Goal: Task Accomplishment & Management: Use online tool/utility

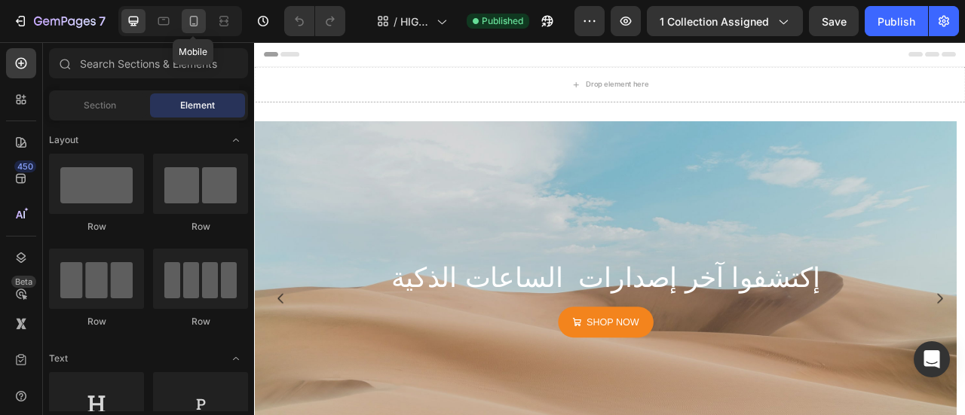
click at [195, 23] on icon at bounding box center [193, 21] width 15 height 15
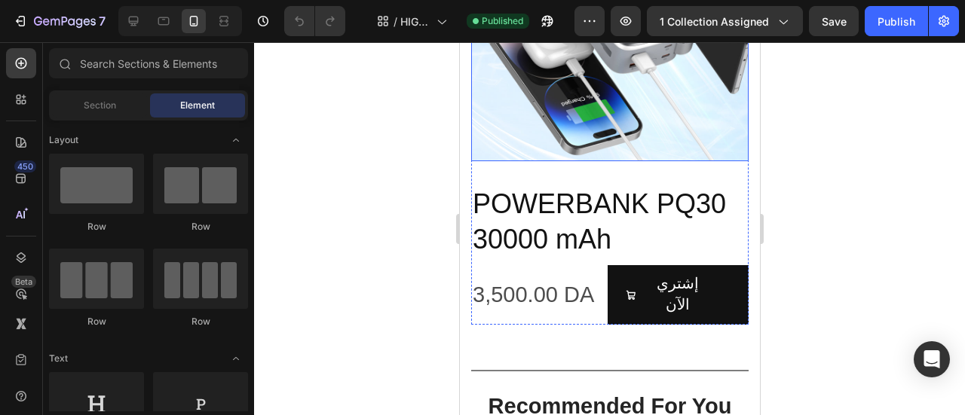
scroll to position [1281, 0]
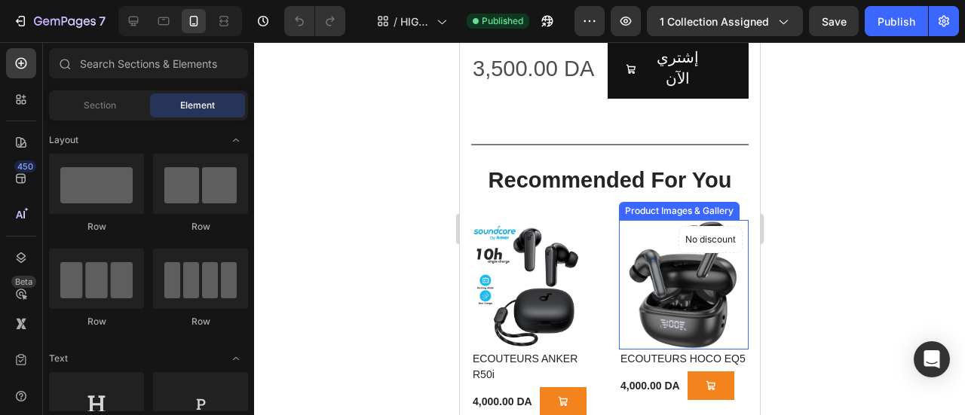
click at [679, 234] on img at bounding box center [683, 285] width 130 height 130
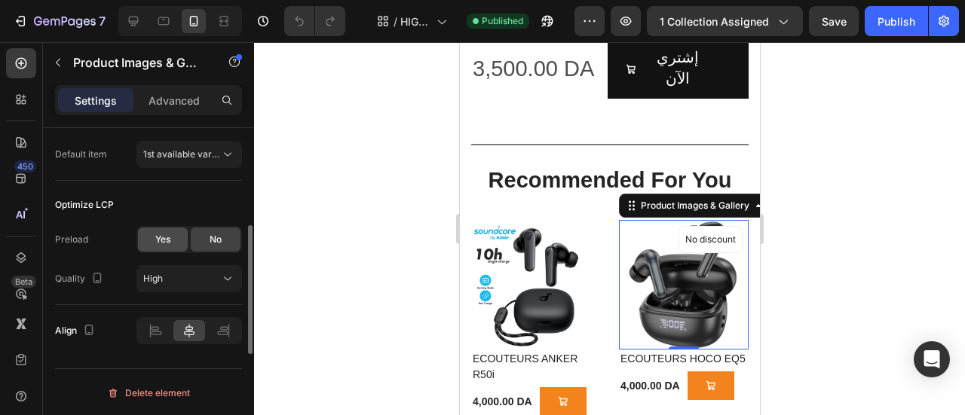
scroll to position [366, 0]
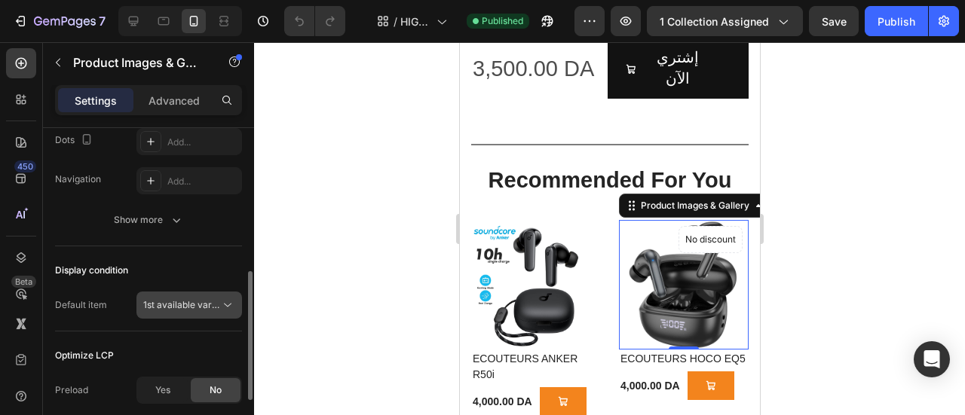
click at [227, 302] on icon at bounding box center [227, 305] width 15 height 15
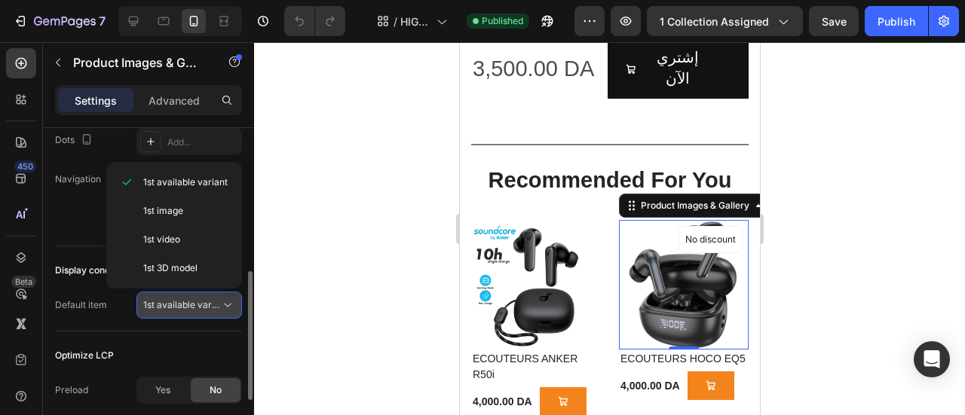
click at [227, 302] on icon at bounding box center [227, 305] width 15 height 15
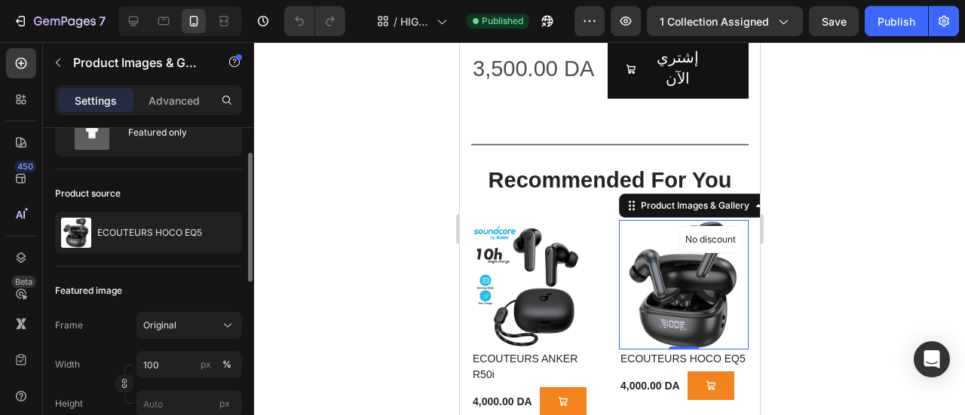
scroll to position [216, 0]
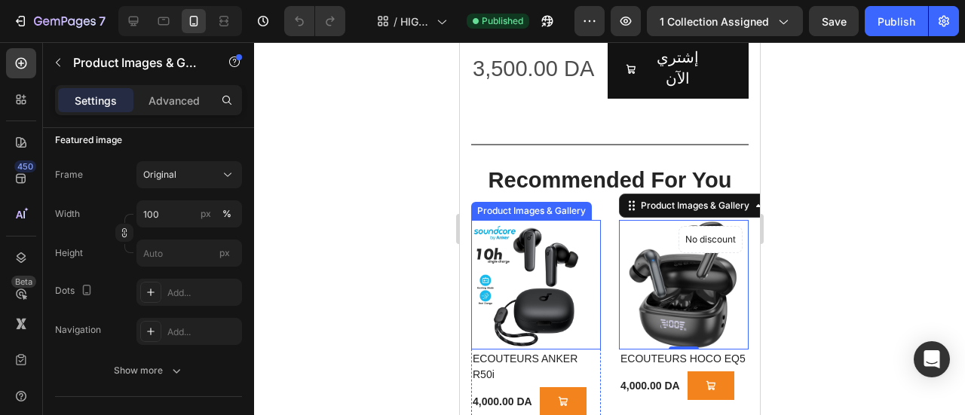
click at [537, 237] on img at bounding box center [535, 285] width 130 height 130
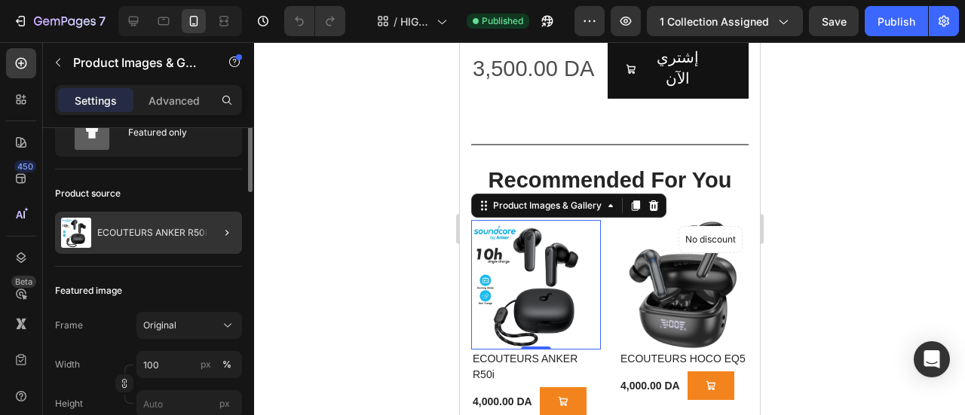
scroll to position [0, 0]
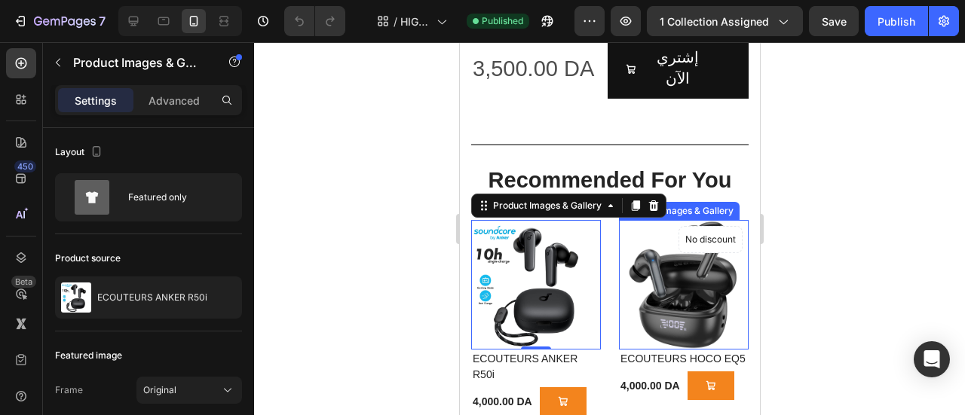
click at [675, 232] on img at bounding box center [683, 285] width 130 height 130
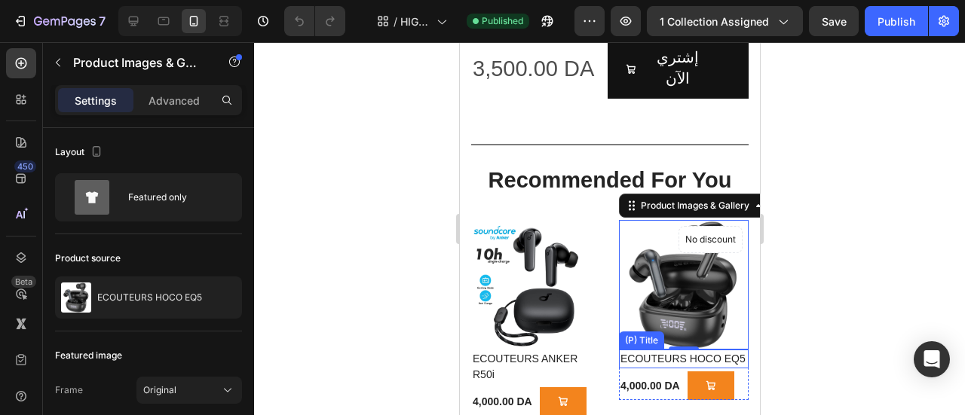
click at [644, 350] on h2 "ECOUTEURS HOCO EQ5" at bounding box center [683, 359] width 130 height 19
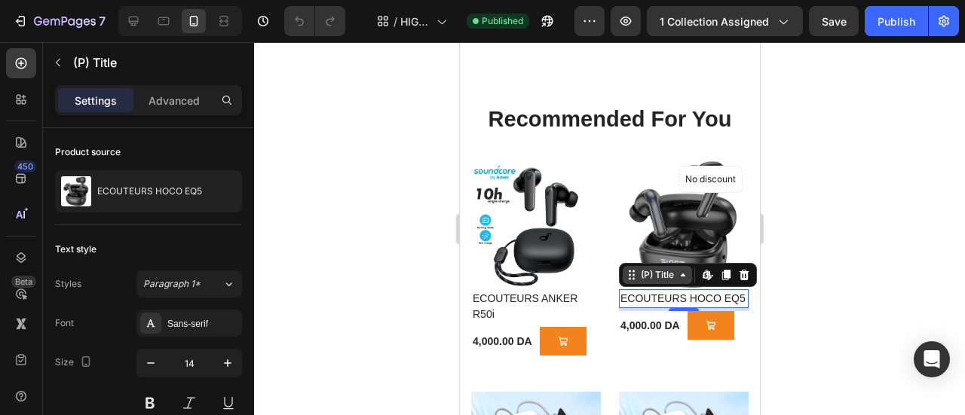
scroll to position [1432, 0]
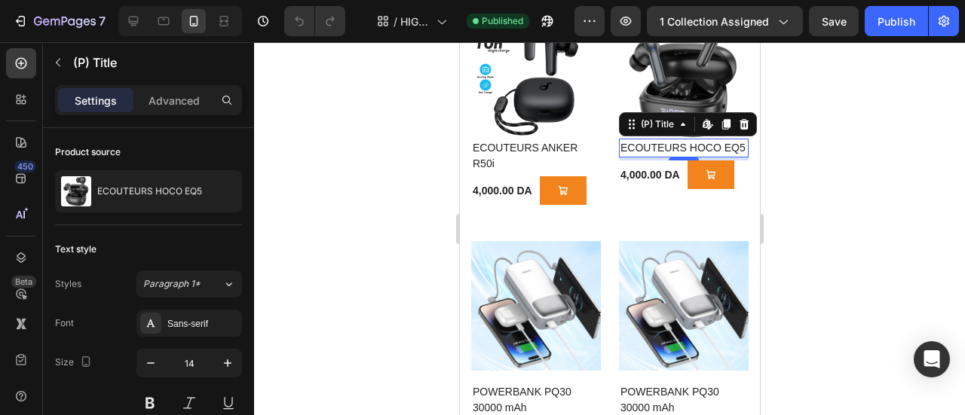
click at [805, 246] on div at bounding box center [609, 228] width 711 height 373
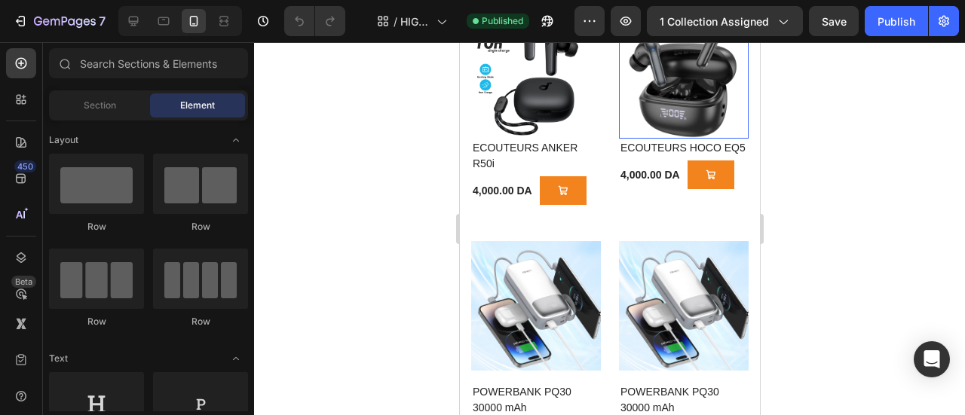
click at [671, 116] on img at bounding box center [683, 74] width 130 height 130
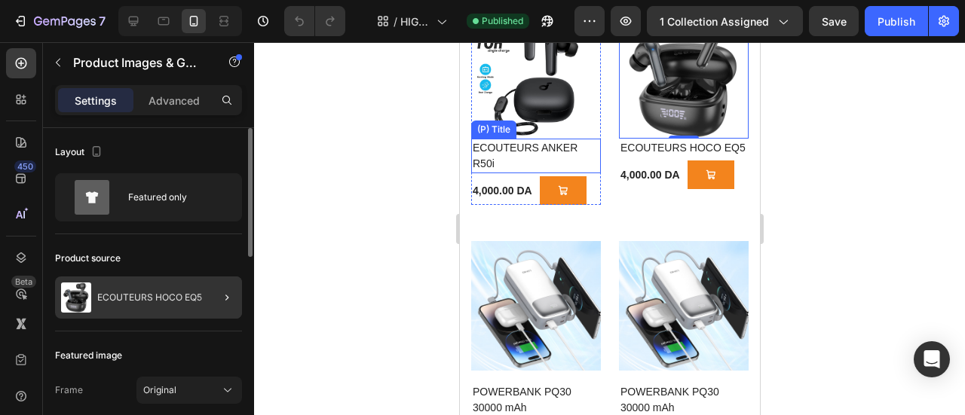
click at [207, 294] on div at bounding box center [221, 298] width 42 height 42
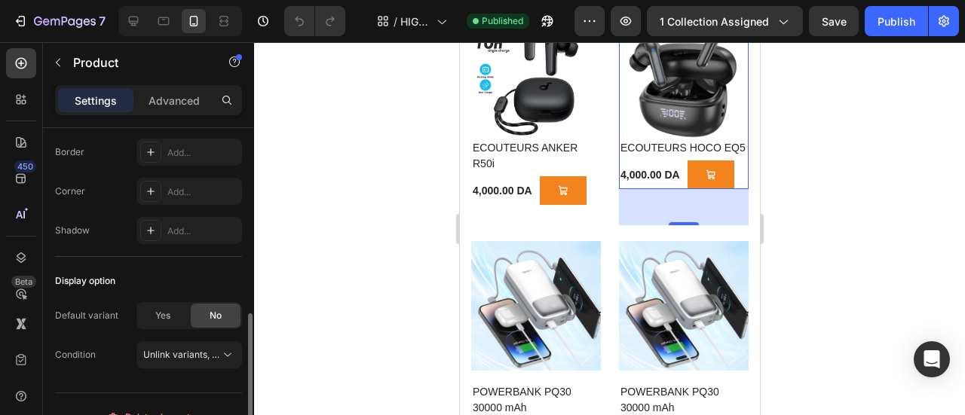
scroll to position [476, 0]
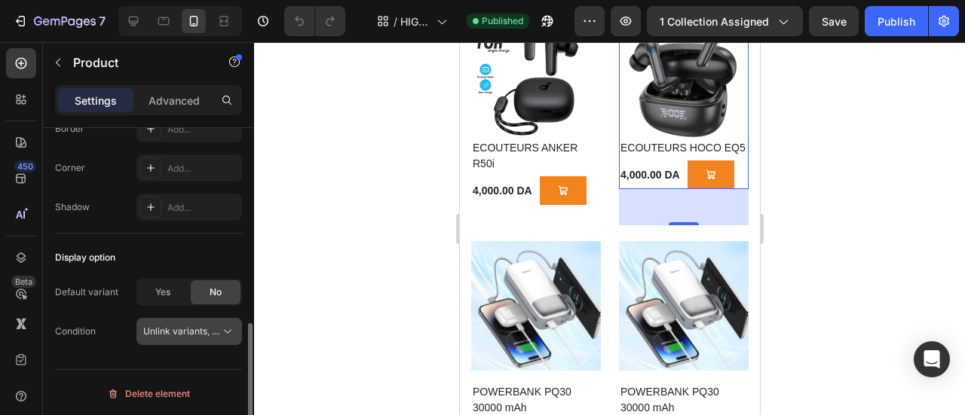
click at [216, 332] on span "Unlink variants, quantity <br> between same products" at bounding box center [258, 331] width 231 height 11
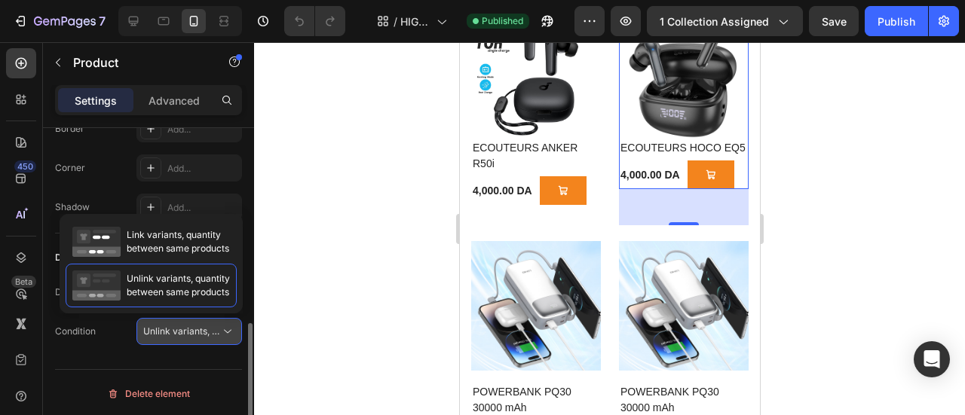
click at [224, 329] on icon at bounding box center [227, 331] width 15 height 15
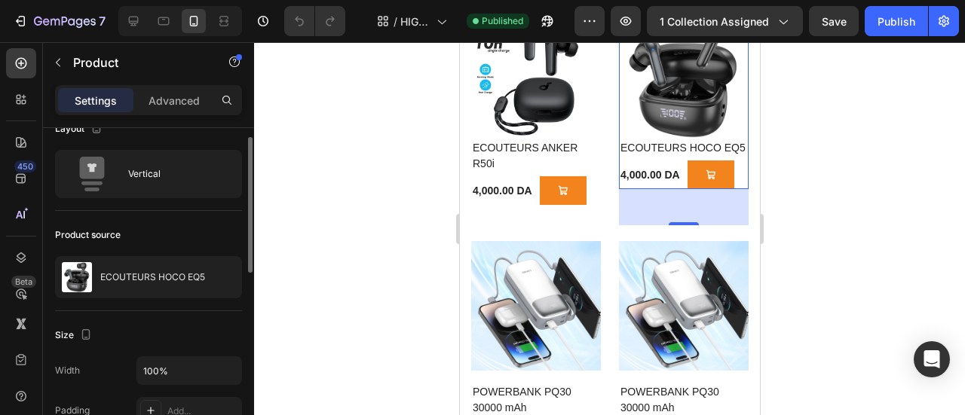
scroll to position [0, 0]
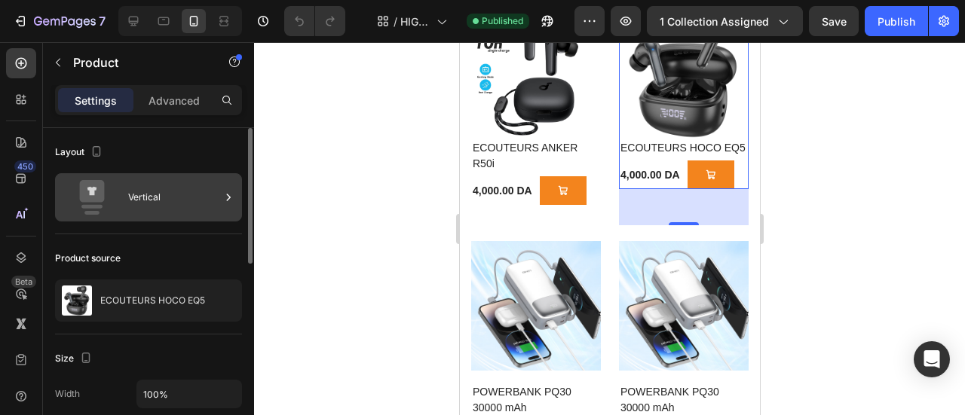
click at [225, 198] on icon at bounding box center [228, 197] width 15 height 15
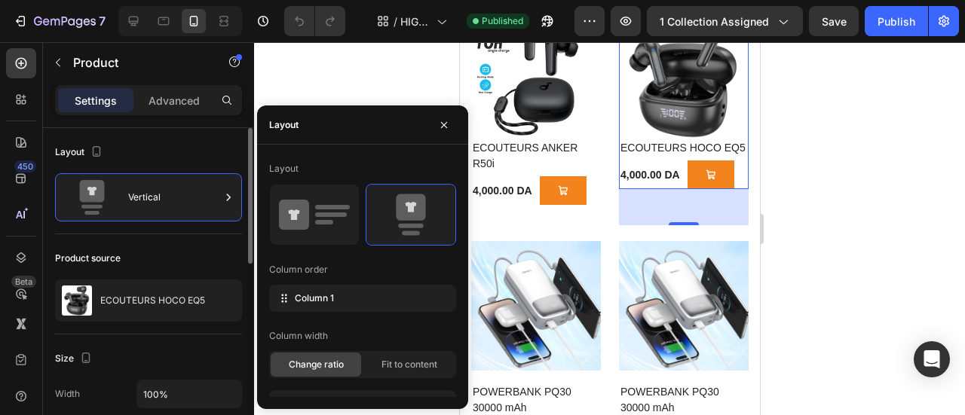
click at [222, 155] on div "Layout" at bounding box center [148, 152] width 187 height 24
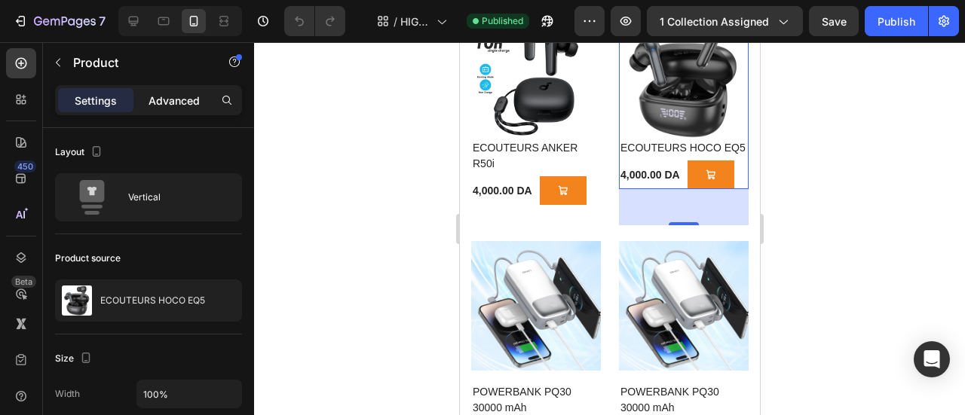
click at [171, 100] on p "Advanced" at bounding box center [173, 101] width 51 height 16
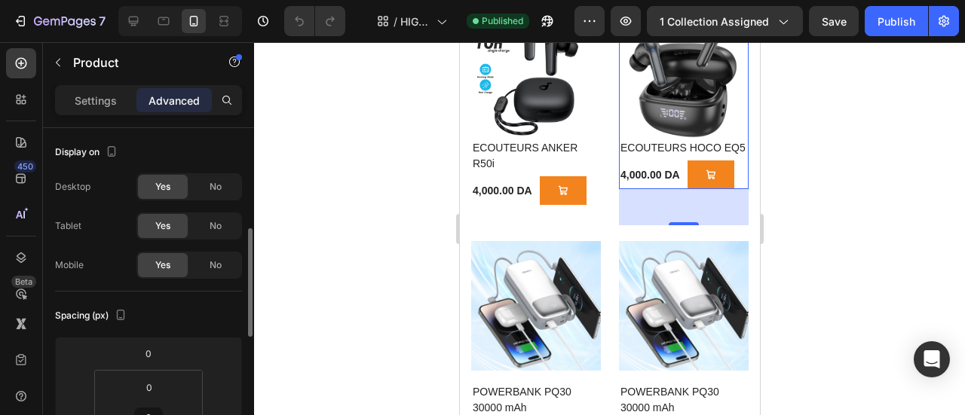
scroll to position [75, 0]
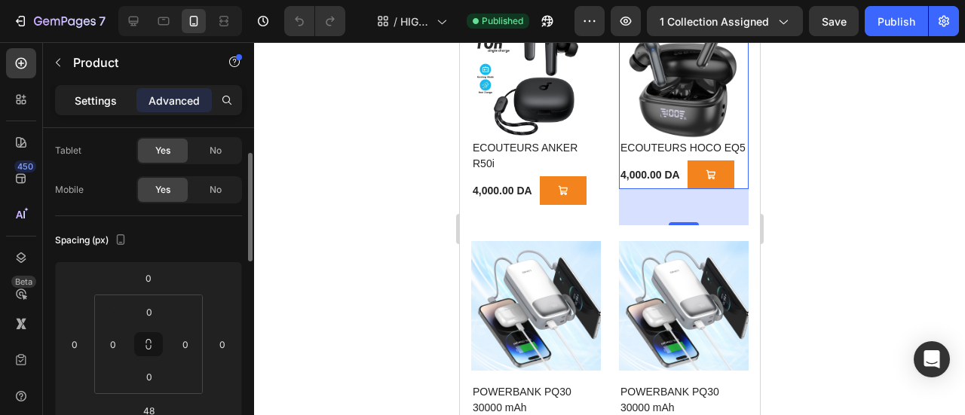
click at [112, 100] on p "Settings" at bounding box center [96, 101] width 42 height 16
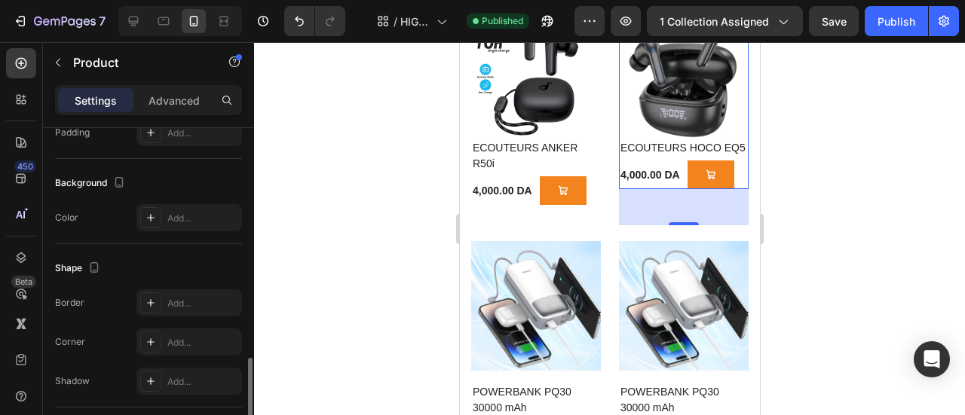
scroll to position [476, 0]
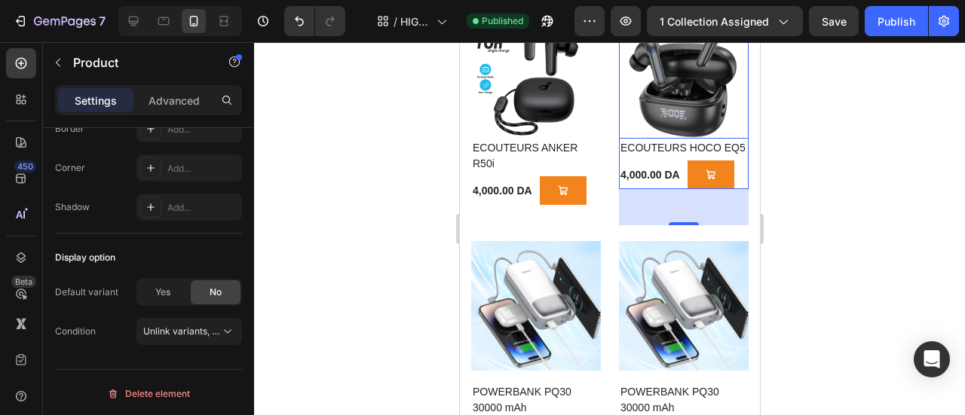
click at [678, 126] on img at bounding box center [683, 74] width 130 height 130
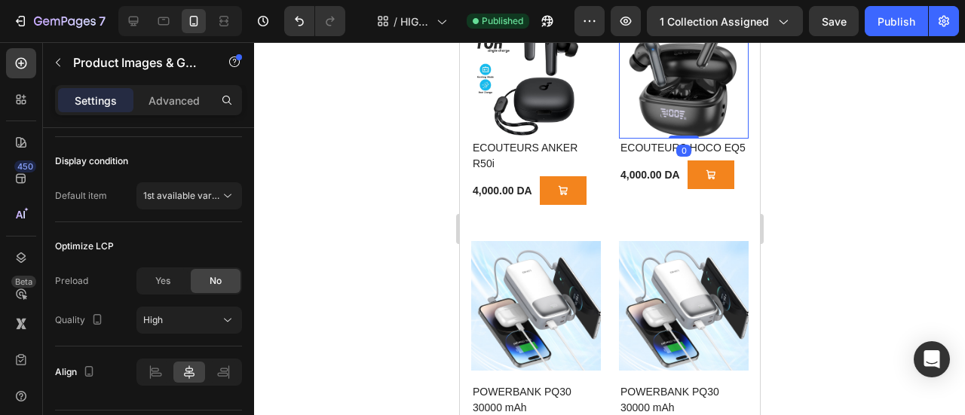
scroll to position [0, 0]
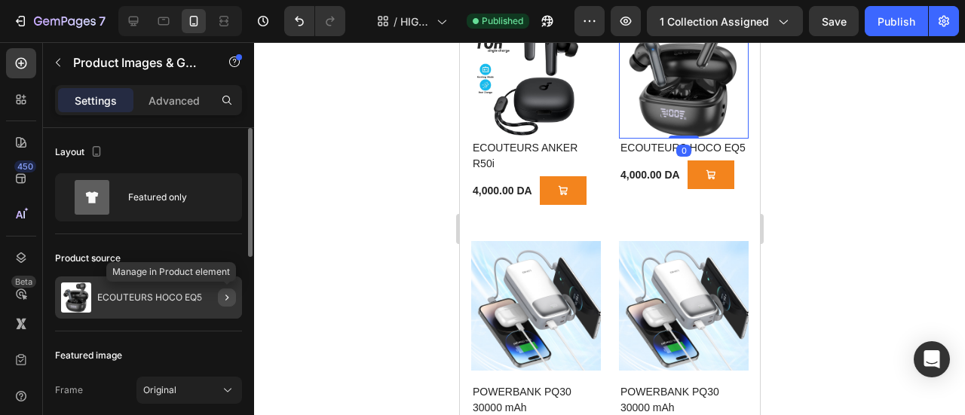
click at [228, 295] on icon "button" at bounding box center [227, 298] width 12 height 12
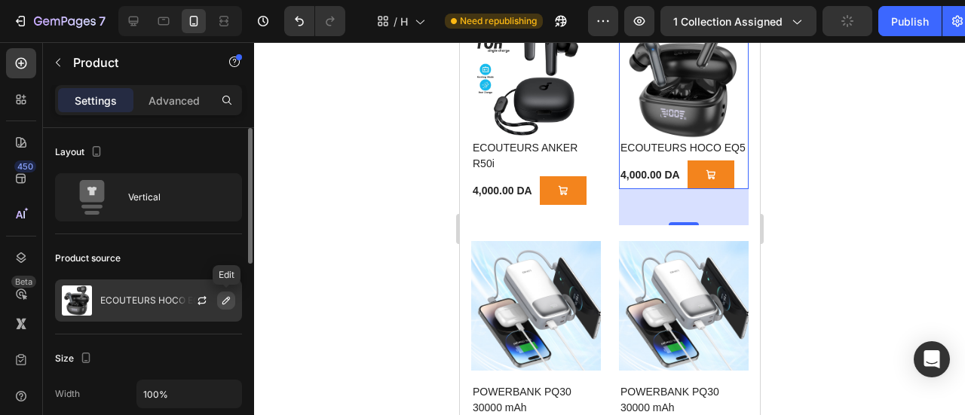
click at [224, 301] on icon "button" at bounding box center [226, 301] width 8 height 8
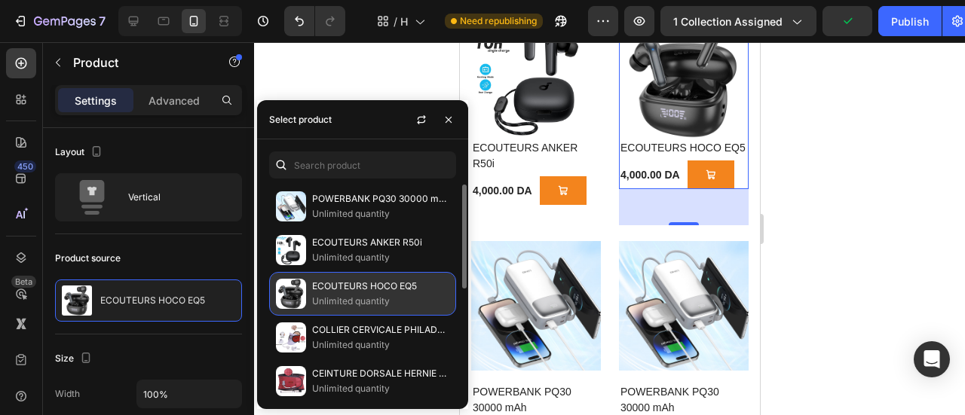
click at [345, 294] on p "Unlimited quantity" at bounding box center [380, 301] width 137 height 15
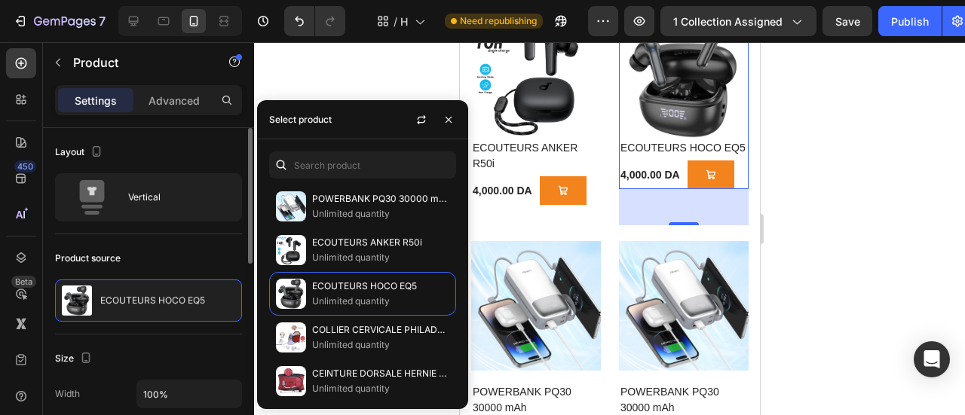
click at [214, 270] on div "Product source ECOUTEURS HOCO EQ5" at bounding box center [148, 284] width 187 height 100
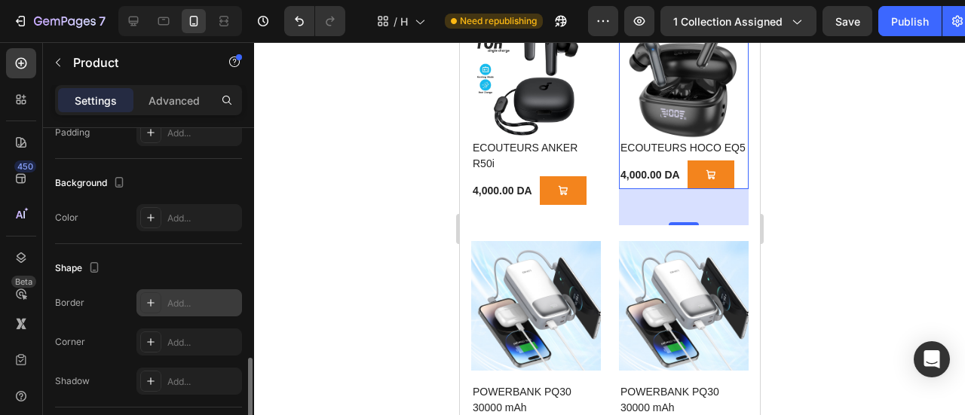
scroll to position [476, 0]
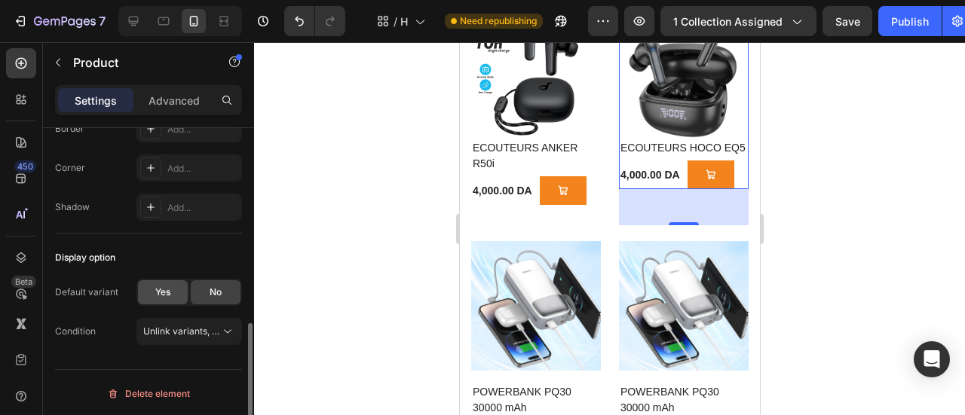
click at [168, 289] on span "Yes" at bounding box center [162, 293] width 15 height 14
click at [219, 290] on span "No" at bounding box center [216, 293] width 12 height 14
click at [525, 115] on img at bounding box center [535, 74] width 130 height 130
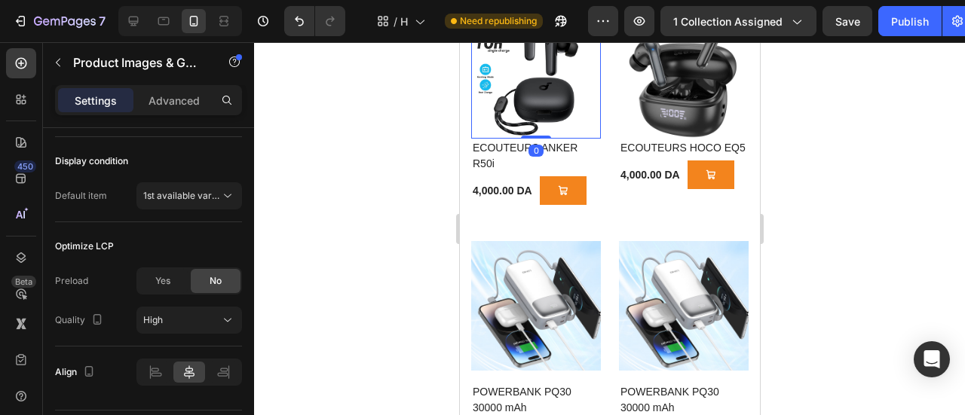
scroll to position [0, 0]
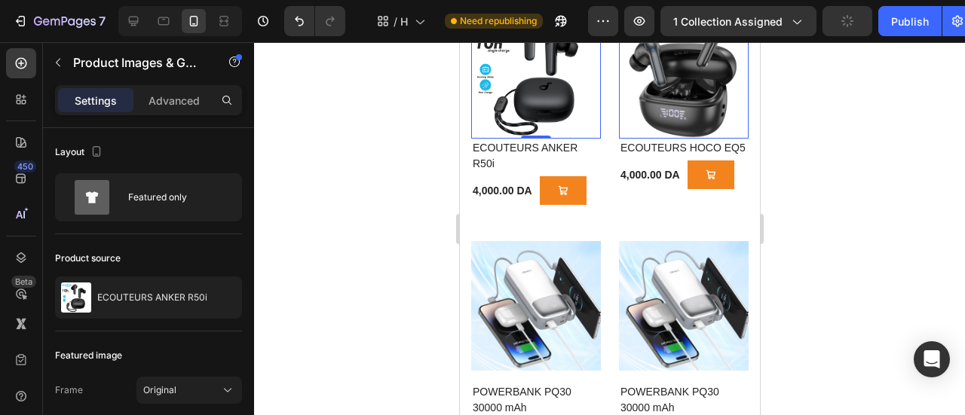
click at [670, 117] on img at bounding box center [683, 74] width 130 height 130
click at [566, 116] on img at bounding box center [535, 74] width 130 height 130
click at [683, 114] on img at bounding box center [683, 74] width 130 height 130
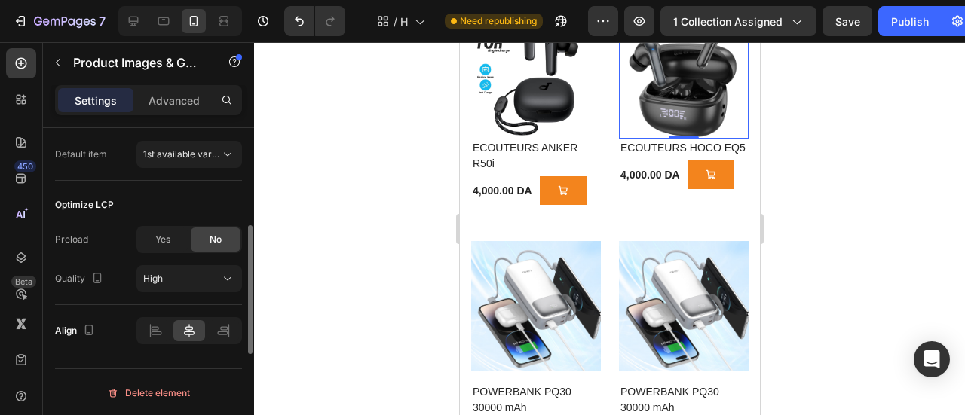
scroll to position [442, 0]
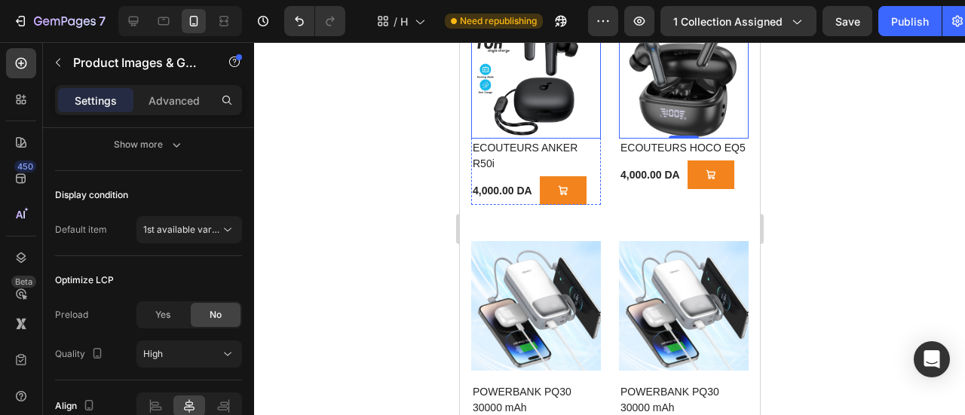
click at [532, 107] on img at bounding box center [535, 74] width 130 height 130
click at [687, 93] on img at bounding box center [683, 74] width 130 height 130
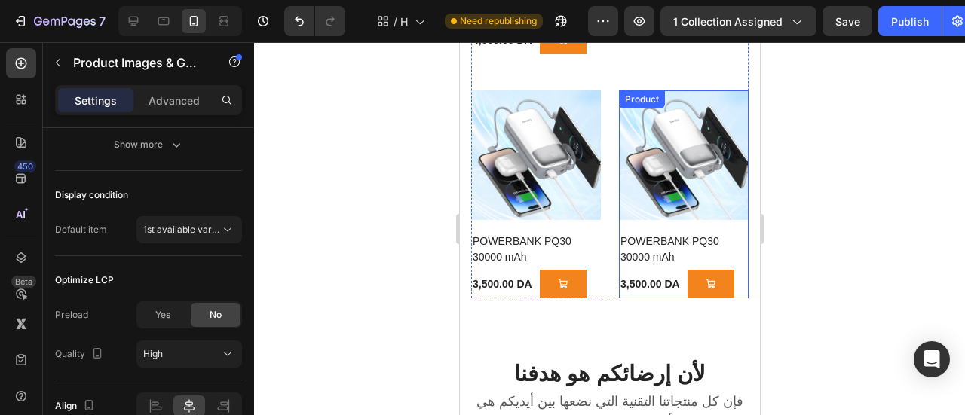
scroll to position [1734, 0]
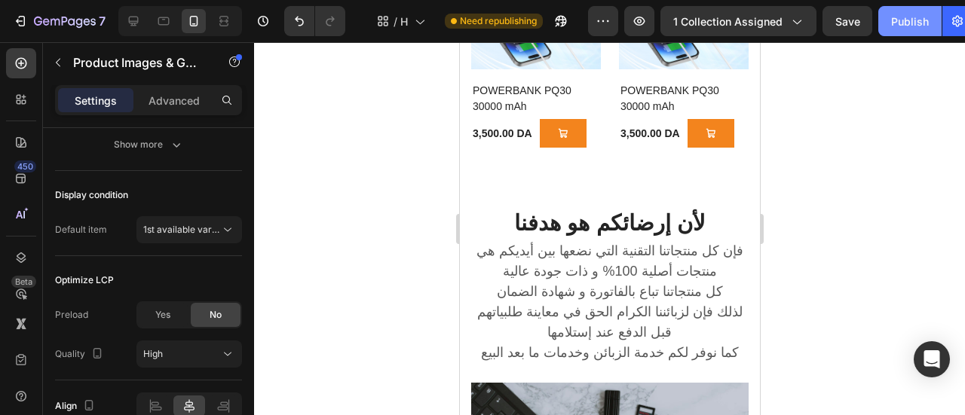
click at [905, 28] on div "Publish" at bounding box center [910, 22] width 38 height 16
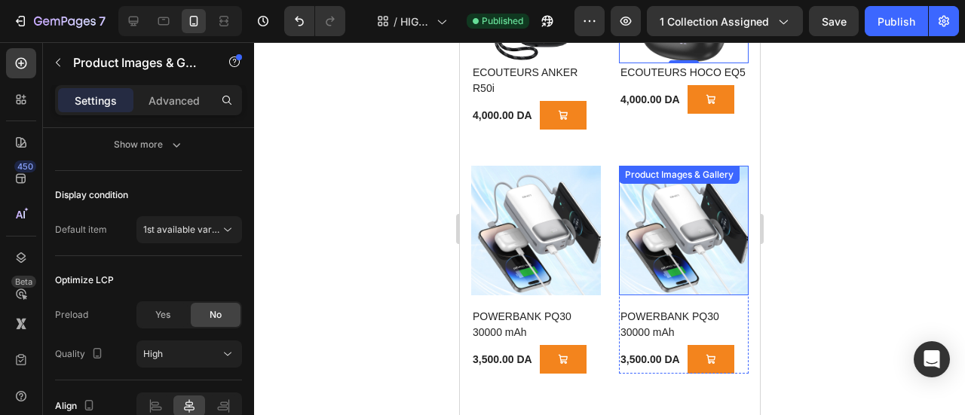
scroll to position [1357, 0]
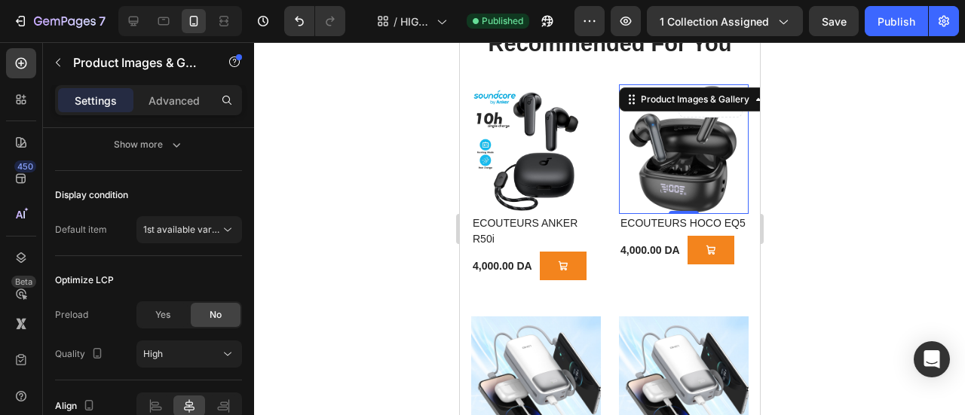
click at [674, 168] on img at bounding box center [683, 149] width 130 height 130
click at [690, 103] on div "Product Images & Gallery" at bounding box center [694, 100] width 115 height 14
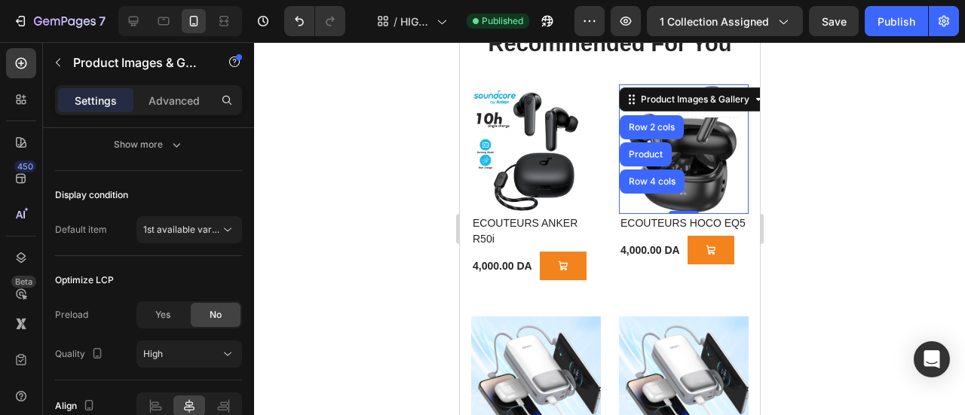
click at [689, 147] on img at bounding box center [683, 149] width 130 height 130
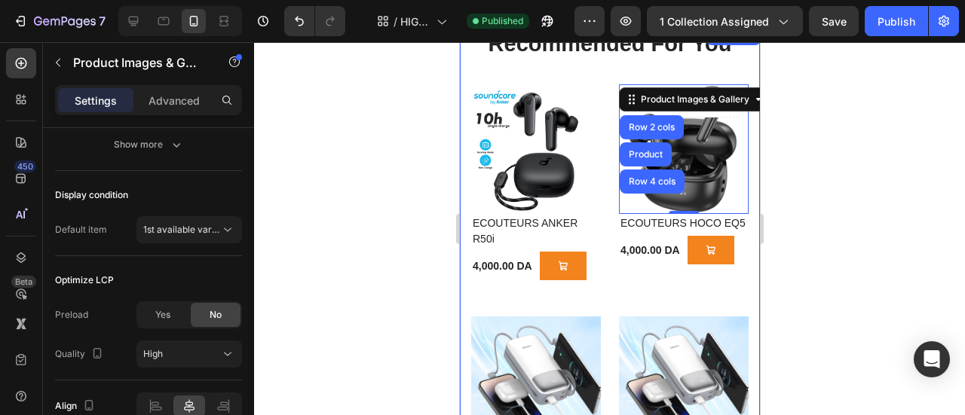
click at [383, 183] on div at bounding box center [609, 228] width 711 height 373
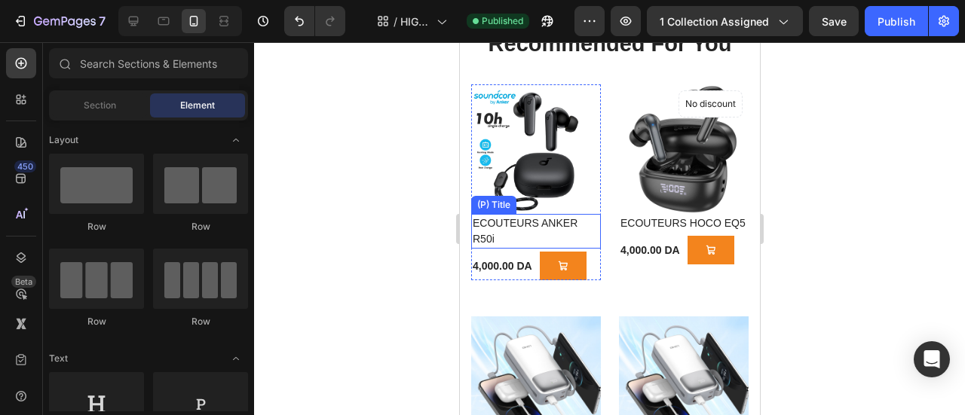
click at [510, 214] on h2 "ECOUTEURS ANKER R50i" at bounding box center [535, 231] width 130 height 35
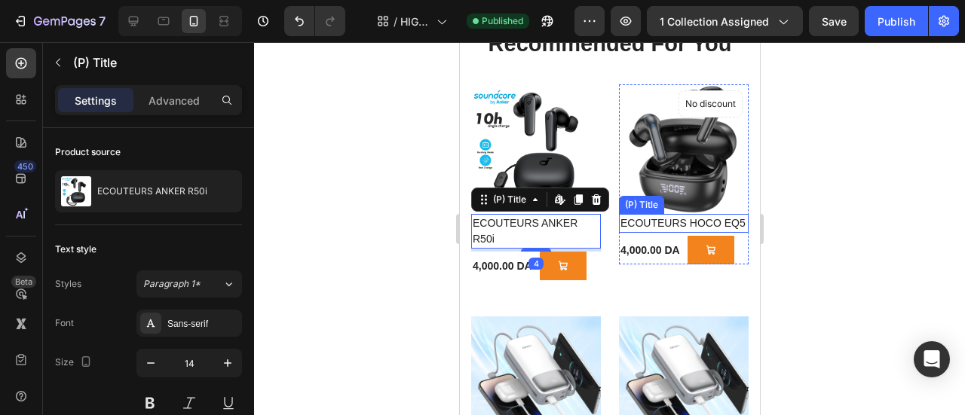
click at [681, 215] on h2 "ECOUTEURS HOCO EQ5" at bounding box center [683, 223] width 130 height 19
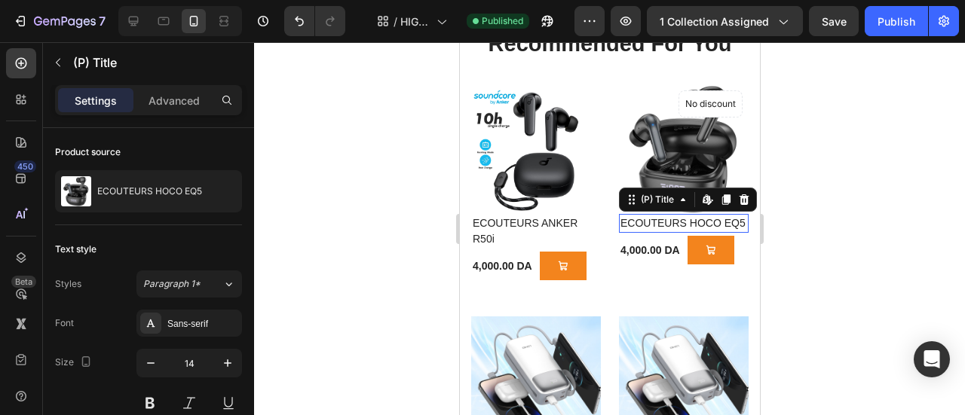
scroll to position [442, 0]
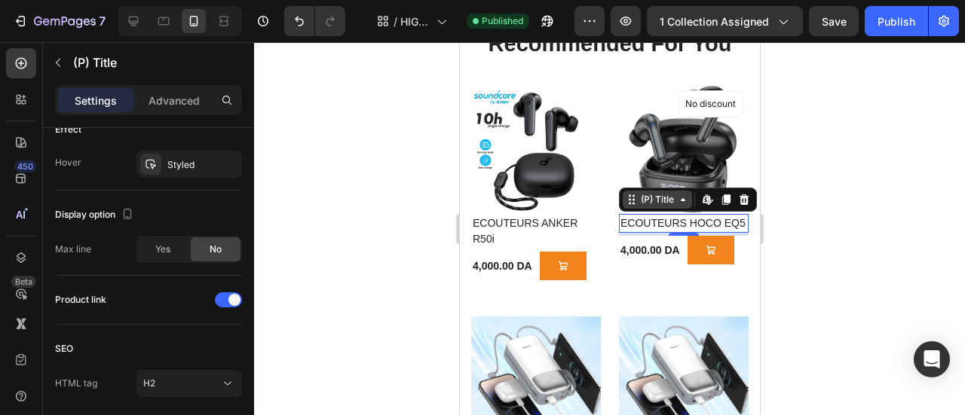
click at [676, 198] on icon at bounding box center [682, 200] width 12 height 12
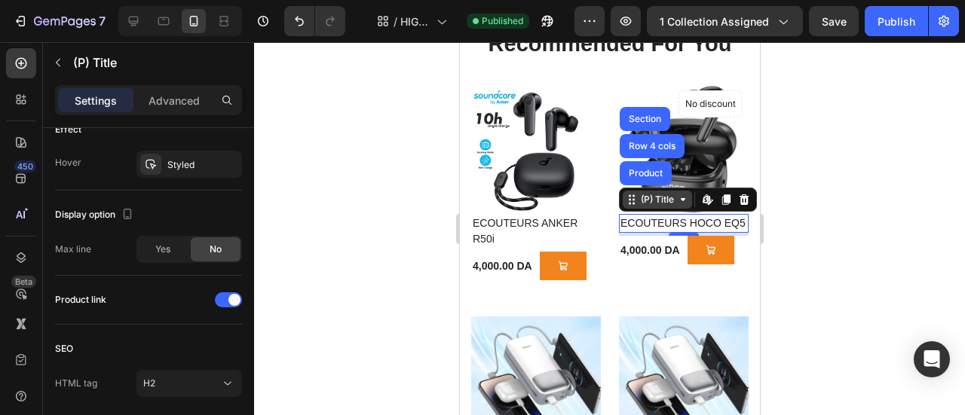
click at [676, 198] on icon at bounding box center [682, 200] width 12 height 12
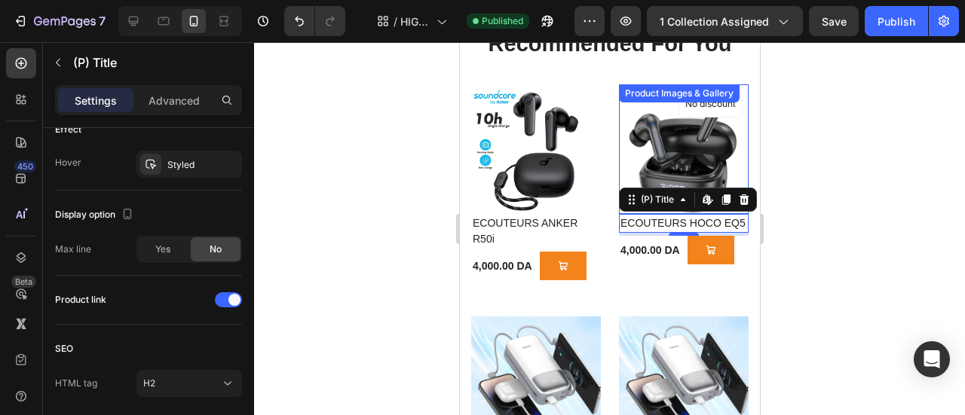
click at [690, 158] on img at bounding box center [683, 149] width 130 height 130
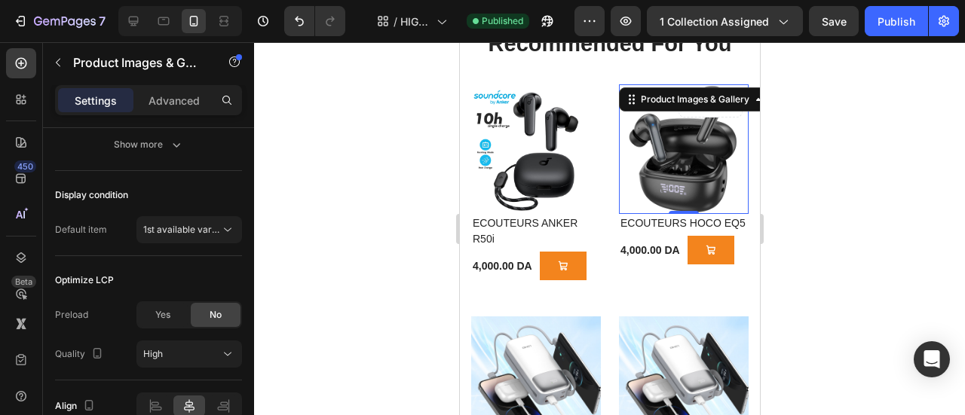
scroll to position [0, 0]
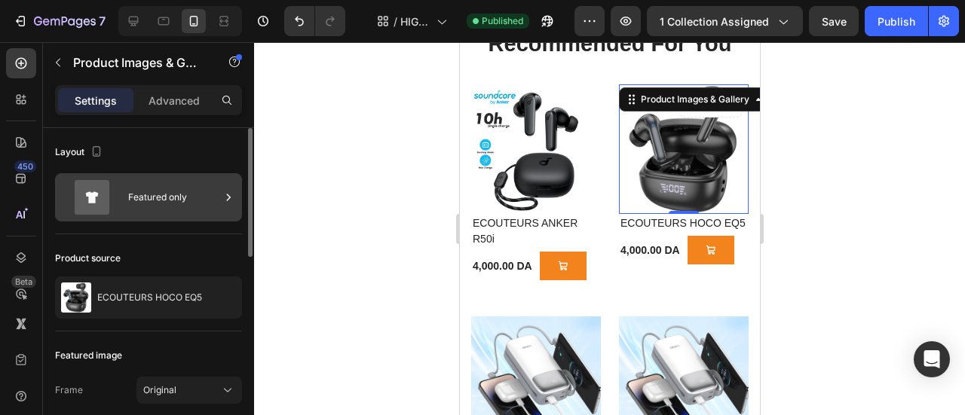
click at [207, 197] on div "Featured only" at bounding box center [174, 197] width 92 height 35
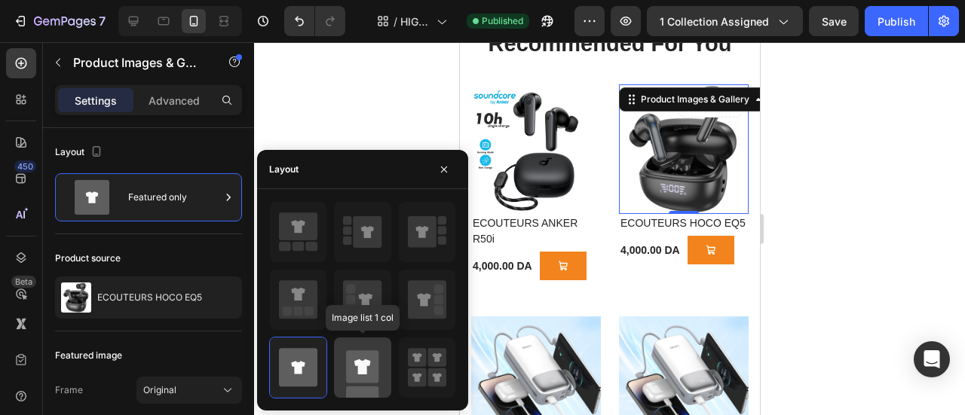
click at [366, 353] on rect at bounding box center [362, 367] width 32 height 32
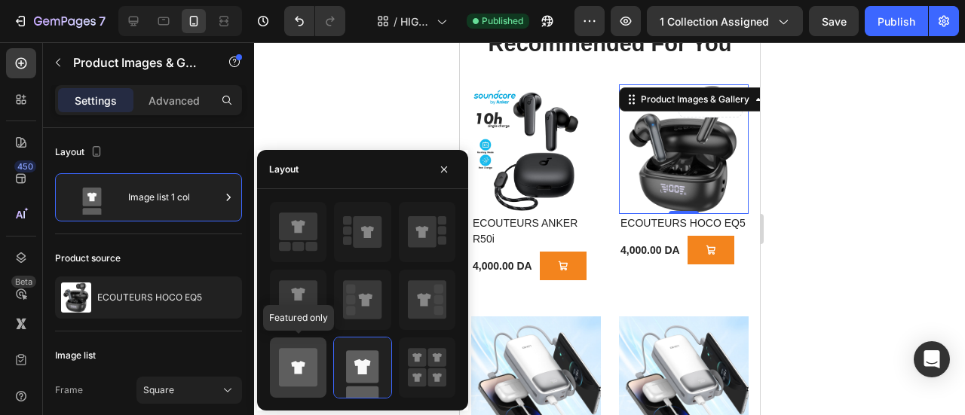
click at [295, 363] on icon at bounding box center [298, 368] width 14 height 13
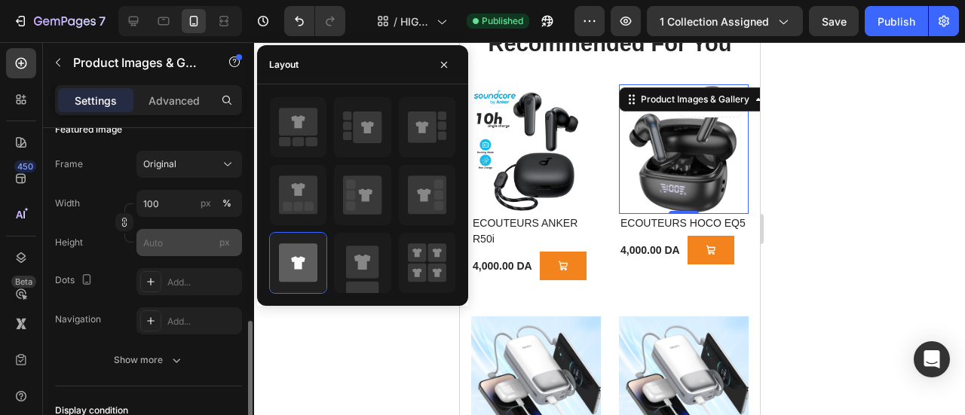
scroll to position [377, 0]
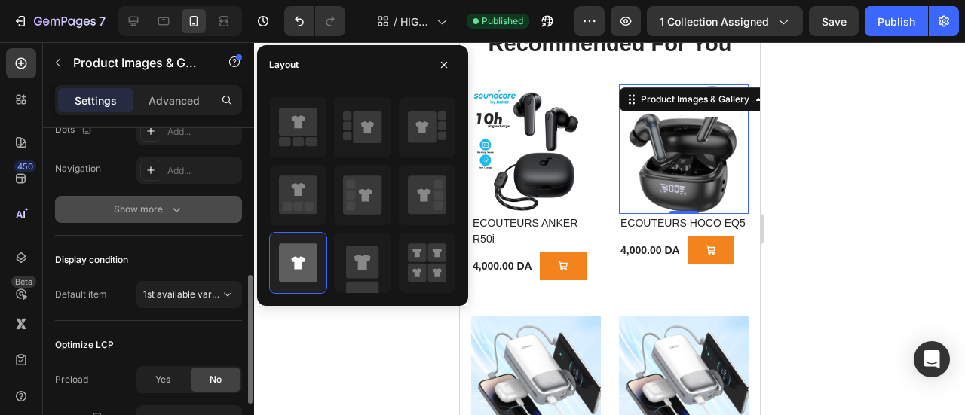
click at [176, 210] on icon "button" at bounding box center [176, 209] width 15 height 15
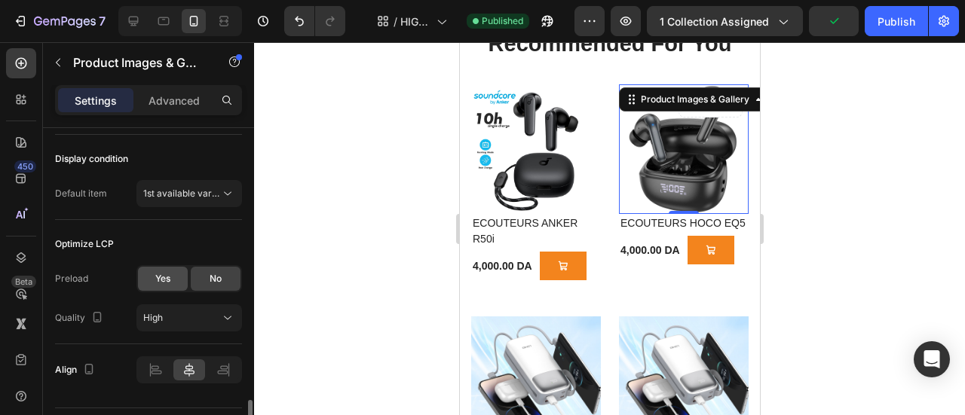
scroll to position [792, 0]
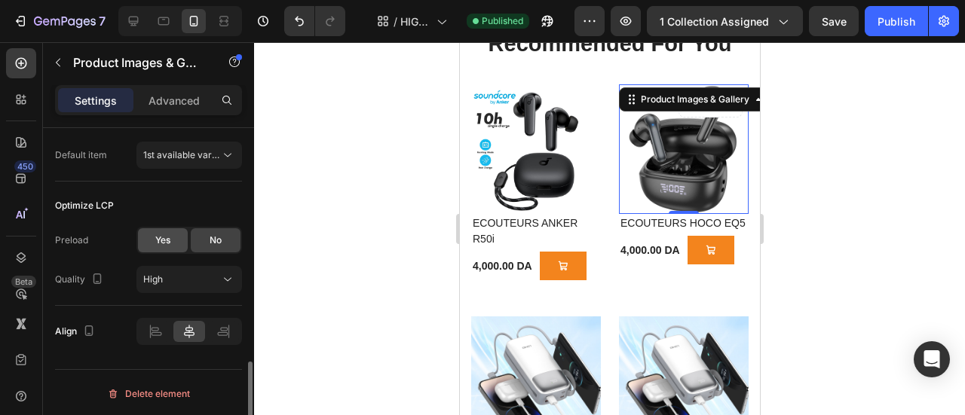
click at [161, 240] on span "Yes" at bounding box center [162, 241] width 15 height 14
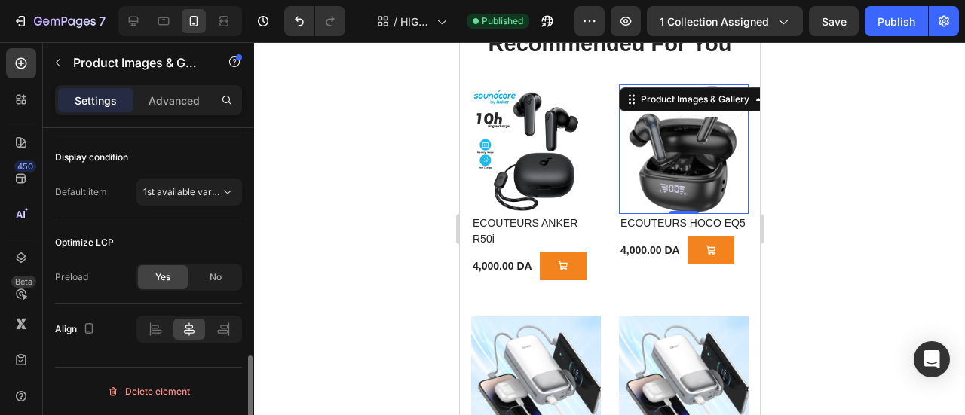
scroll to position [753, 0]
click at [201, 271] on div "No" at bounding box center [216, 280] width 50 height 24
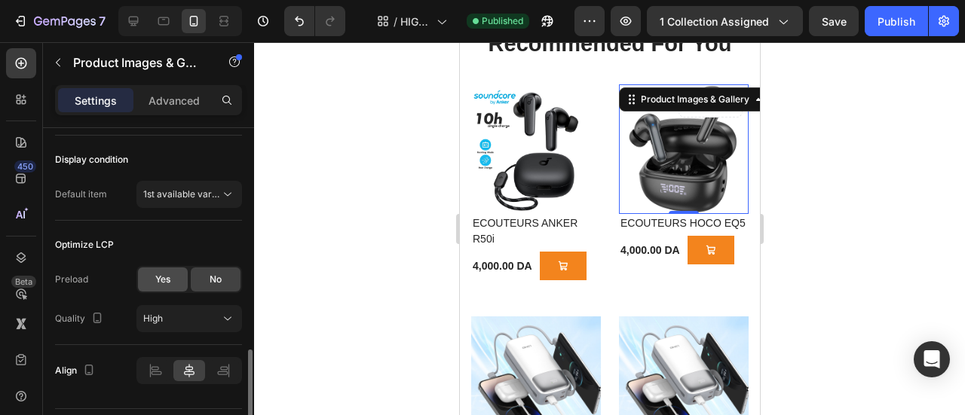
click at [175, 271] on div "Yes" at bounding box center [163, 280] width 50 height 24
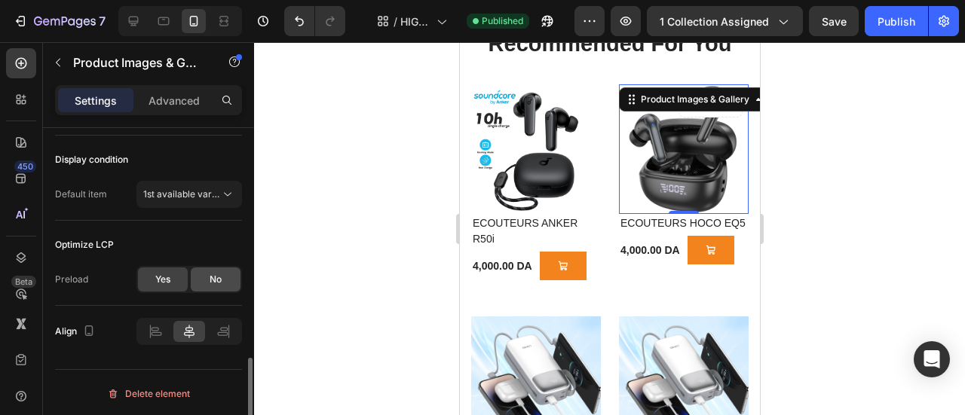
click at [216, 284] on div "No" at bounding box center [216, 280] width 50 height 24
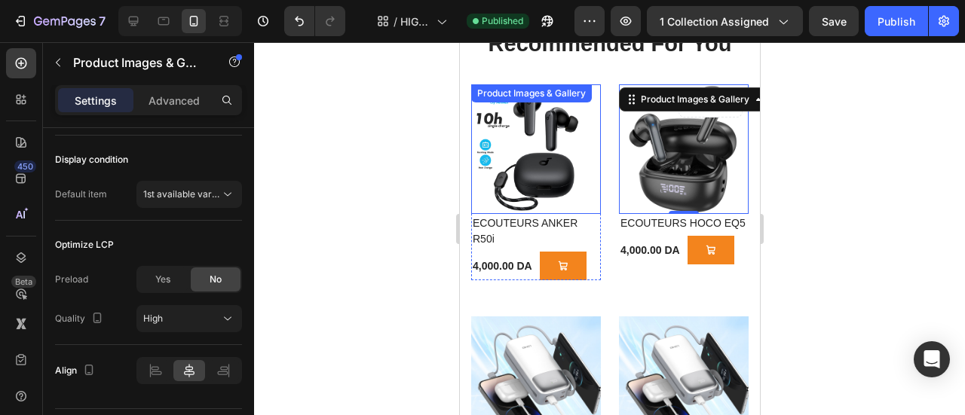
click at [541, 147] on img at bounding box center [535, 149] width 130 height 130
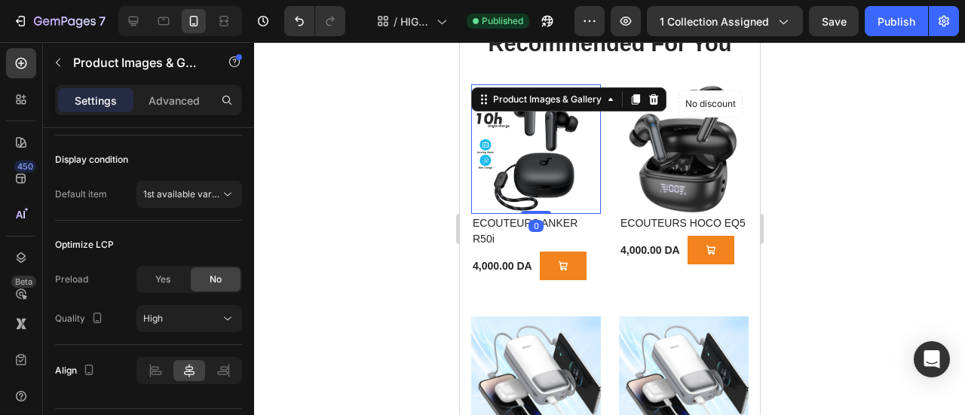
click at [644, 194] on img at bounding box center [683, 149] width 130 height 130
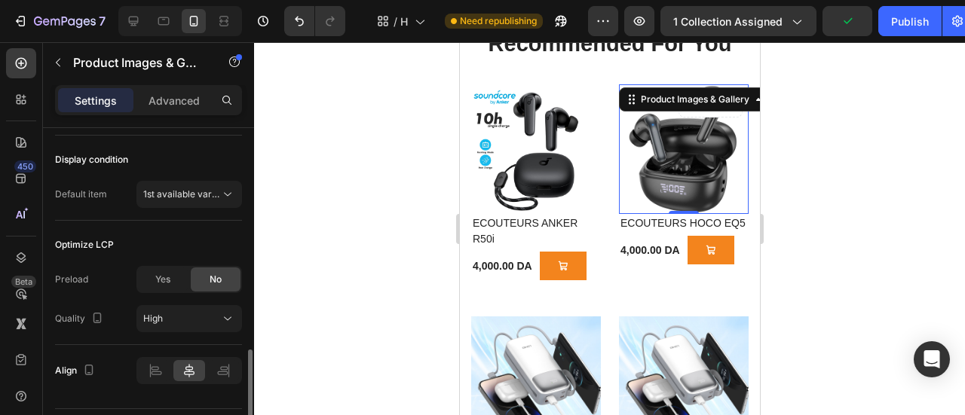
scroll to position [792, 0]
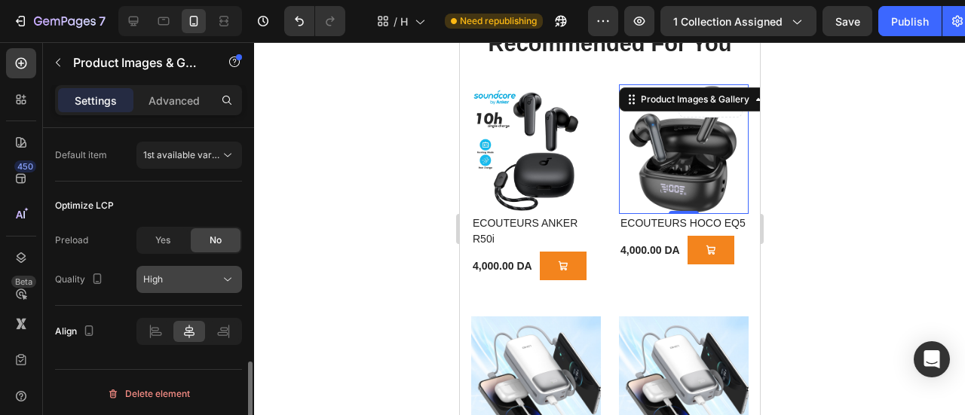
click at [228, 280] on icon at bounding box center [227, 279] width 15 height 15
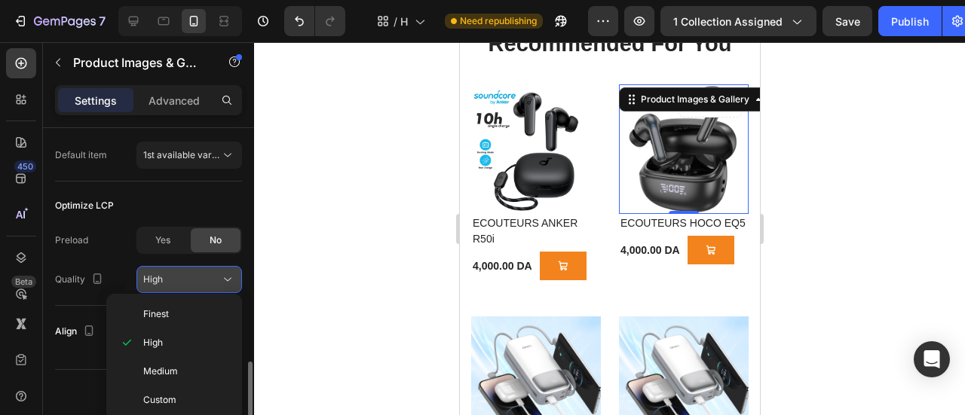
click at [228, 280] on icon at bounding box center [227, 279] width 15 height 15
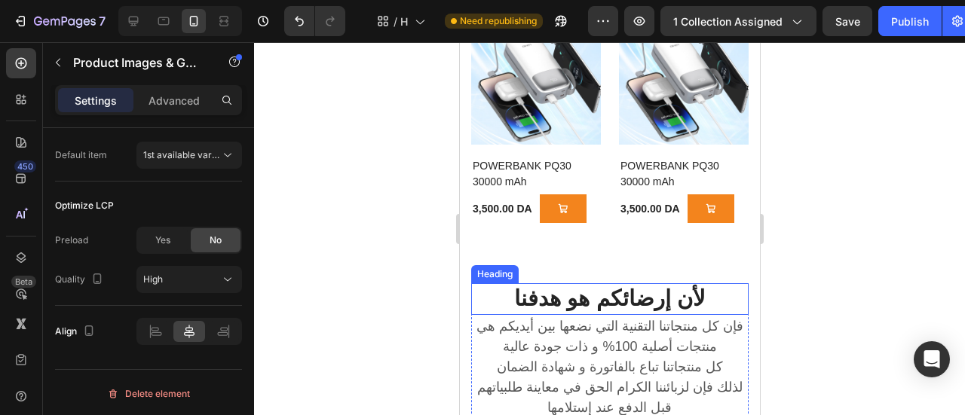
scroll to position [1432, 0]
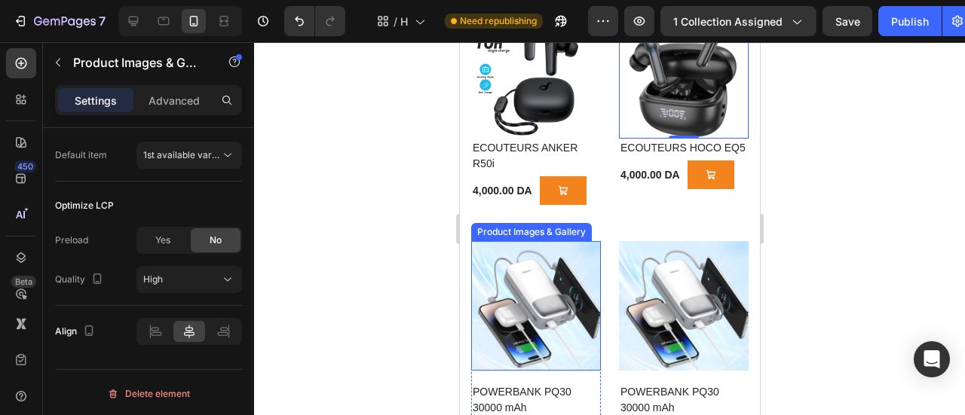
click at [556, 292] on img at bounding box center [535, 306] width 130 height 130
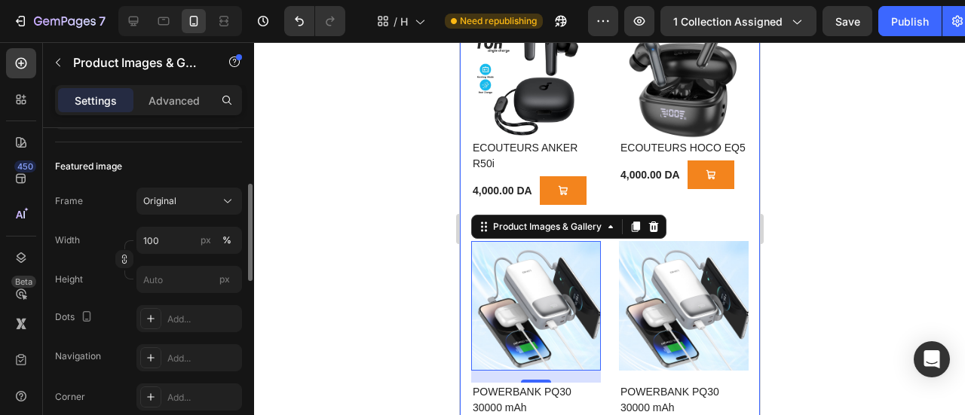
scroll to position [38, 0]
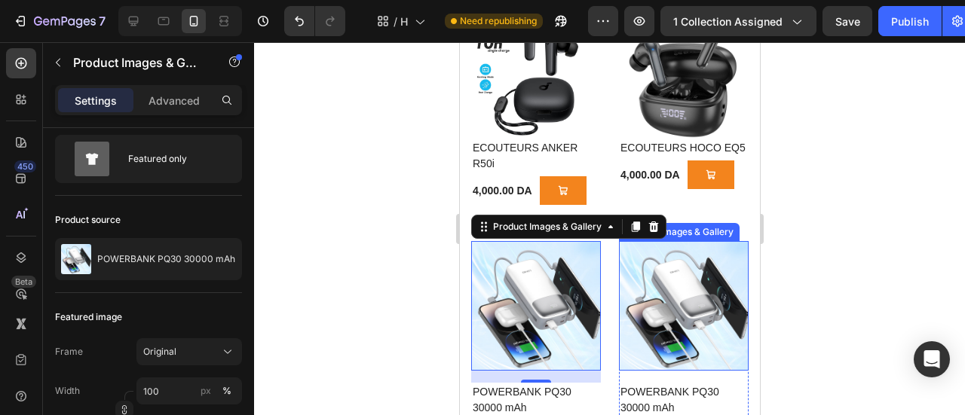
click at [675, 301] on img at bounding box center [683, 306] width 130 height 130
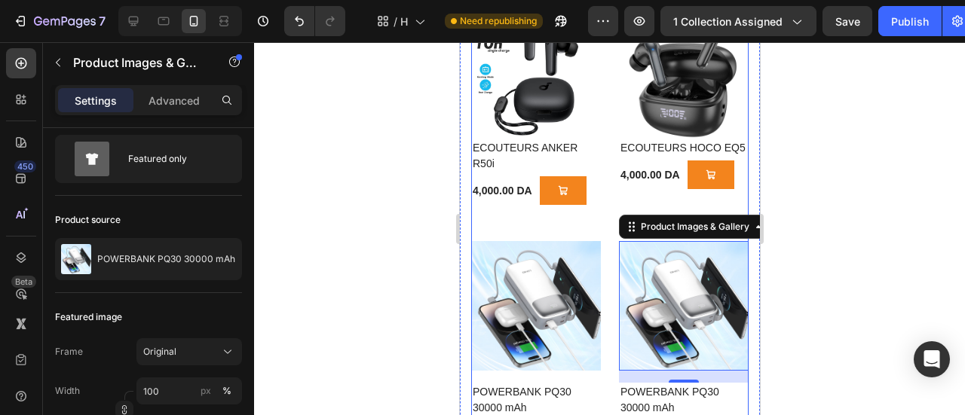
scroll to position [1260, 0]
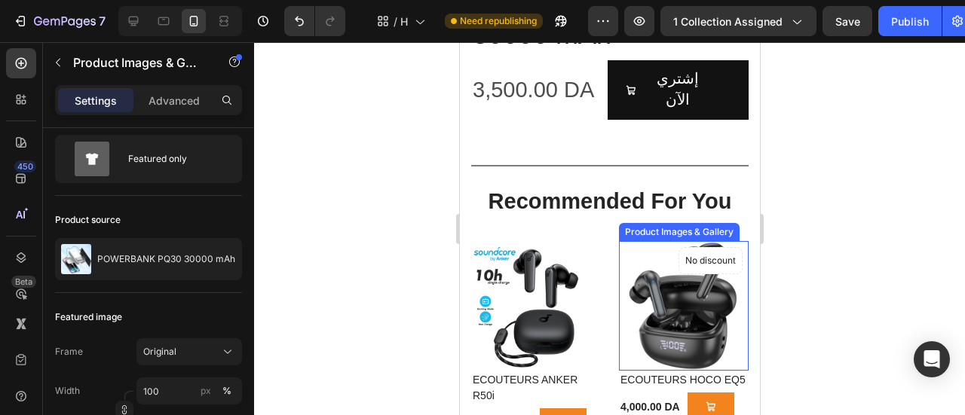
click at [687, 265] on img at bounding box center [683, 306] width 130 height 130
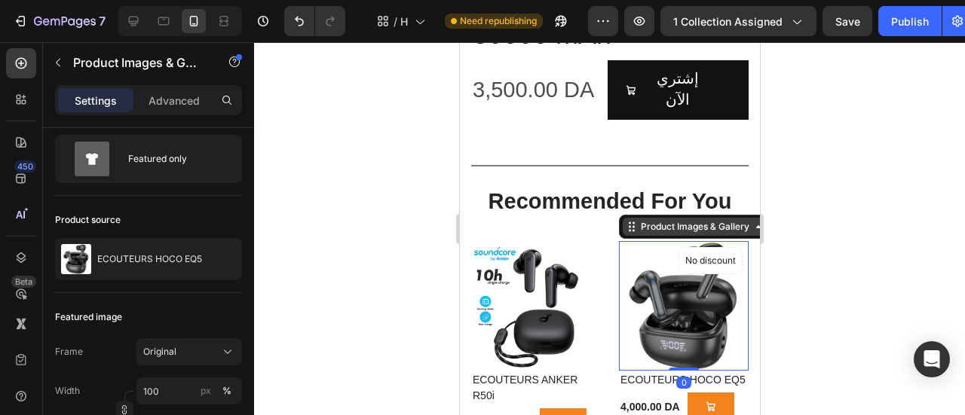
click at [717, 220] on div "Product Images & Gallery" at bounding box center [694, 227] width 115 height 14
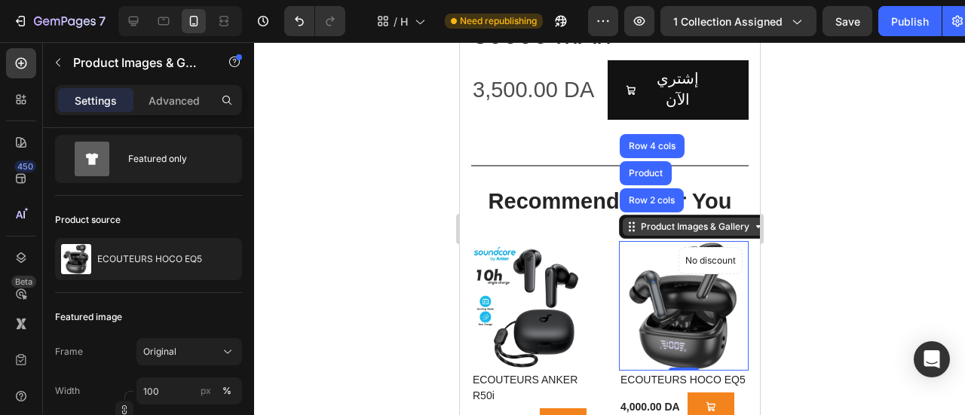
click at [625, 221] on icon at bounding box center [631, 227] width 12 height 12
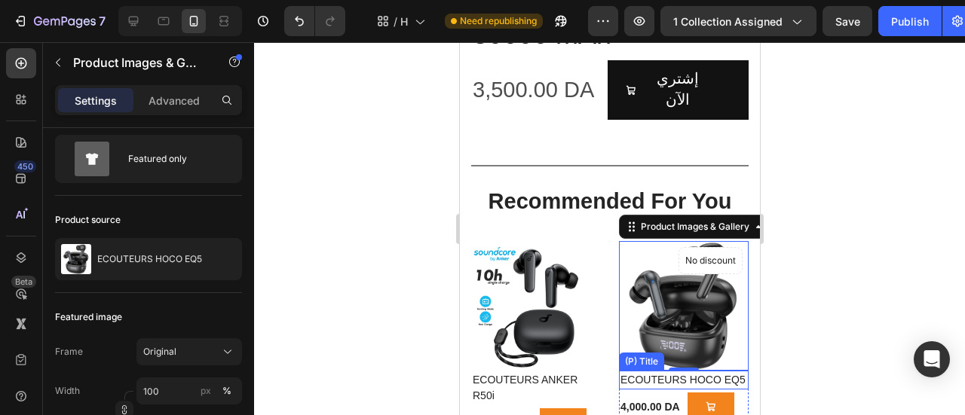
click at [689, 371] on h2 "ECOUTEURS HOCO EQ5" at bounding box center [683, 380] width 130 height 19
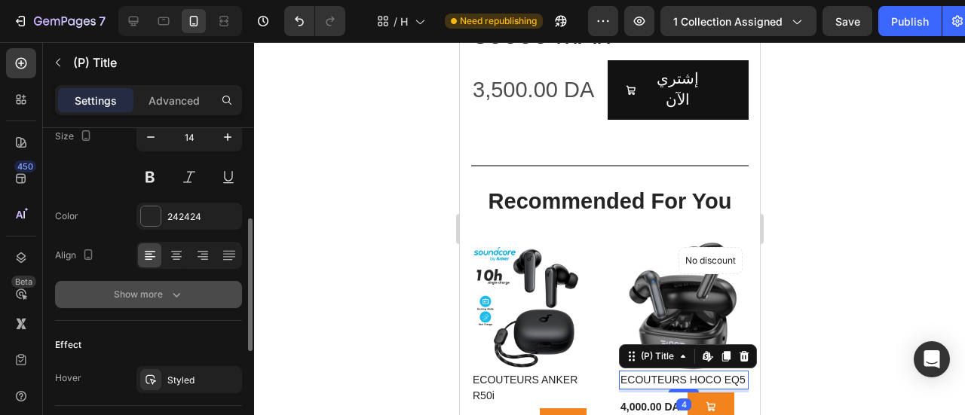
scroll to position [377, 0]
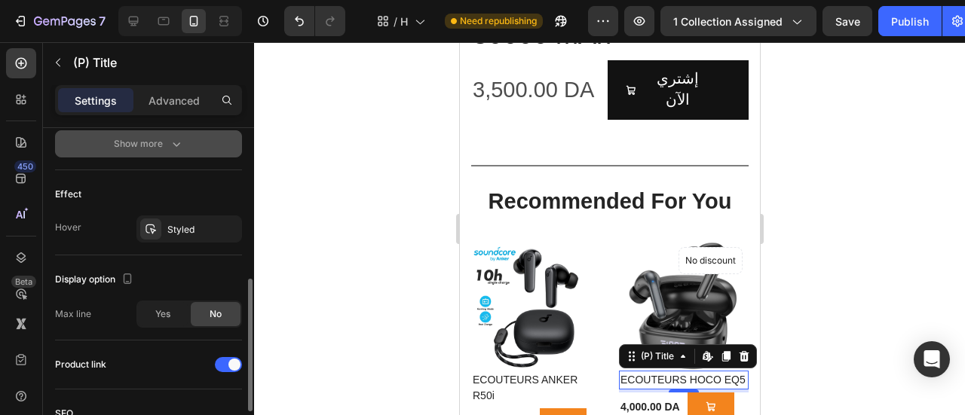
click at [173, 149] on icon "button" at bounding box center [176, 143] width 15 height 15
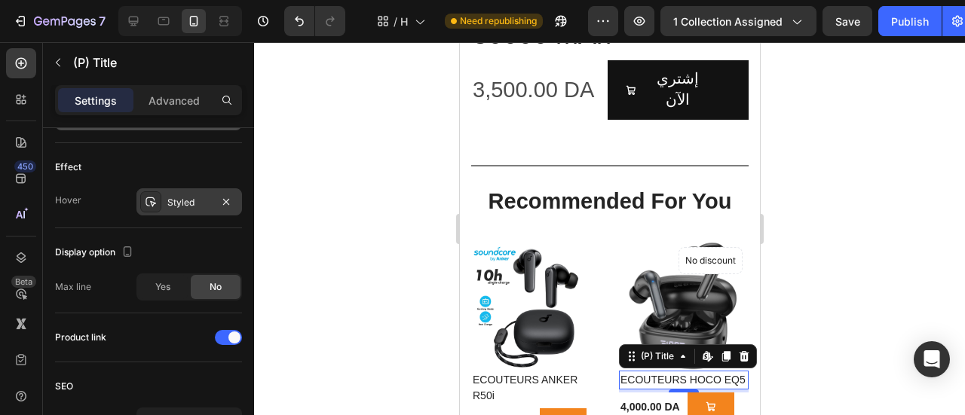
scroll to position [692, 0]
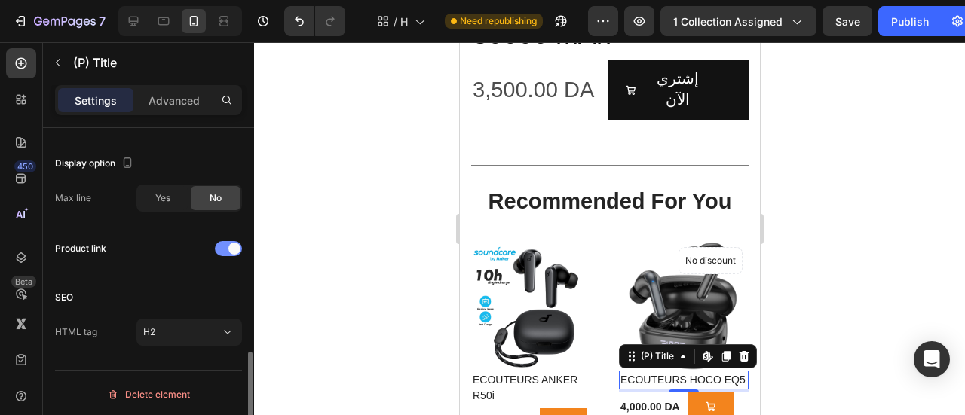
click at [232, 246] on span at bounding box center [234, 249] width 12 height 12
click at [232, 246] on div at bounding box center [228, 248] width 27 height 15
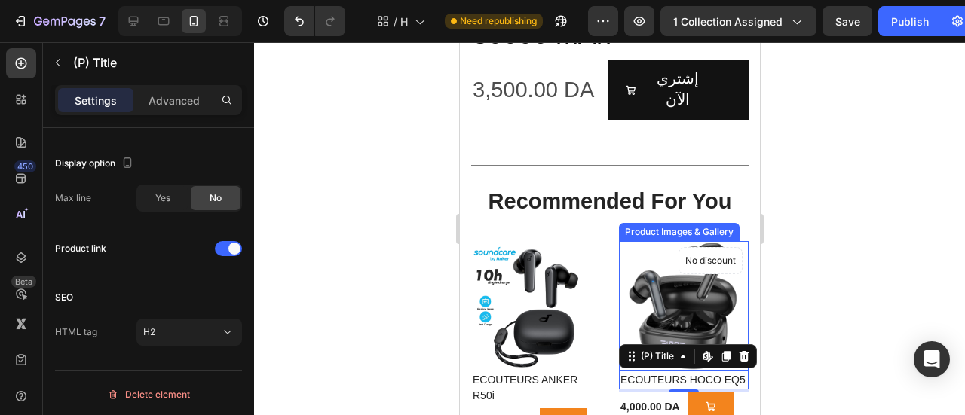
click at [691, 266] on img at bounding box center [683, 306] width 130 height 130
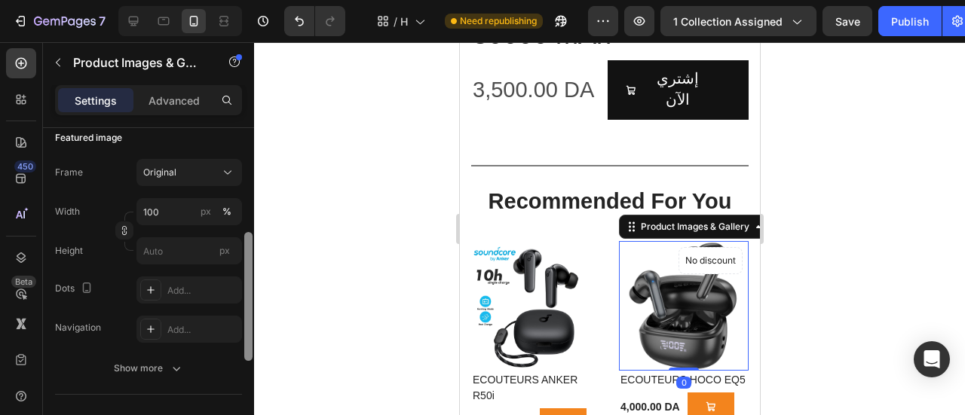
scroll to position [235, 0]
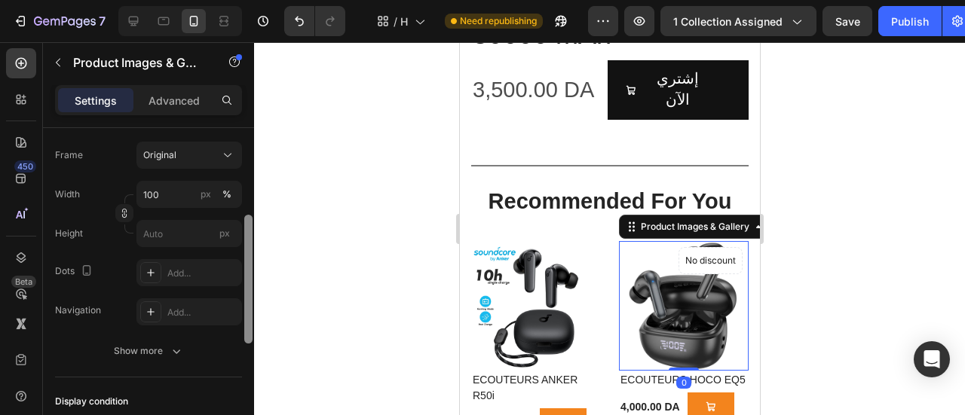
drag, startPoint x: 249, startPoint y: 302, endPoint x: 249, endPoint y: 338, distance: 36.2
click at [249, 338] on div at bounding box center [248, 279] width 8 height 129
click at [660, 371] on h2 "ECOUTEURS HOCO EQ5" at bounding box center [683, 380] width 130 height 19
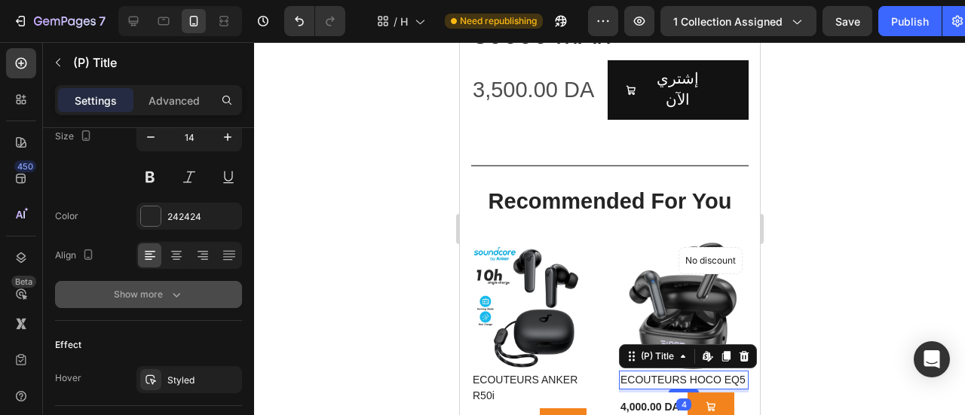
scroll to position [452, 0]
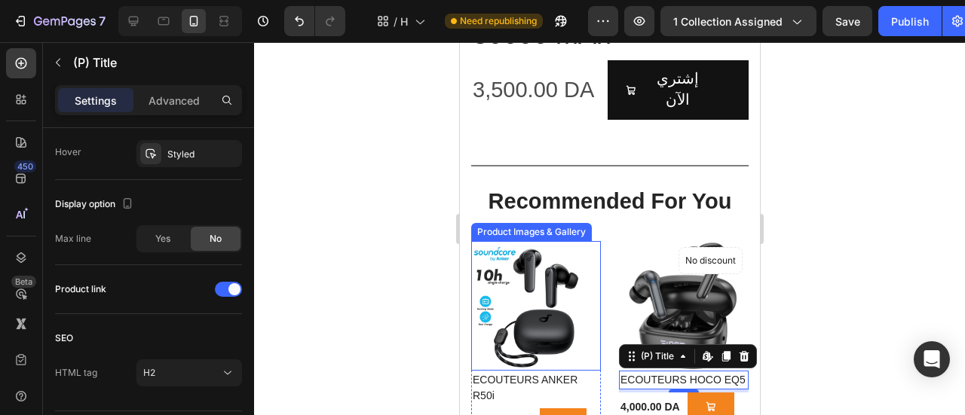
click at [527, 371] on h2 "ECOUTEURS ANKER R50i" at bounding box center [535, 388] width 130 height 35
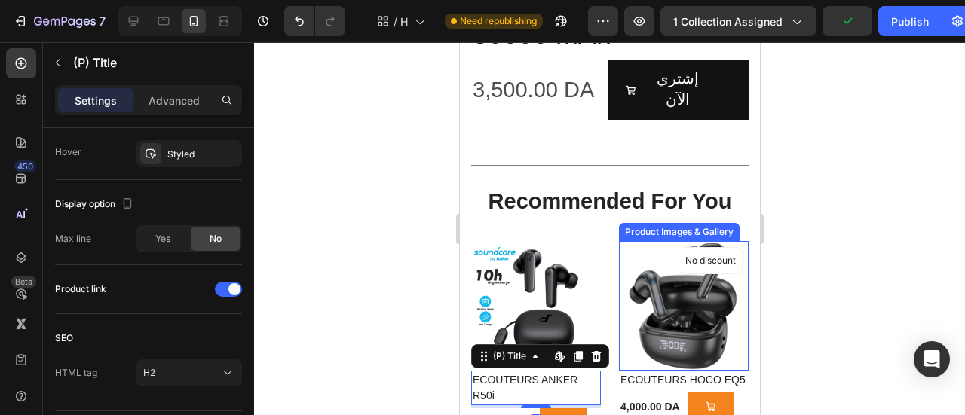
click at [713, 289] on img at bounding box center [683, 306] width 130 height 130
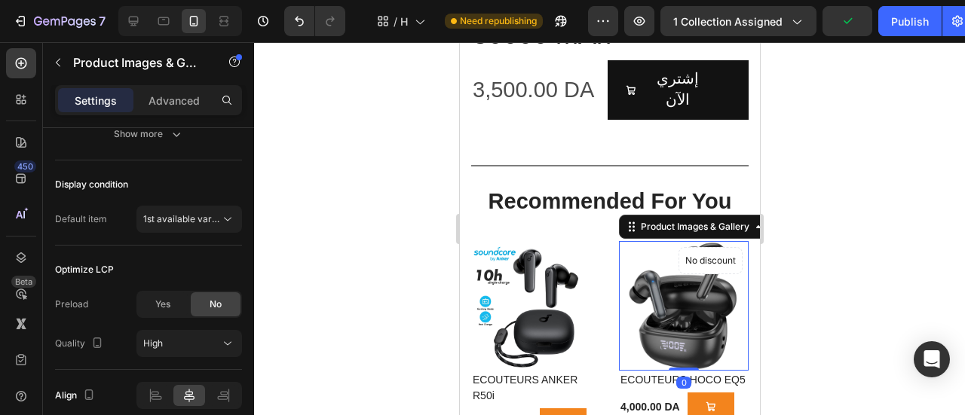
scroll to position [0, 0]
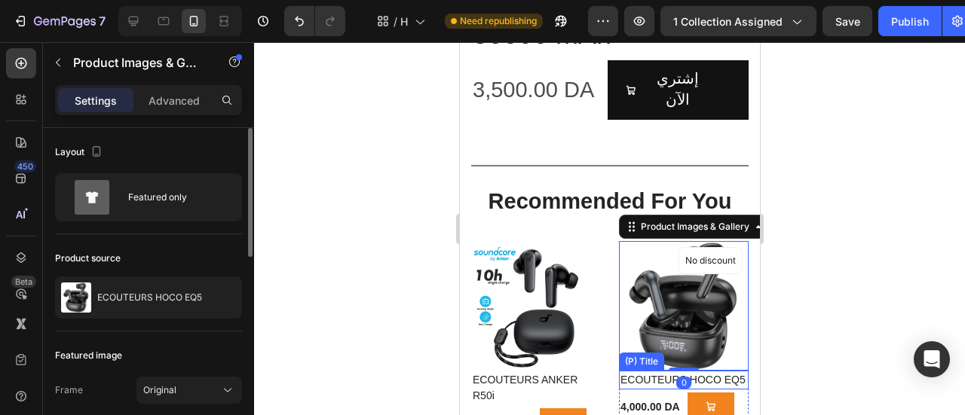
click at [697, 371] on h2 "ECOUTEURS HOCO EQ5" at bounding box center [683, 380] width 130 height 19
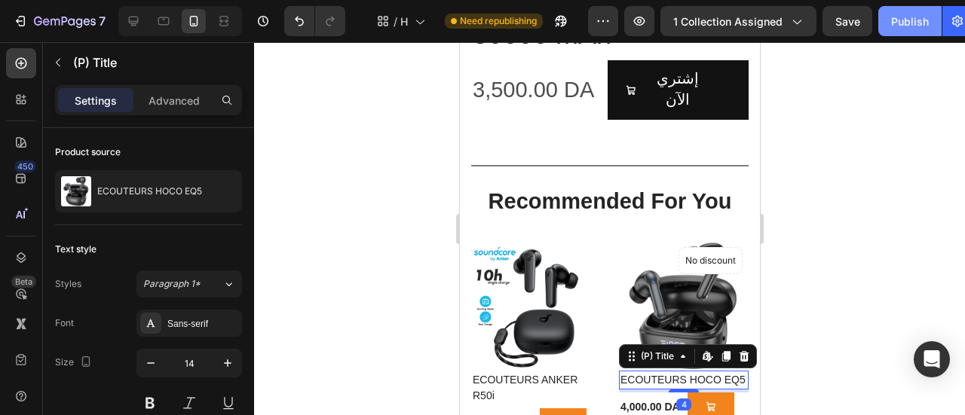
click at [902, 22] on div "Publish" at bounding box center [910, 22] width 38 height 16
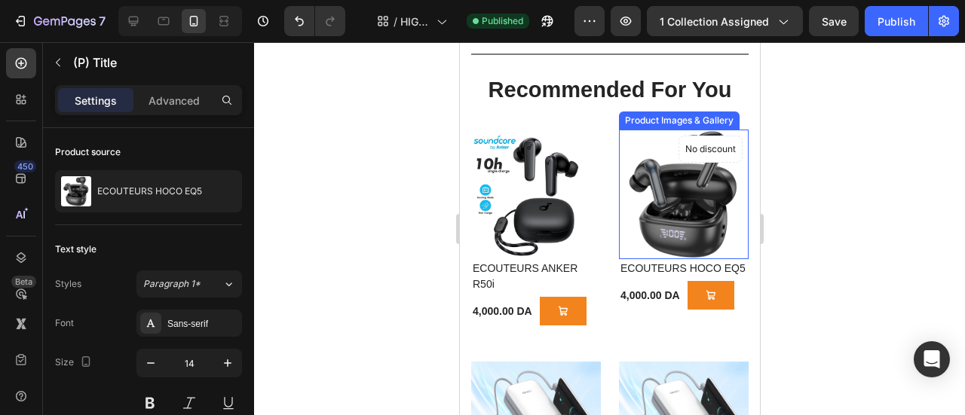
scroll to position [1260, 0]
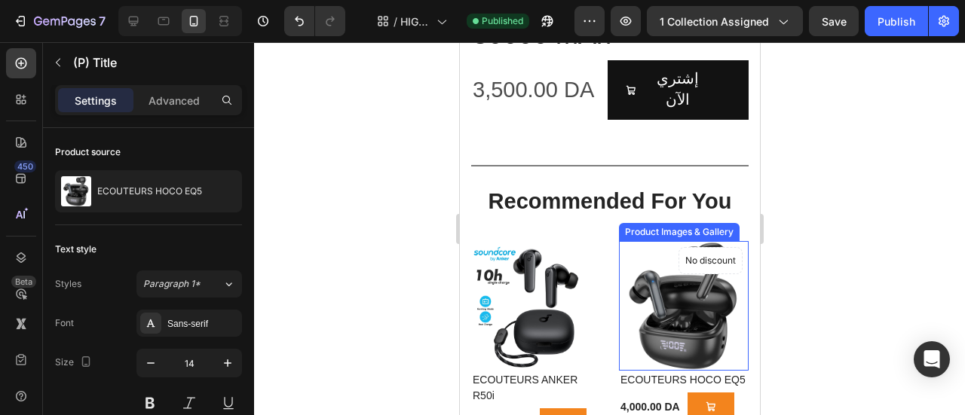
click at [666, 241] on img at bounding box center [683, 306] width 130 height 130
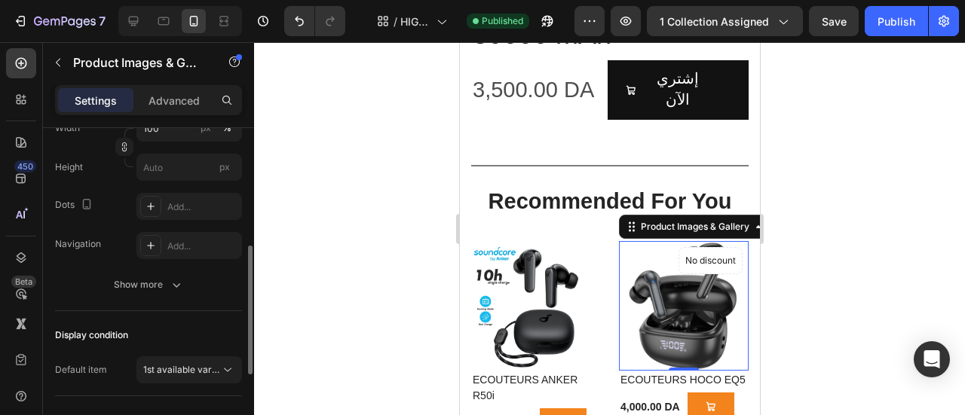
scroll to position [517, 0]
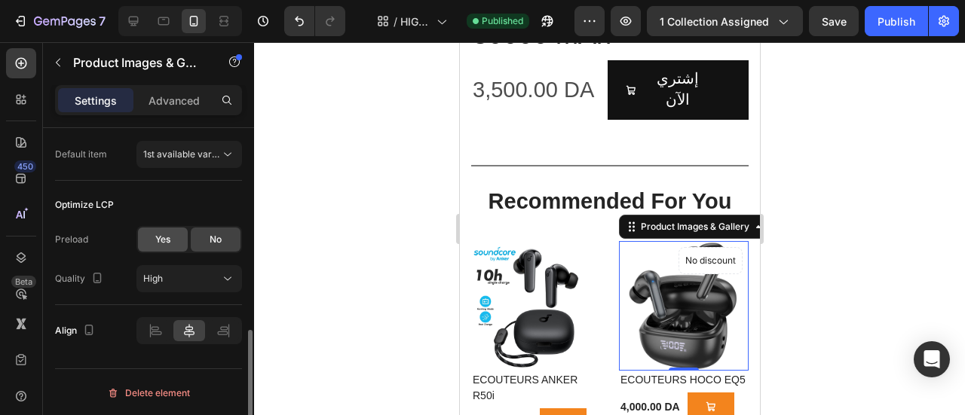
click at [164, 239] on span "Yes" at bounding box center [162, 240] width 15 height 14
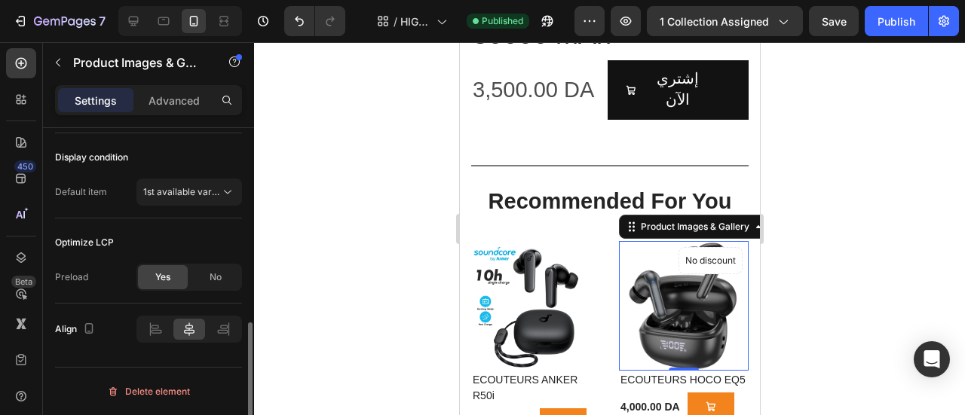
scroll to position [478, 0]
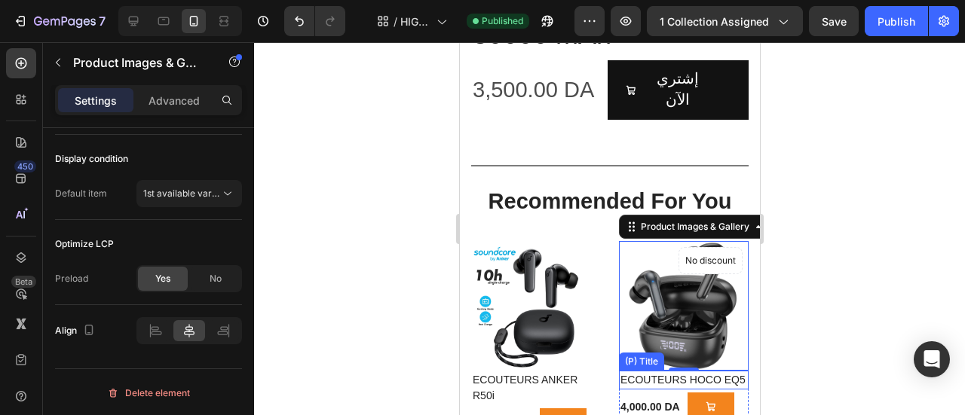
click at [643, 371] on h2 "ECOUTEURS HOCO EQ5" at bounding box center [683, 380] width 130 height 19
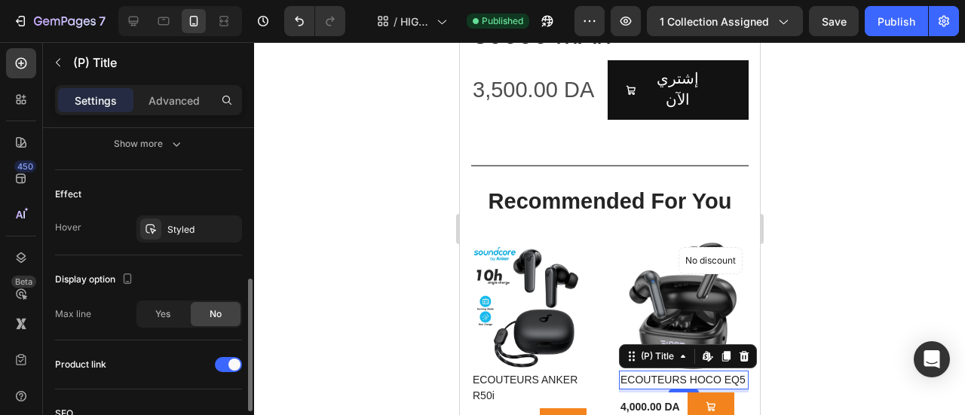
scroll to position [452, 0]
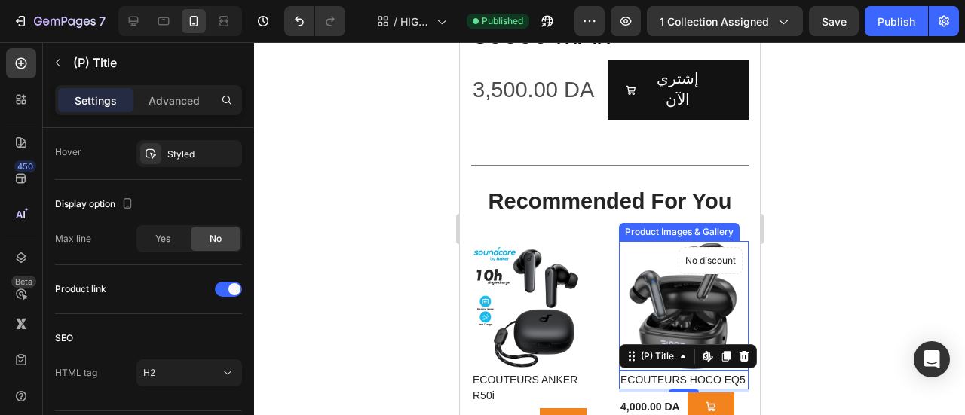
click at [681, 257] on img at bounding box center [683, 306] width 130 height 130
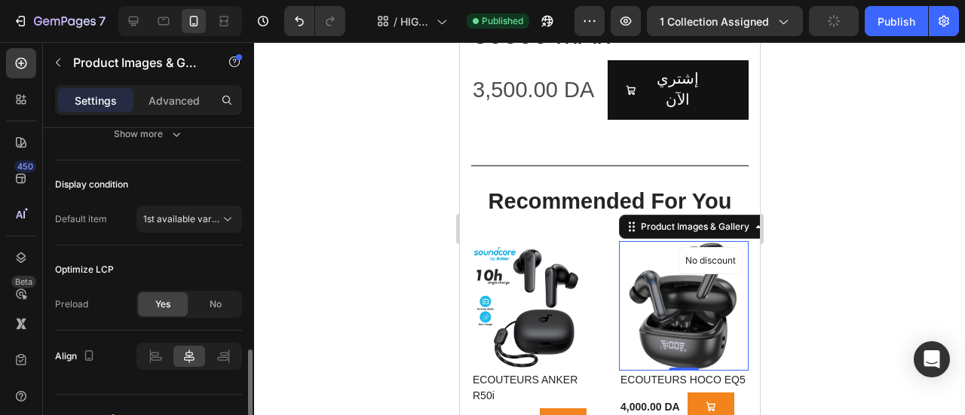
scroll to position [478, 0]
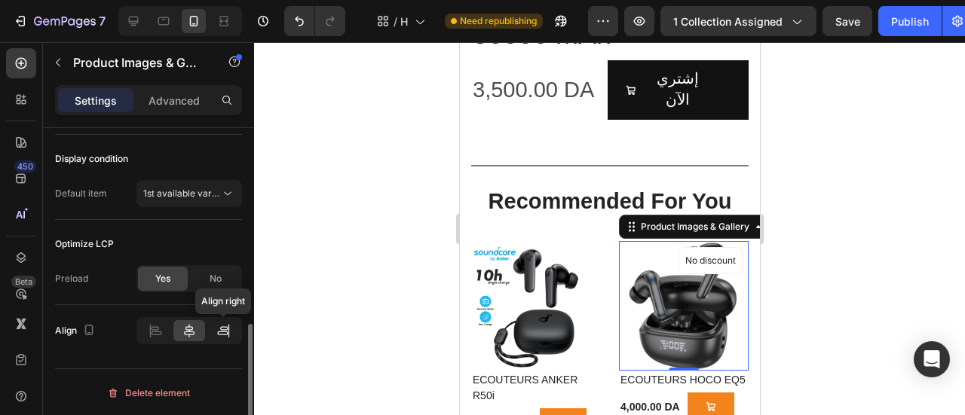
click at [220, 328] on icon at bounding box center [223, 330] width 15 height 15
click at [191, 328] on icon at bounding box center [189, 331] width 11 height 14
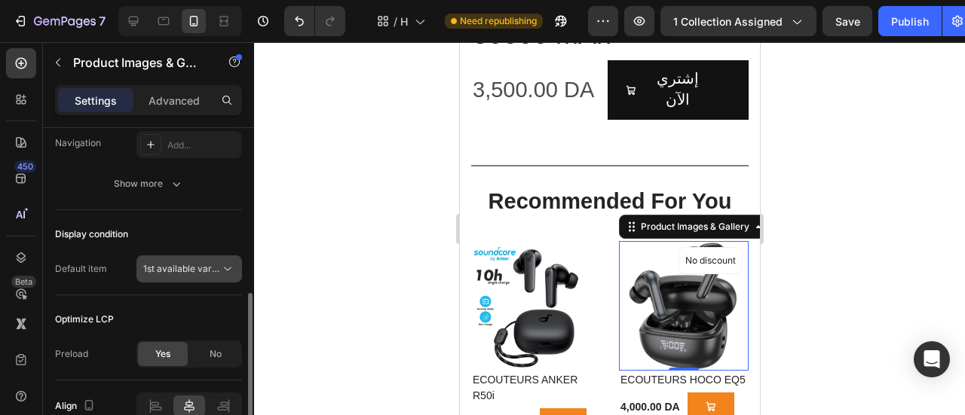
scroll to position [252, 0]
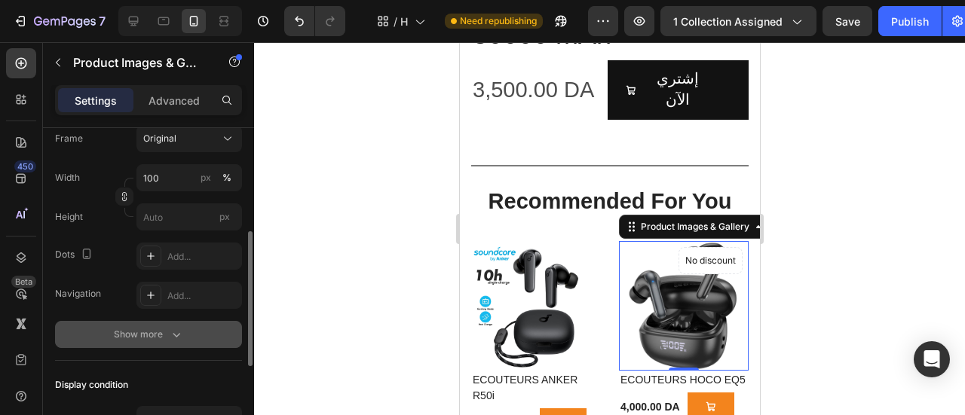
click at [170, 332] on icon "button" at bounding box center [176, 334] width 15 height 15
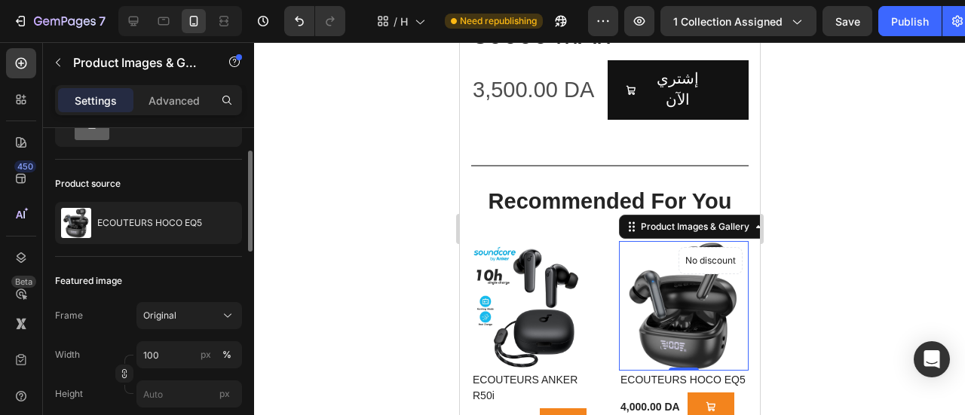
scroll to position [0, 0]
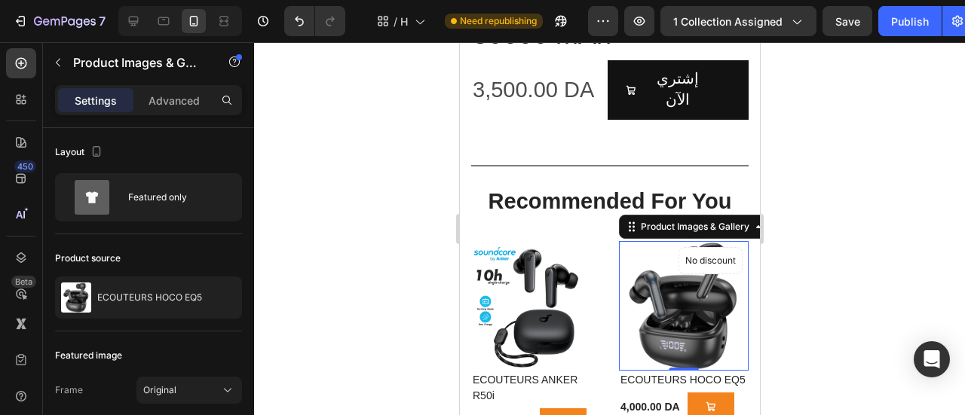
click at [777, 266] on div at bounding box center [609, 228] width 711 height 373
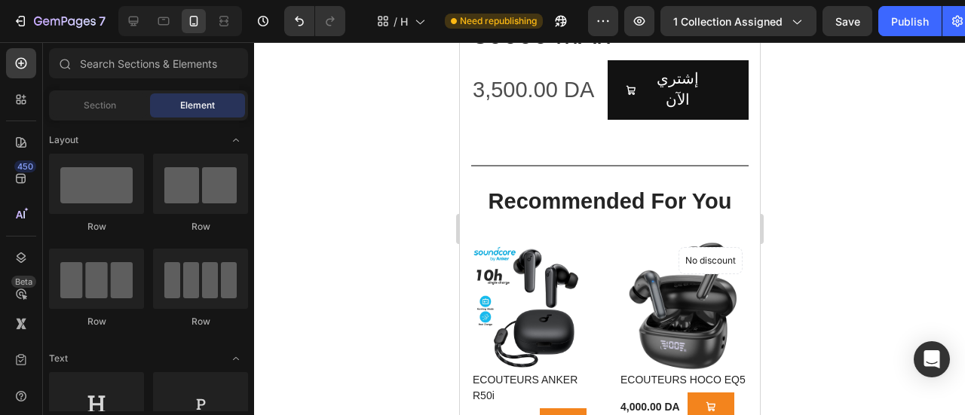
click at [796, 225] on div at bounding box center [609, 228] width 711 height 373
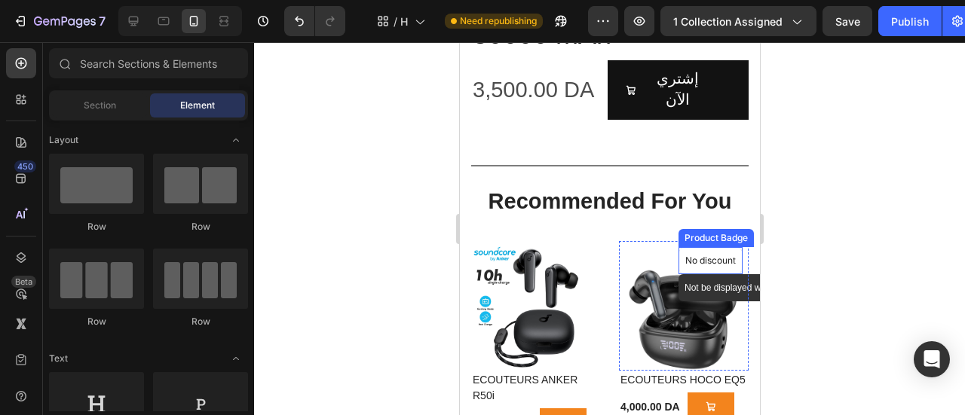
click at [694, 254] on p "No discount" at bounding box center [709, 261] width 51 height 14
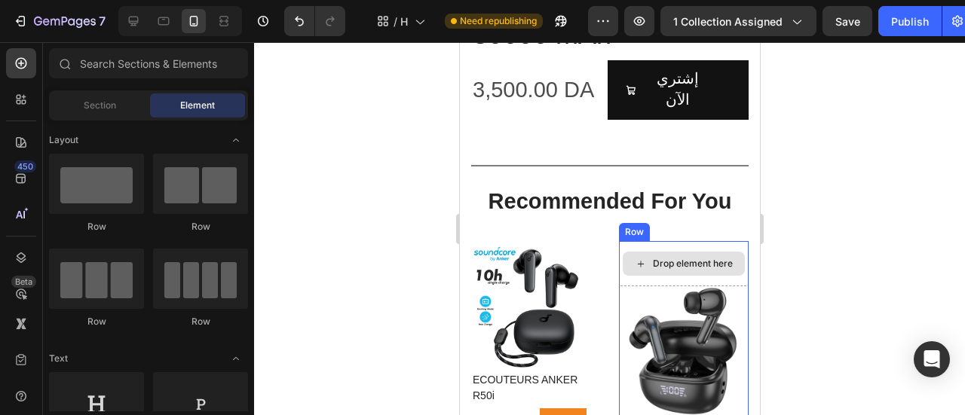
click at [724, 241] on div "Drop element here" at bounding box center [683, 263] width 130 height 45
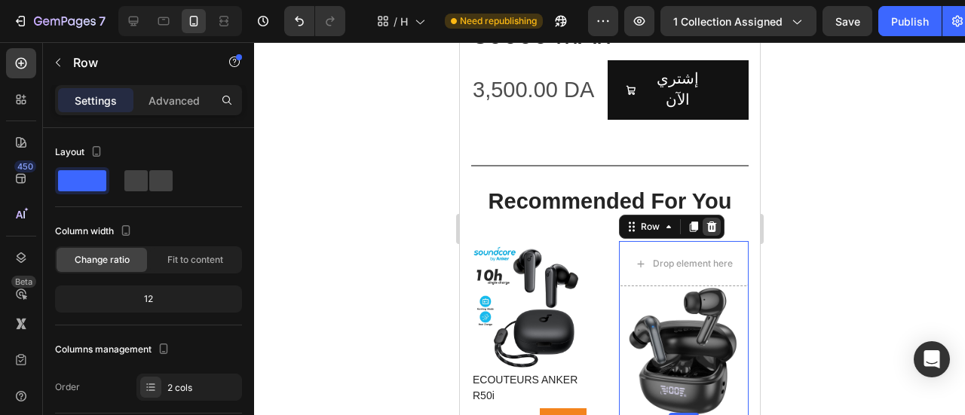
click at [706, 222] on icon at bounding box center [711, 227] width 10 height 11
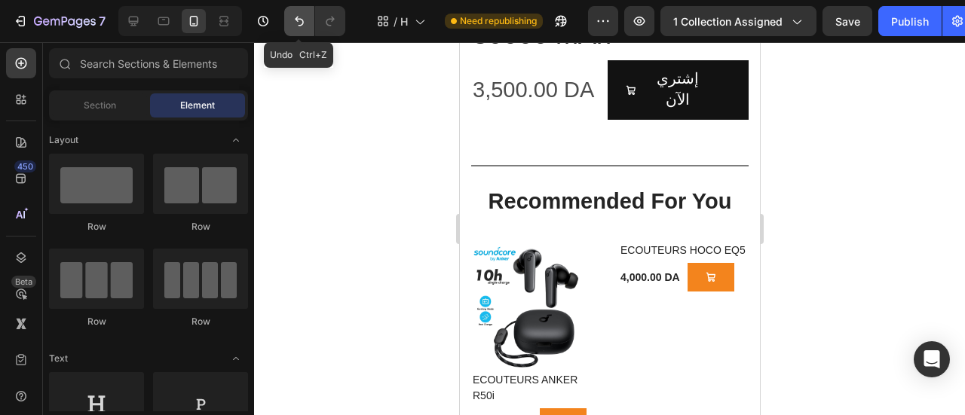
click at [301, 23] on icon "Undo/Redo" at bounding box center [299, 21] width 15 height 15
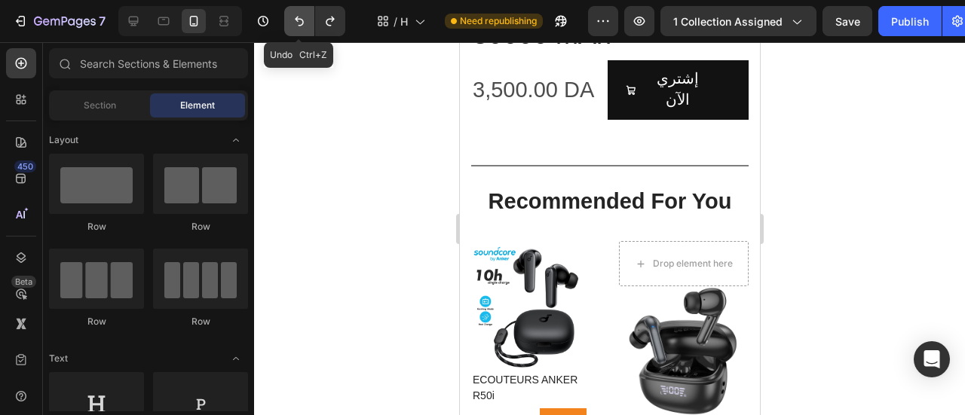
click at [301, 23] on icon "Undo/Redo" at bounding box center [299, 21] width 15 height 15
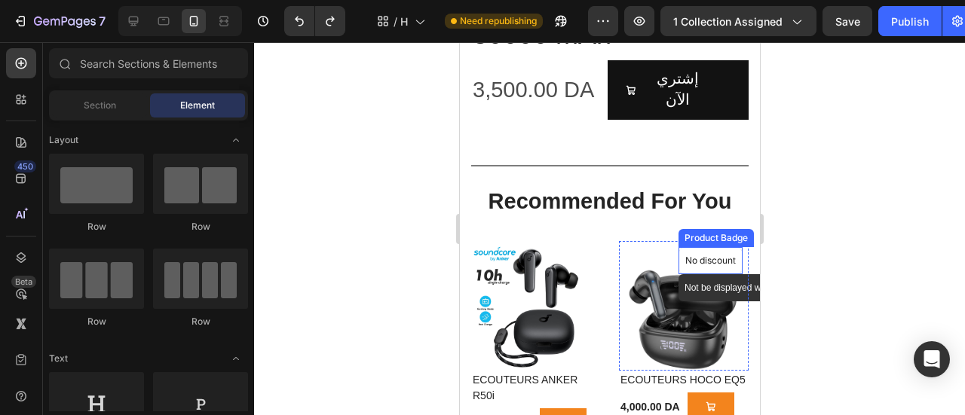
click at [684, 254] on p "No discount" at bounding box center [709, 261] width 51 height 14
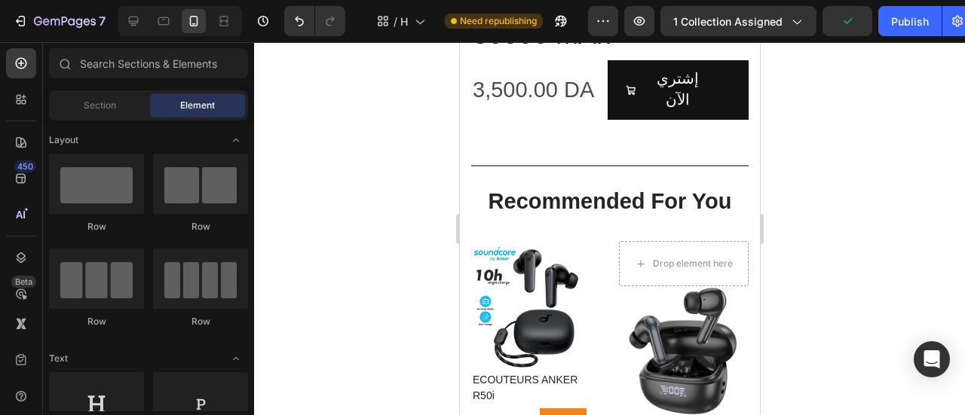
click at [871, 237] on div at bounding box center [609, 228] width 711 height 373
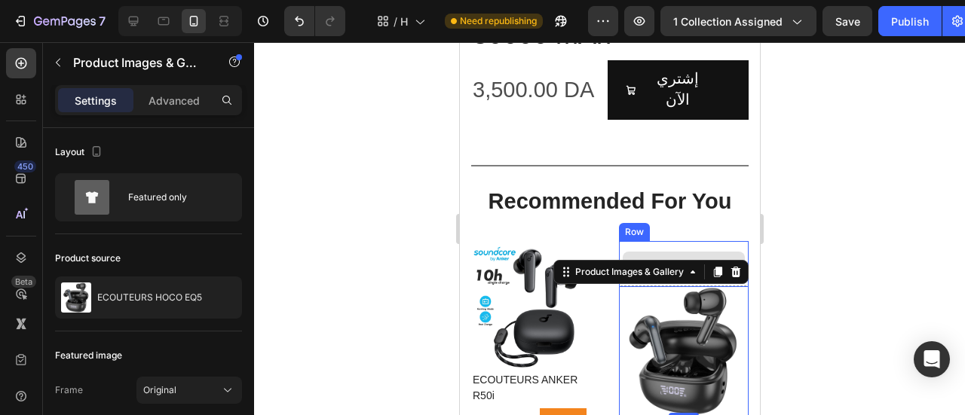
click at [666, 252] on div "Drop element here" at bounding box center [683, 264] width 122 height 24
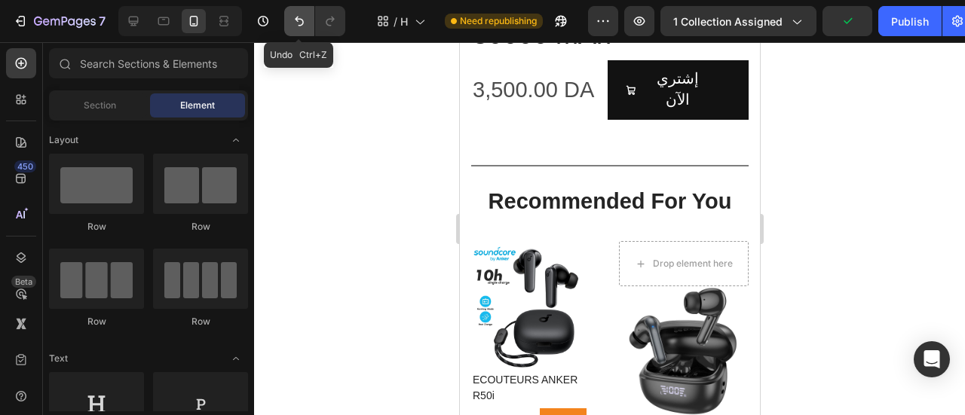
click at [292, 21] on icon "Undo/Redo" at bounding box center [299, 21] width 15 height 15
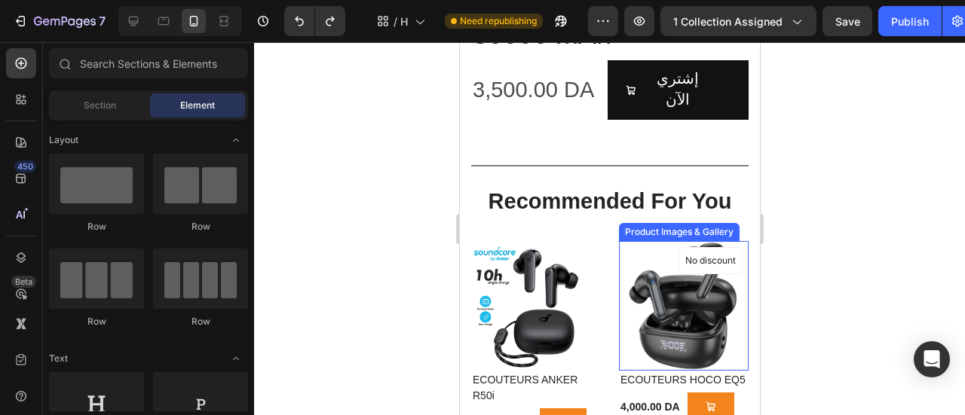
click at [671, 245] on img at bounding box center [683, 306] width 130 height 130
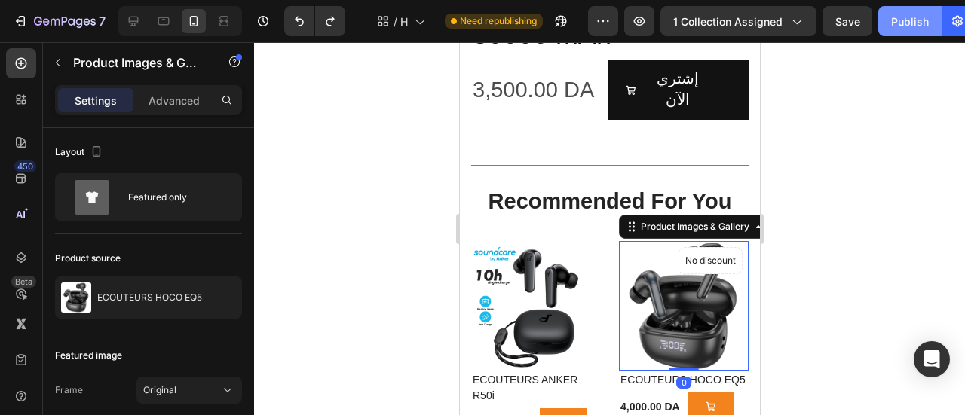
click at [905, 22] on div "Publish" at bounding box center [910, 22] width 38 height 16
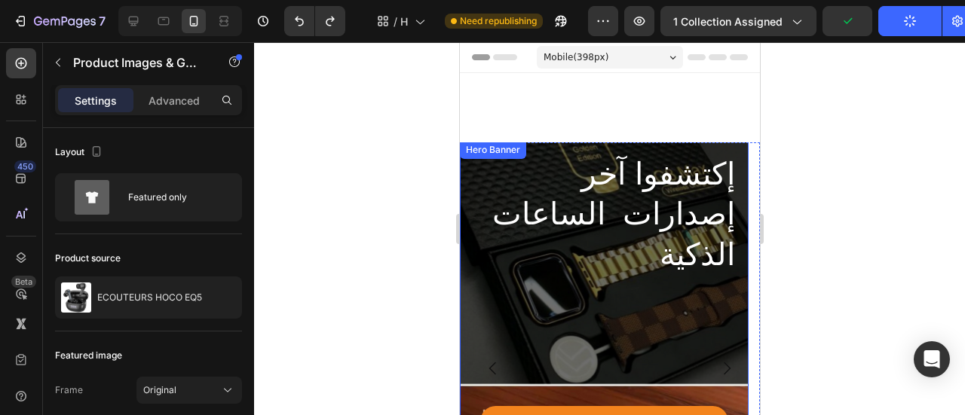
scroll to position [302, 0]
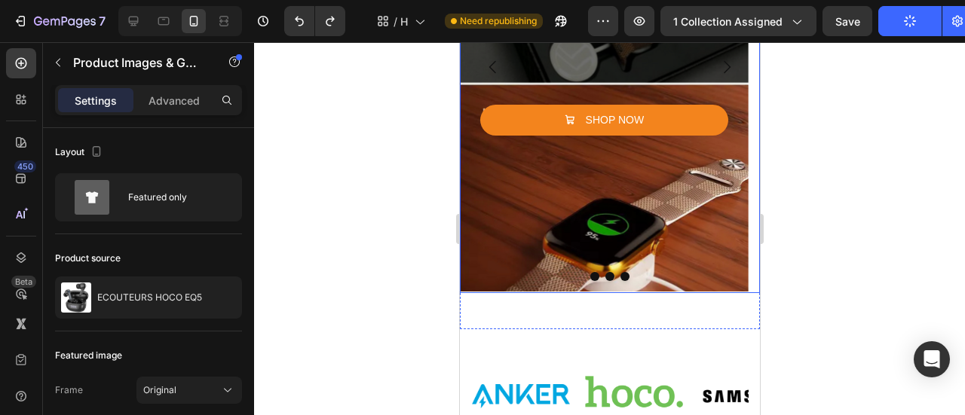
click at [717, 69] on icon "Carousel Next Arrow" at bounding box center [726, 67] width 18 height 18
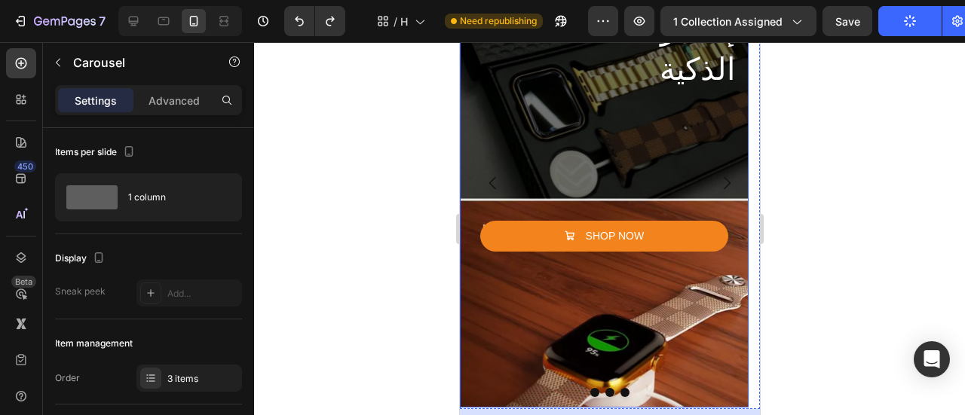
scroll to position [181, 0]
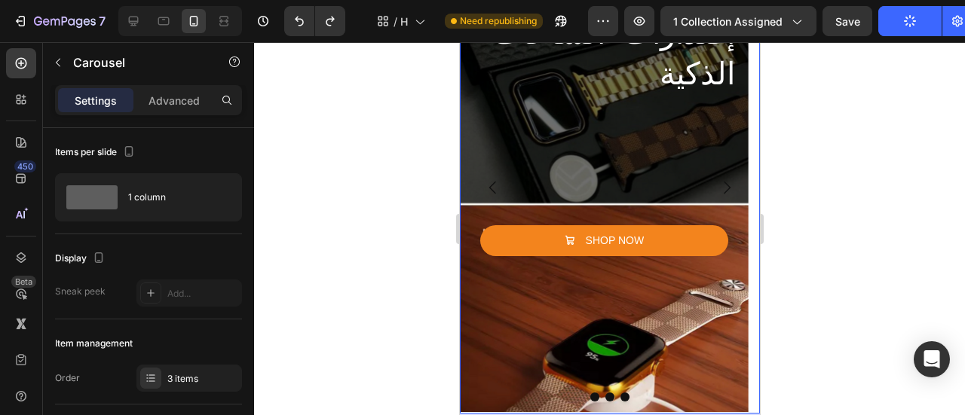
click at [717, 197] on icon "Carousel Next Arrow" at bounding box center [726, 188] width 18 height 18
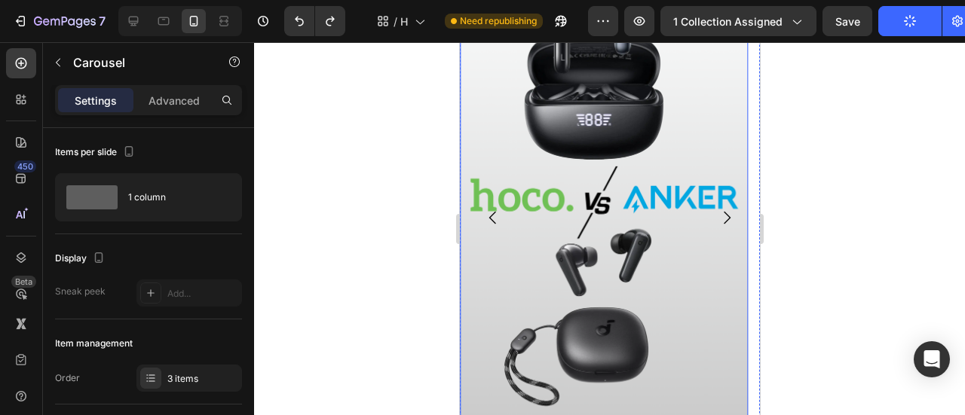
click at [594, 173] on img at bounding box center [603, 218] width 289 height 513
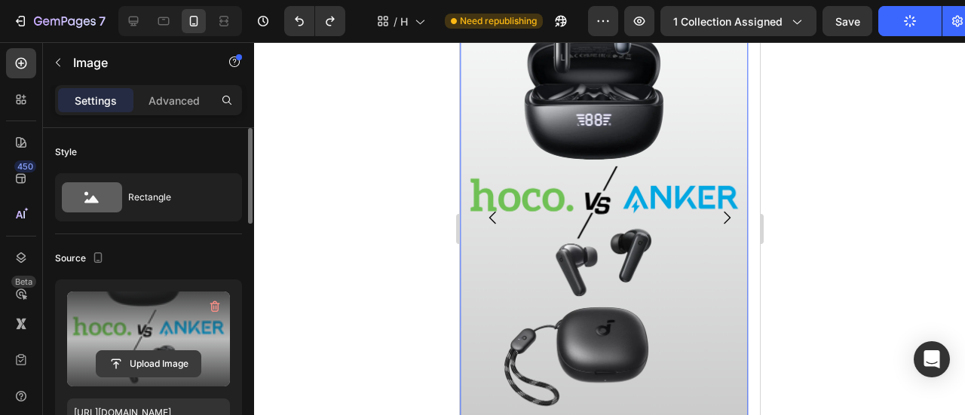
click at [149, 360] on input "file" at bounding box center [148, 364] width 104 height 26
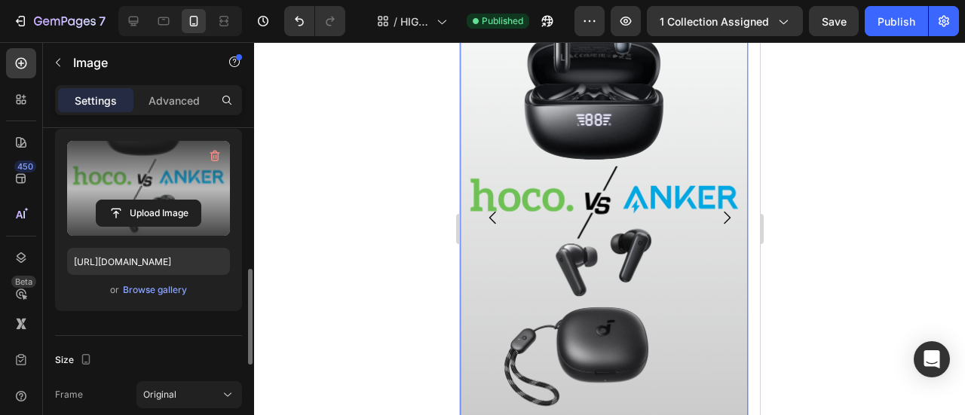
scroll to position [302, 0]
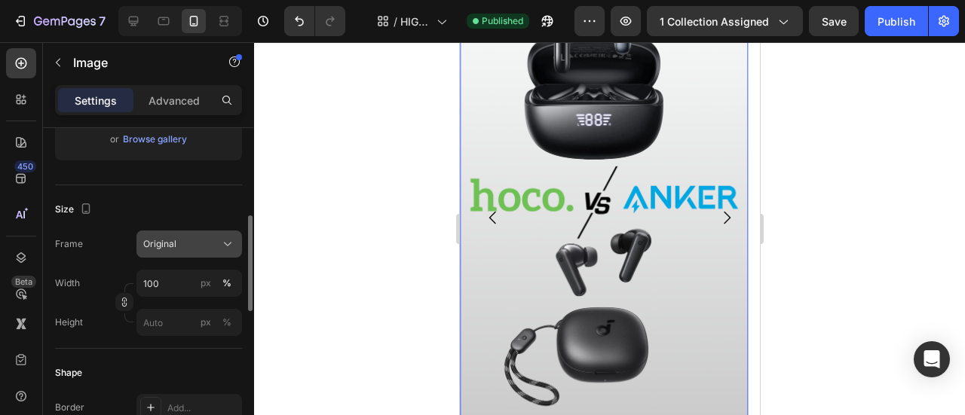
click at [222, 243] on icon at bounding box center [227, 244] width 15 height 15
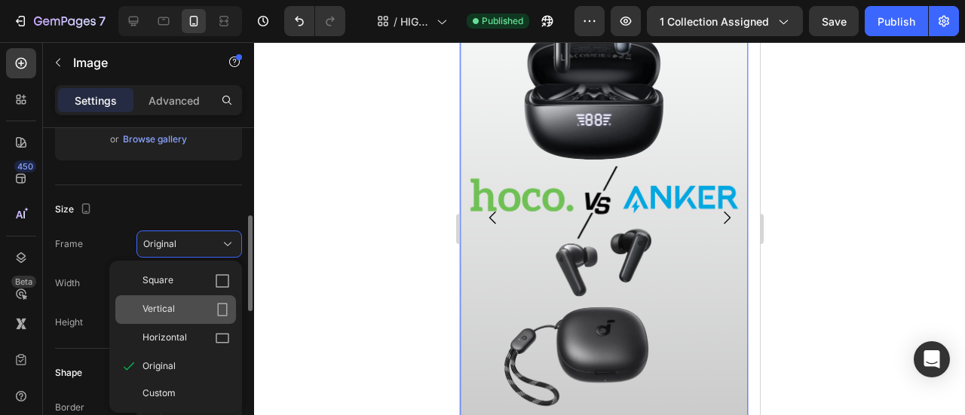
click at [223, 311] on icon at bounding box center [222, 309] width 15 height 15
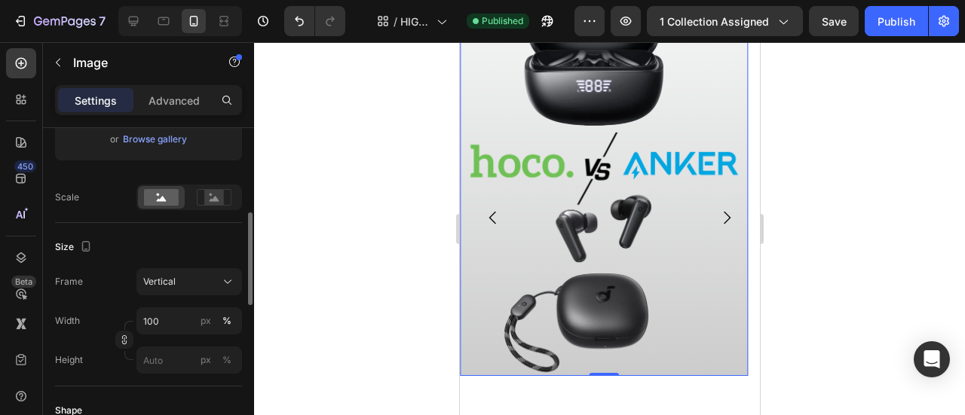
scroll to position [0, 0]
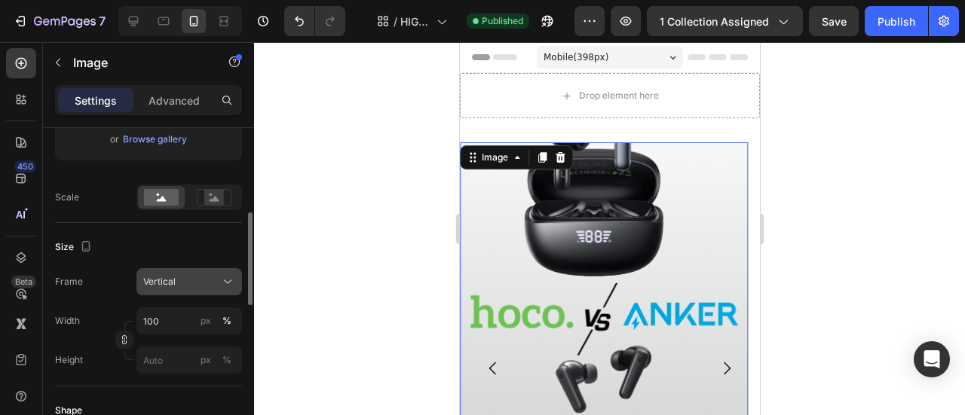
click at [228, 283] on icon at bounding box center [227, 281] width 15 height 15
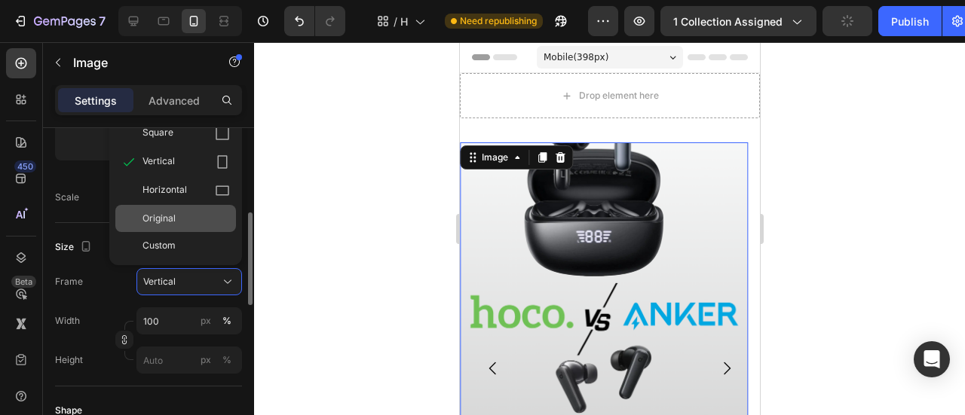
click at [196, 216] on div "Original" at bounding box center [185, 219] width 87 height 14
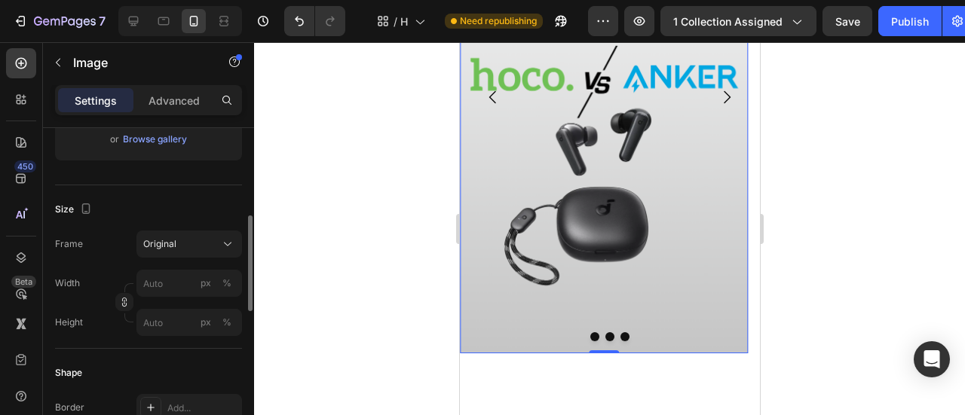
scroll to position [528, 0]
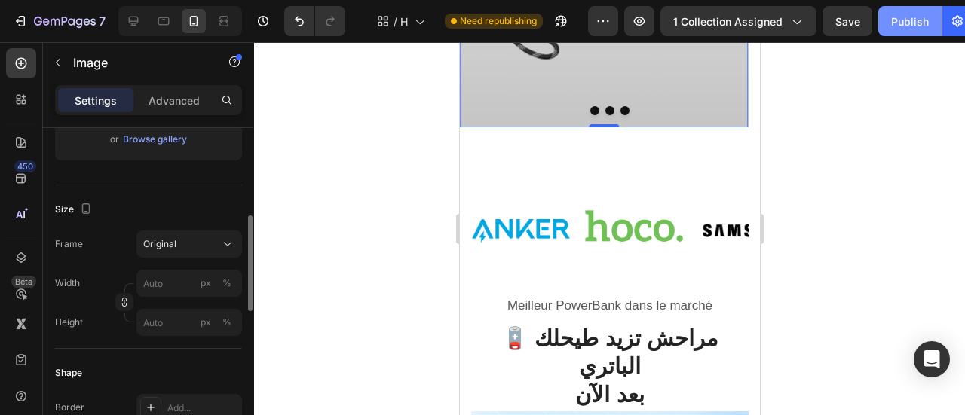
click at [926, 21] on div "Publish" at bounding box center [910, 22] width 38 height 16
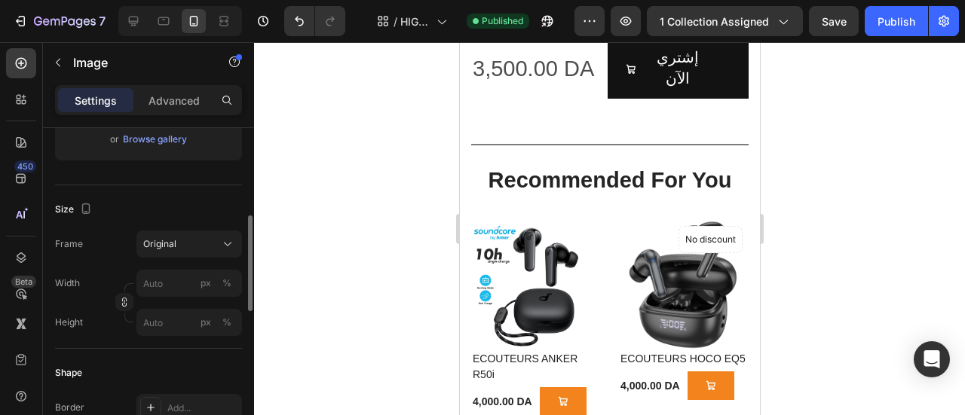
scroll to position [1357, 0]
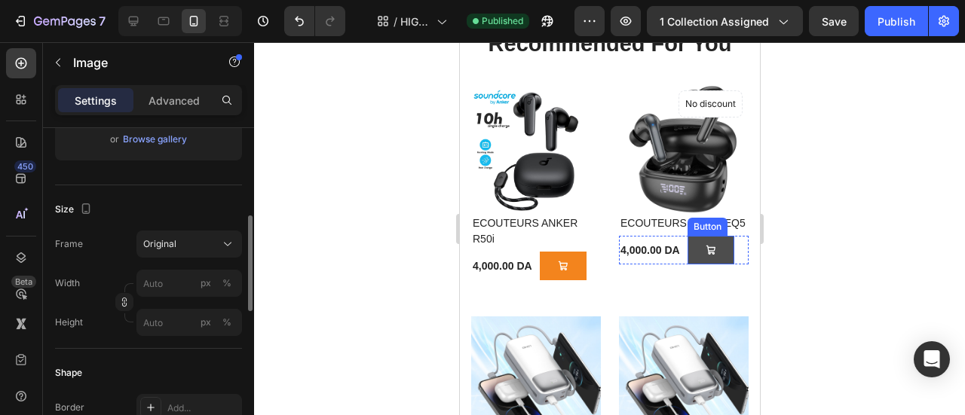
click at [691, 261] on button at bounding box center [710, 250] width 47 height 29
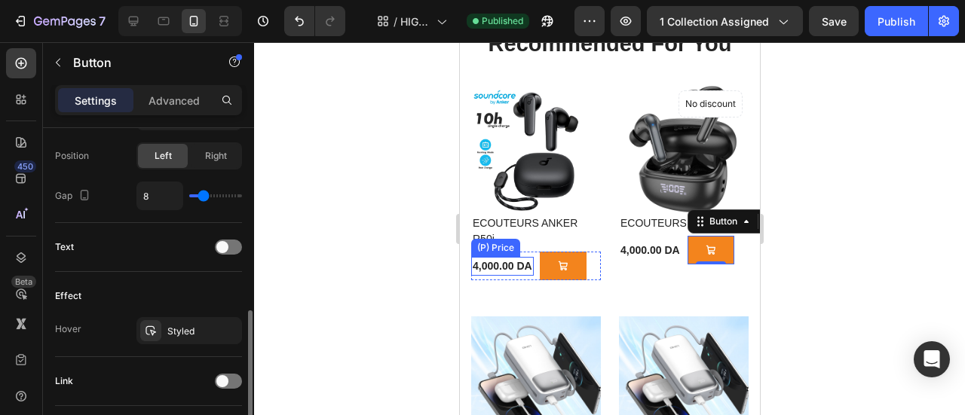
scroll to position [626, 0]
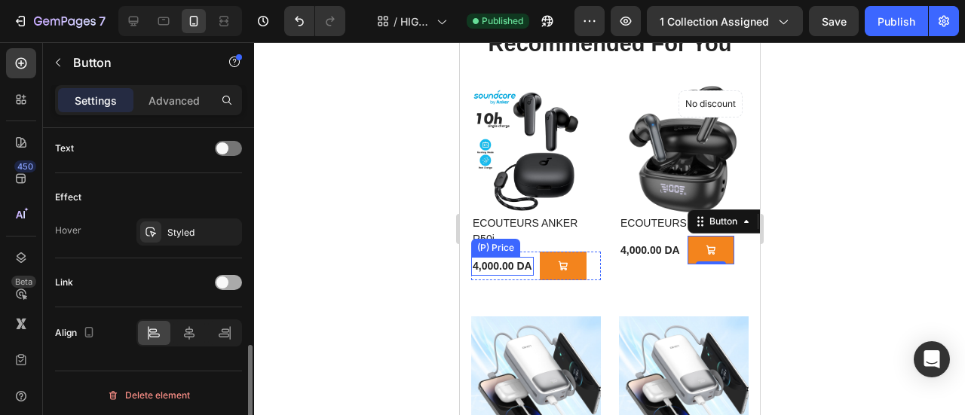
click at [228, 286] on div at bounding box center [228, 282] width 27 height 15
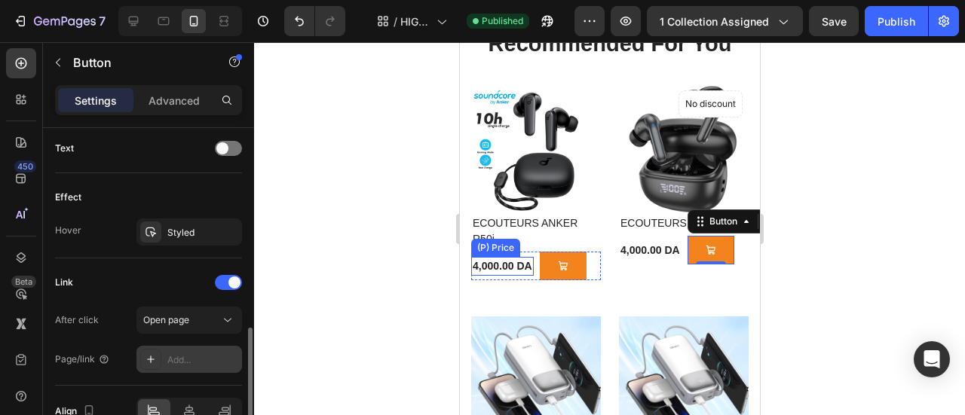
click at [191, 354] on div "Add..." at bounding box center [202, 361] width 71 height 14
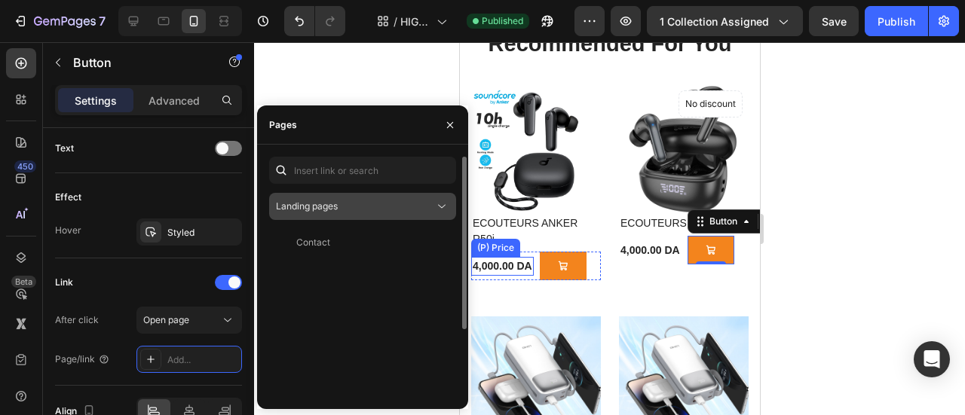
click at [342, 208] on div "Landing pages" at bounding box center [355, 207] width 158 height 14
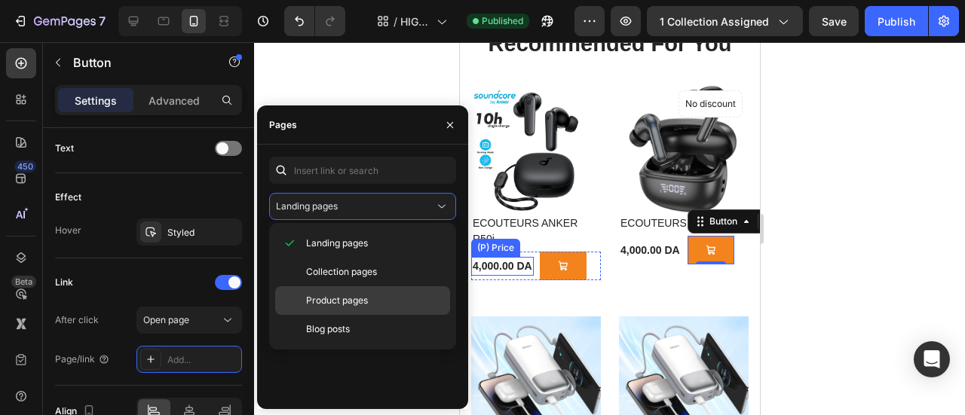
click at [349, 294] on span "Product pages" at bounding box center [337, 301] width 62 height 14
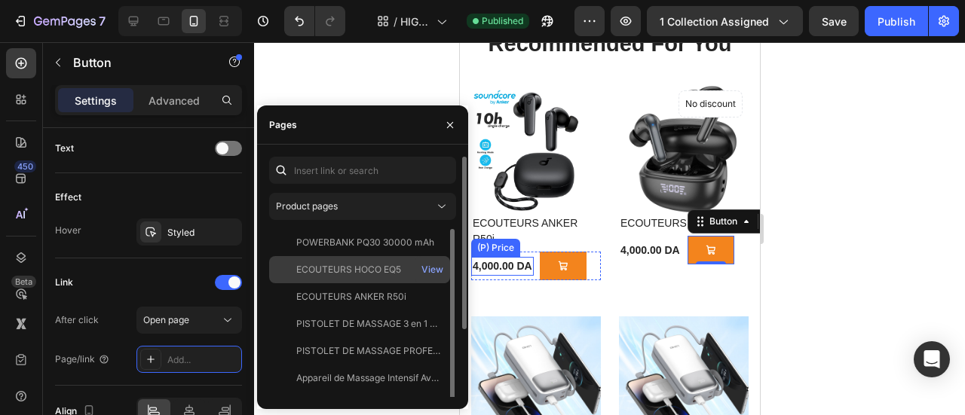
click at [358, 272] on div "ECOUTEURS HOCO EQ5" at bounding box center [348, 270] width 105 height 14
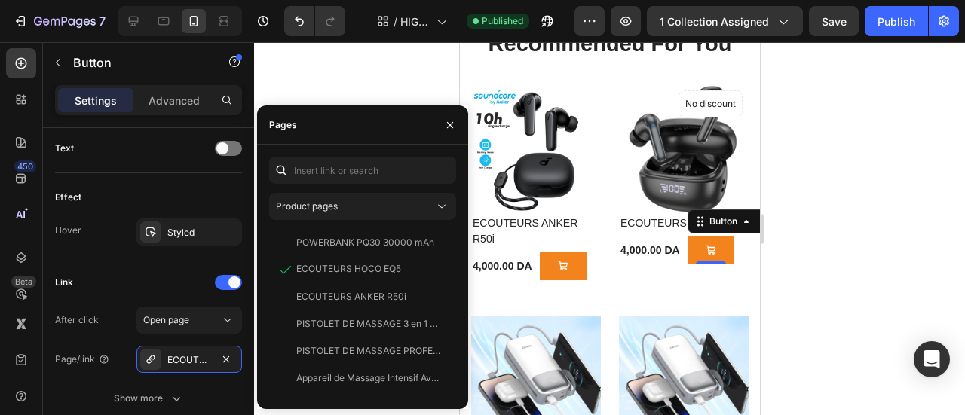
click at [788, 256] on div at bounding box center [609, 228] width 711 height 373
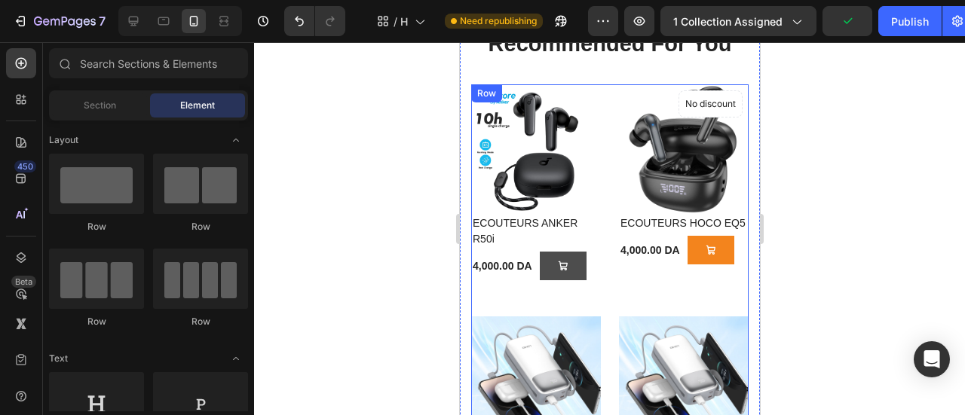
click at [570, 263] on button "<p>Button</p>" at bounding box center [562, 266] width 47 height 29
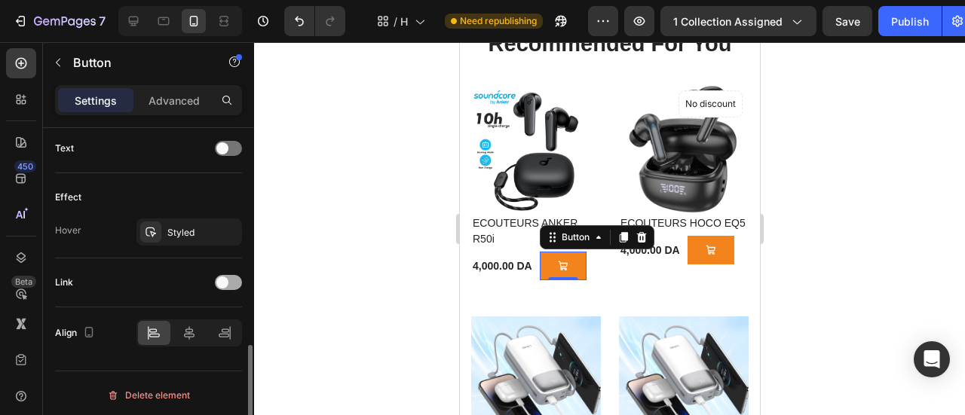
click at [229, 278] on div at bounding box center [228, 282] width 27 height 15
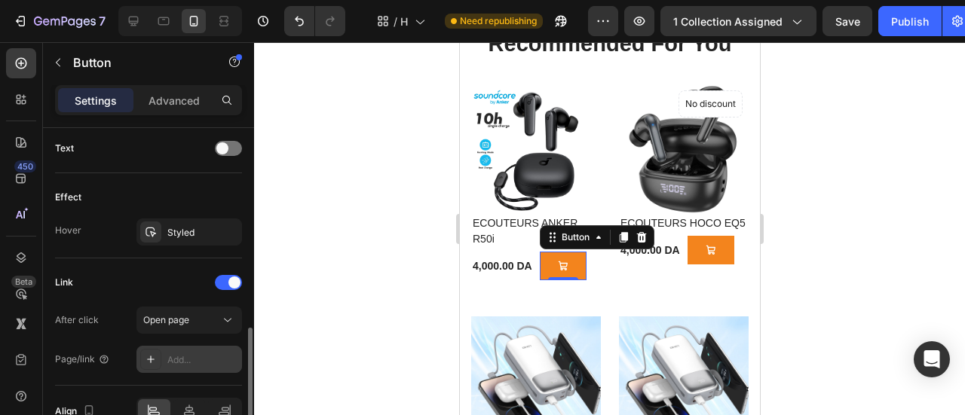
click at [190, 347] on div "Add..." at bounding box center [189, 359] width 106 height 27
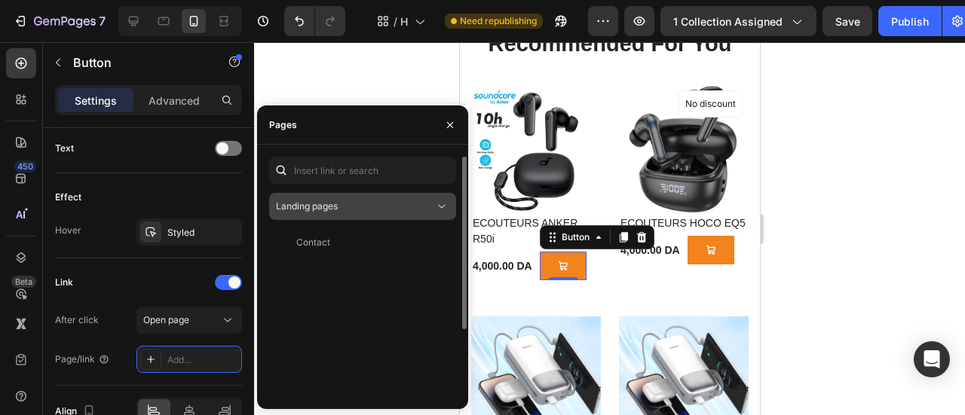
click at [348, 205] on div "Landing pages" at bounding box center [355, 207] width 158 height 14
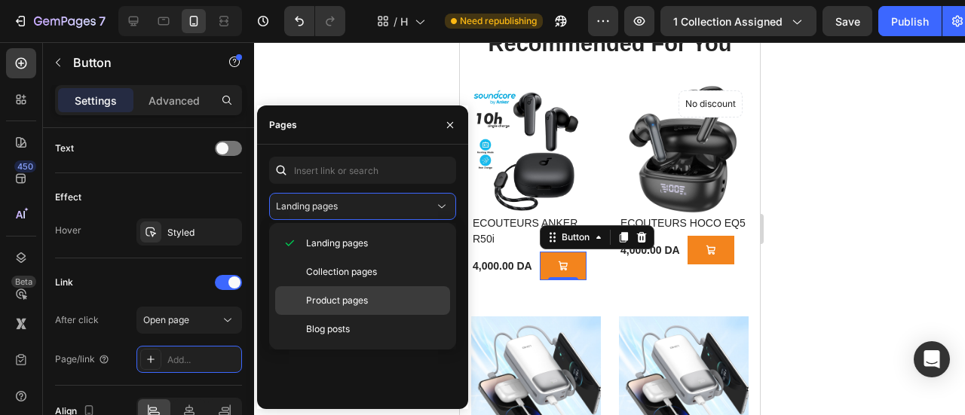
click at [340, 299] on span "Product pages" at bounding box center [337, 301] width 62 height 14
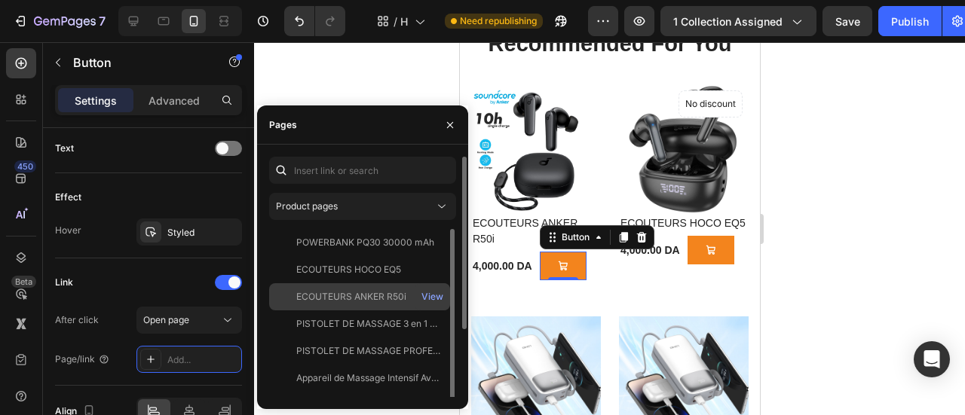
click at [365, 298] on div "ECOUTEURS ANKER R50i" at bounding box center [351, 297] width 110 height 14
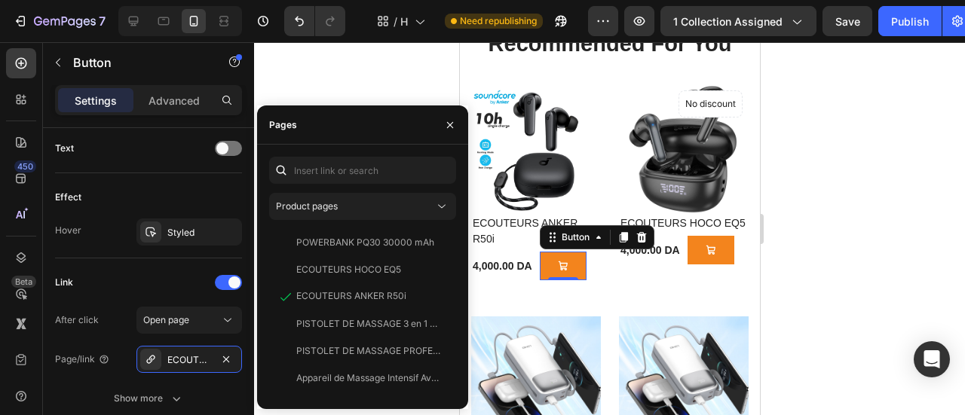
click at [808, 215] on div at bounding box center [609, 228] width 711 height 373
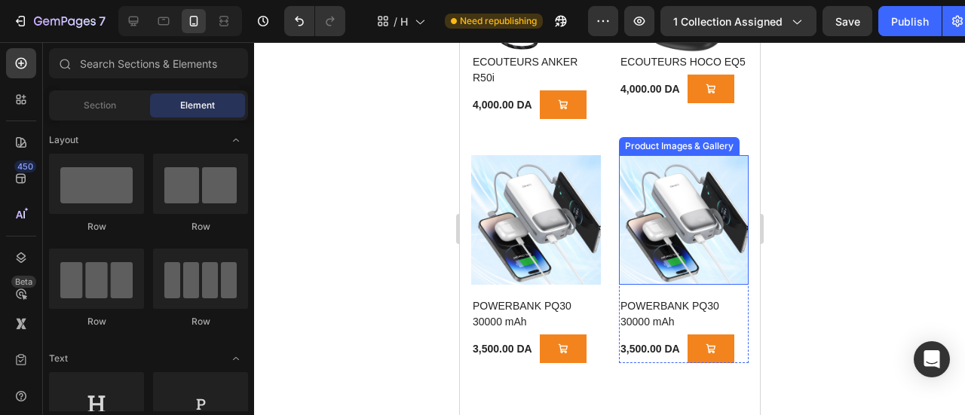
scroll to position [1658, 0]
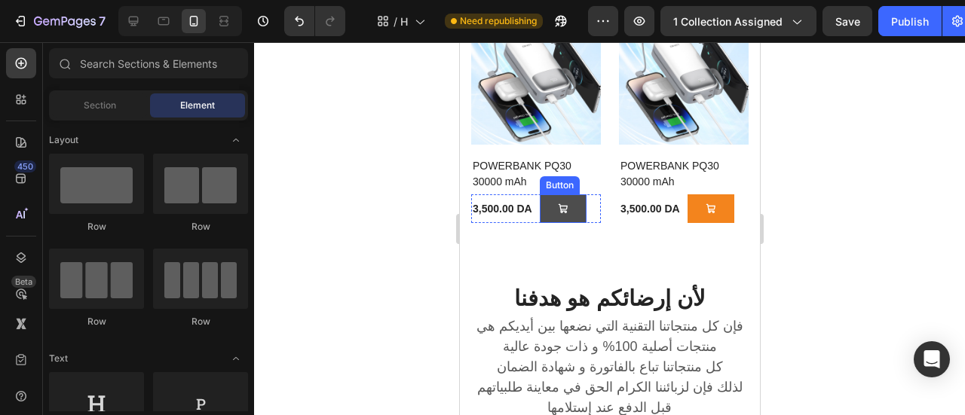
click at [563, 204] on icon at bounding box center [561, 208] width 9 height 9
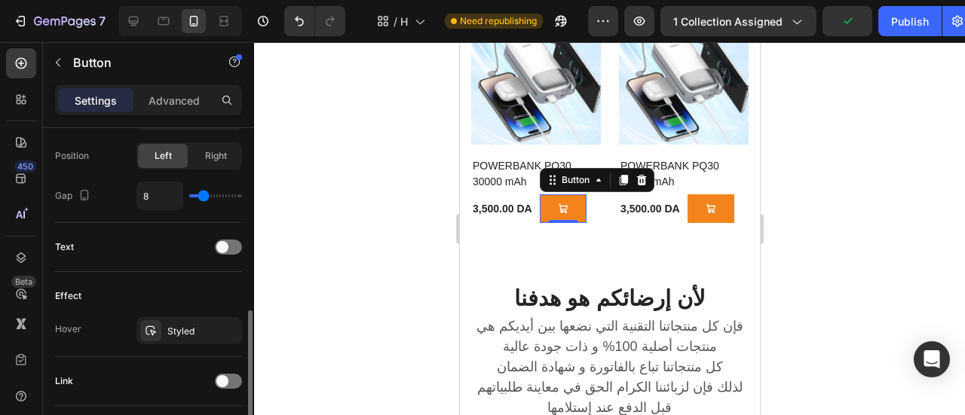
scroll to position [626, 0]
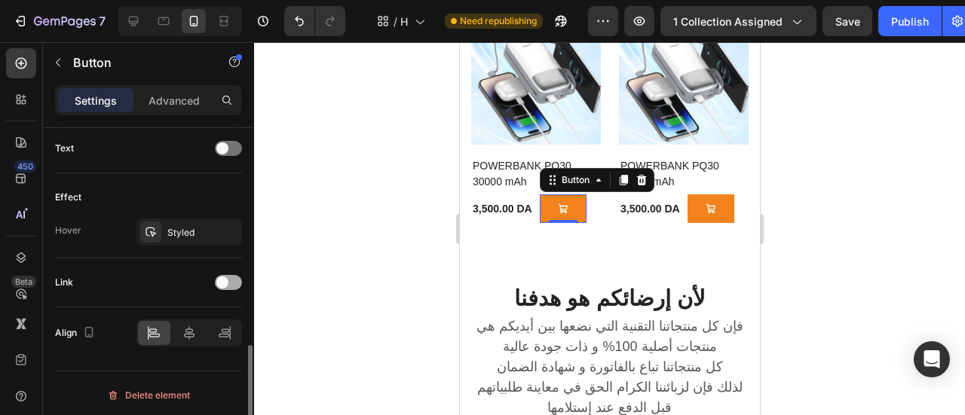
click at [221, 277] on span at bounding box center [222, 283] width 12 height 12
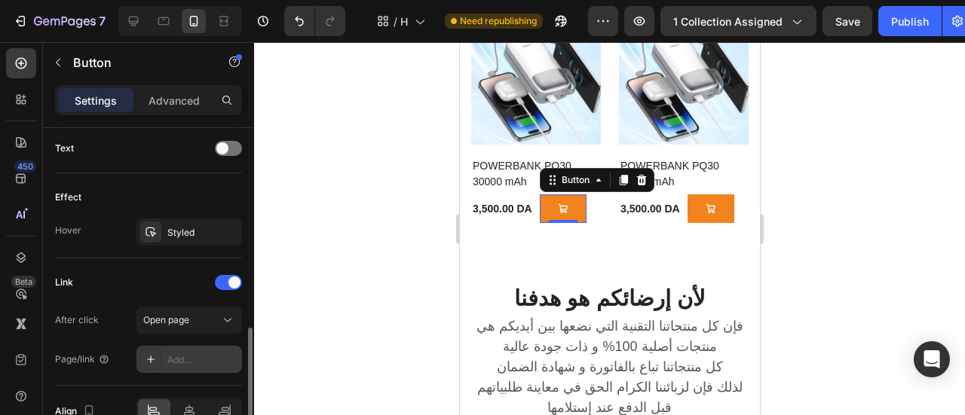
click at [187, 346] on div "Add..." at bounding box center [189, 359] width 106 height 27
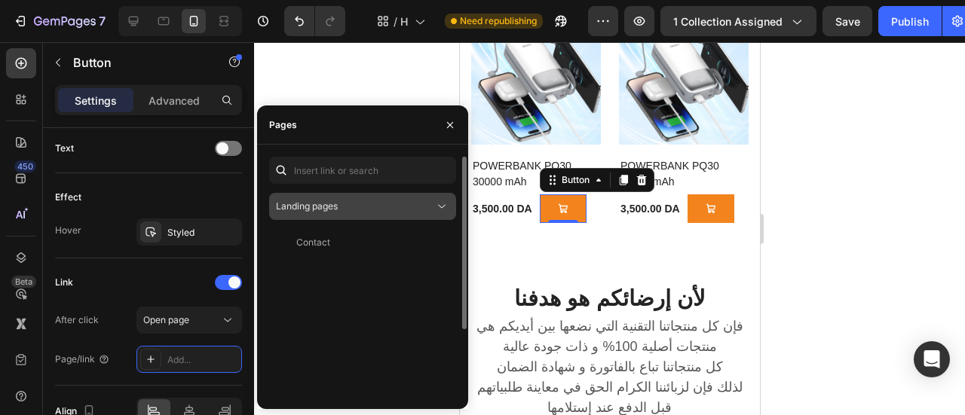
click at [326, 211] on span "Landing pages" at bounding box center [307, 206] width 62 height 11
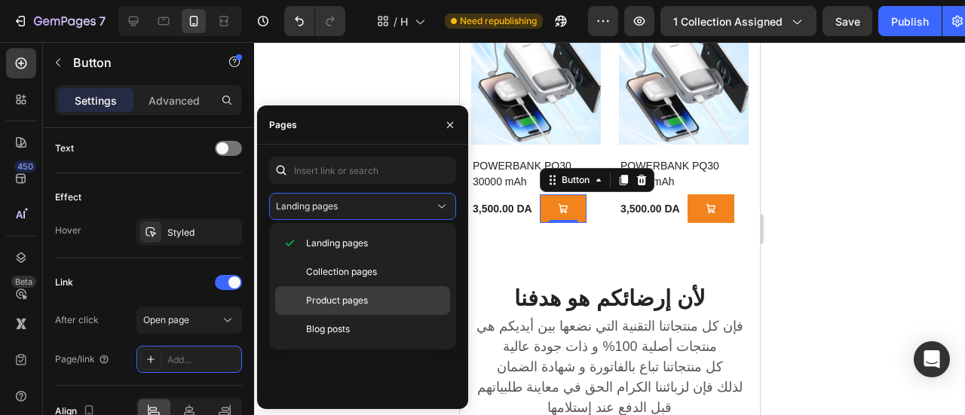
click at [336, 295] on span "Product pages" at bounding box center [337, 301] width 62 height 14
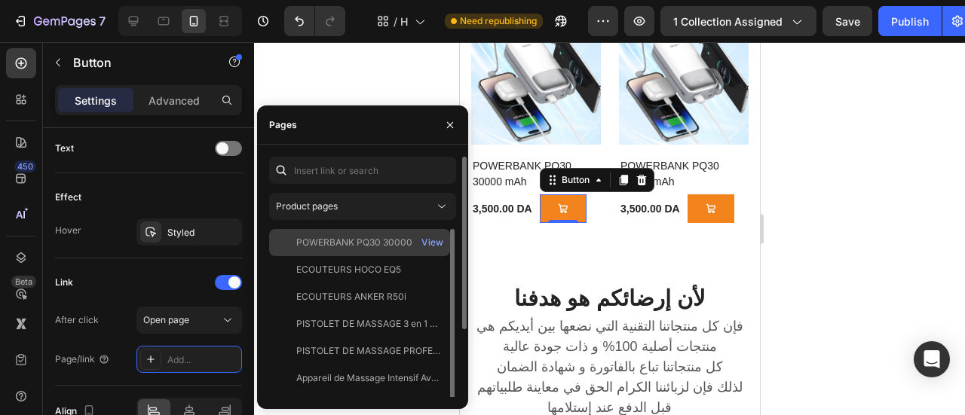
click at [339, 243] on div "POWERBANK PQ30 30000 mAh" at bounding box center [365, 243] width 138 height 14
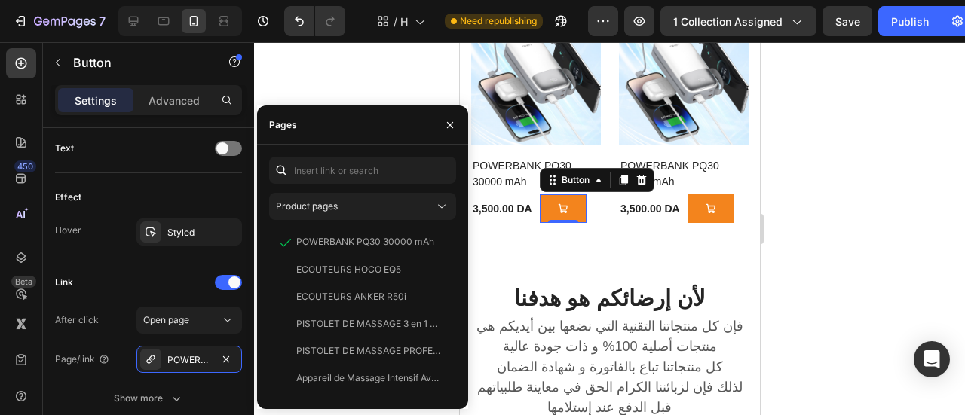
click at [363, 88] on div at bounding box center [609, 228] width 711 height 373
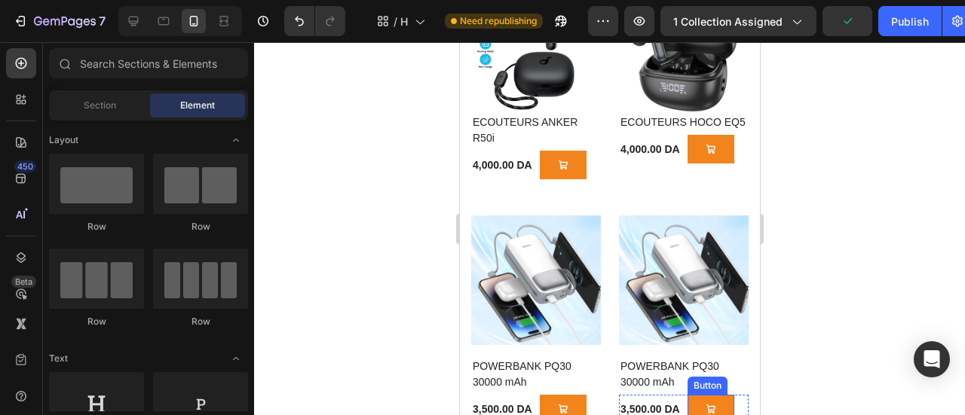
scroll to position [1357, 0]
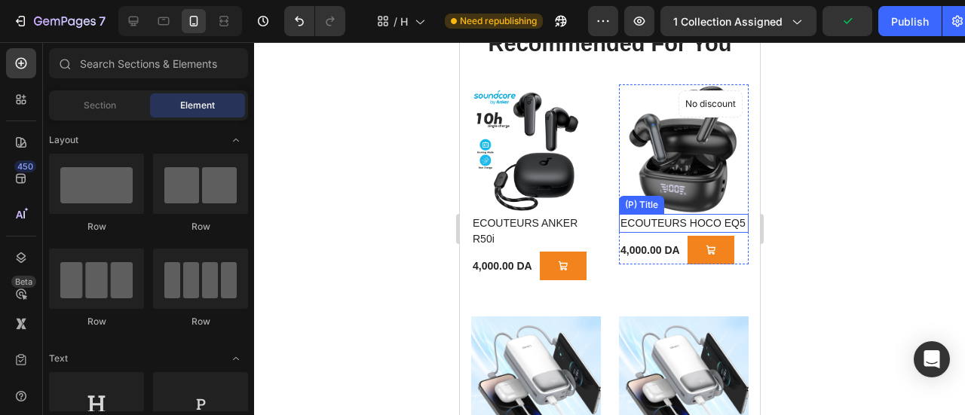
click at [673, 214] on img at bounding box center [683, 149] width 130 height 130
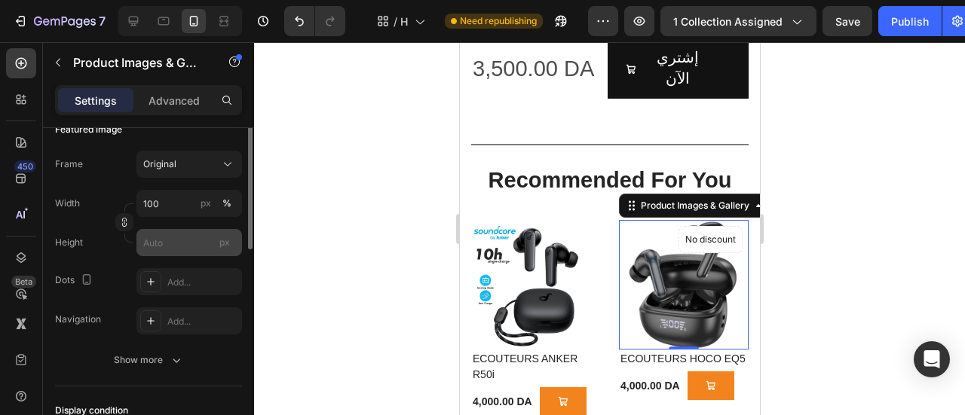
scroll to position [151, 0]
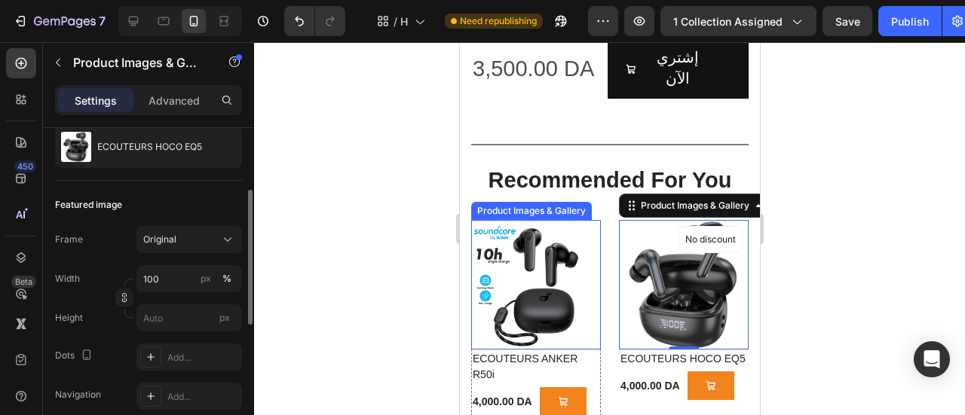
click at [526, 220] on img at bounding box center [535, 285] width 130 height 130
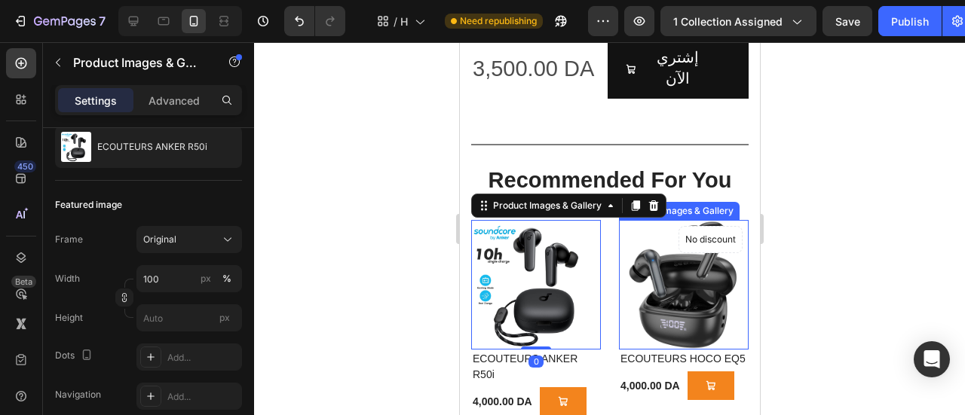
click at [658, 220] on img at bounding box center [683, 285] width 130 height 130
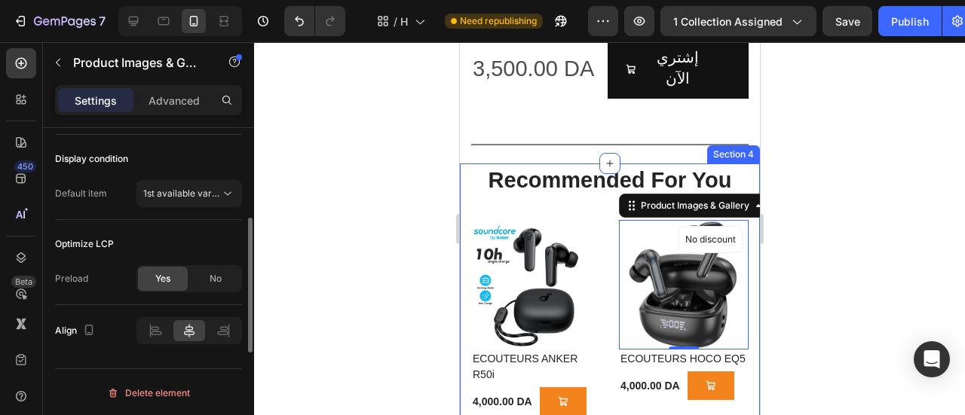
scroll to position [403, 0]
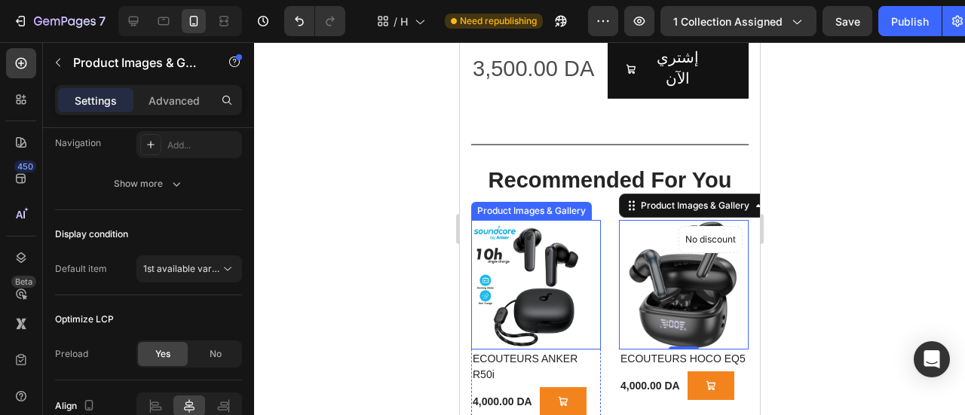
click at [508, 220] on img at bounding box center [535, 285] width 130 height 130
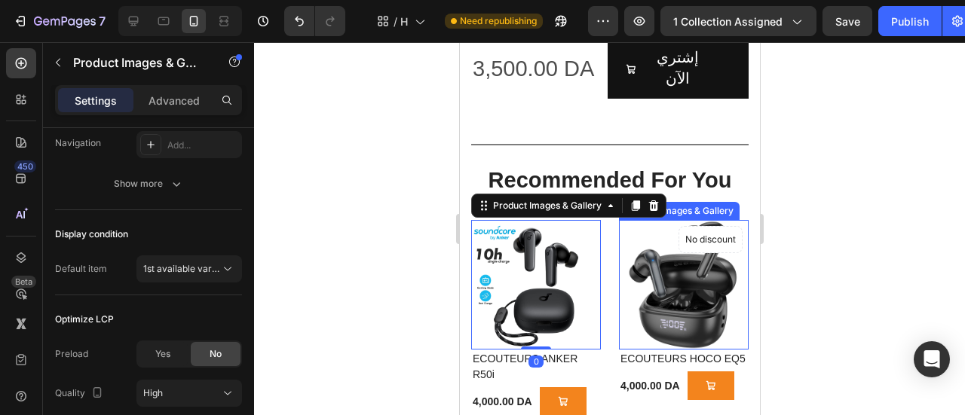
click at [665, 222] on img at bounding box center [683, 285] width 130 height 130
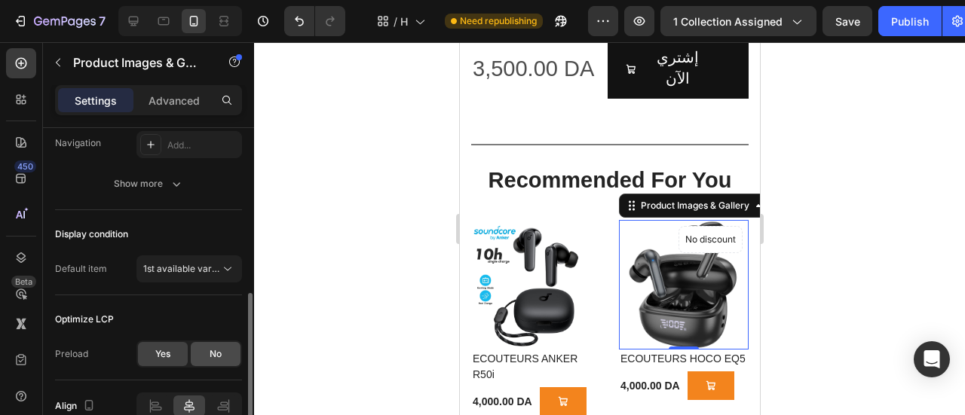
click at [225, 350] on div "No" at bounding box center [216, 354] width 50 height 24
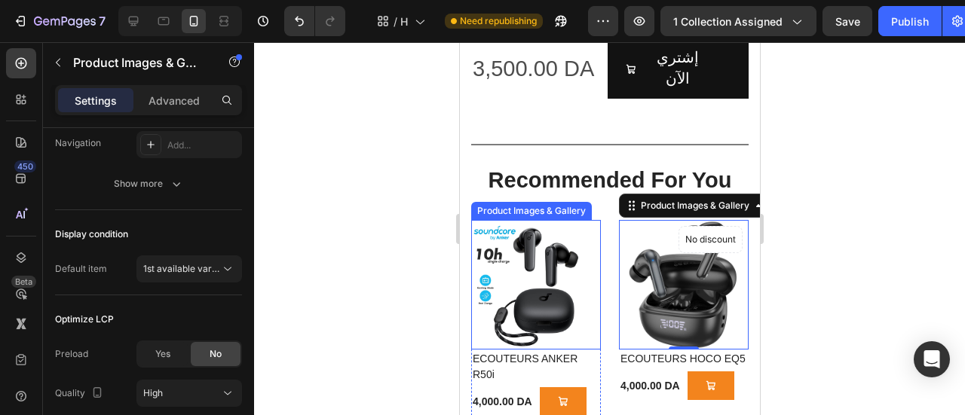
click at [556, 237] on img at bounding box center [535, 285] width 130 height 130
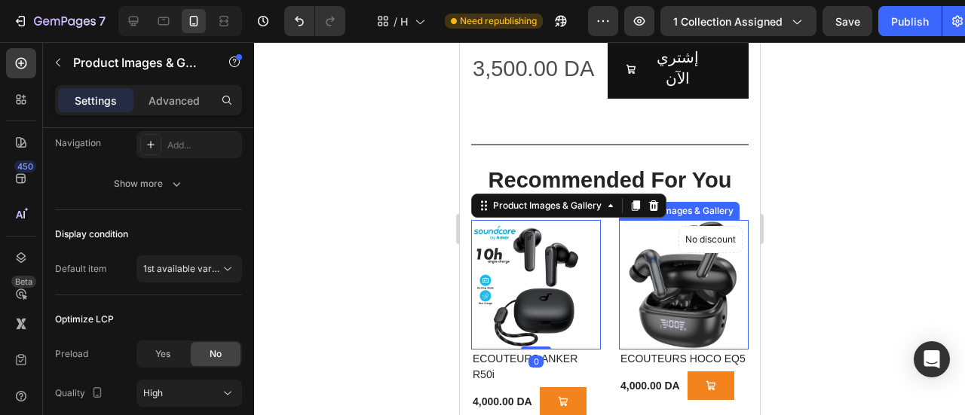
click at [651, 237] on img at bounding box center [683, 285] width 130 height 130
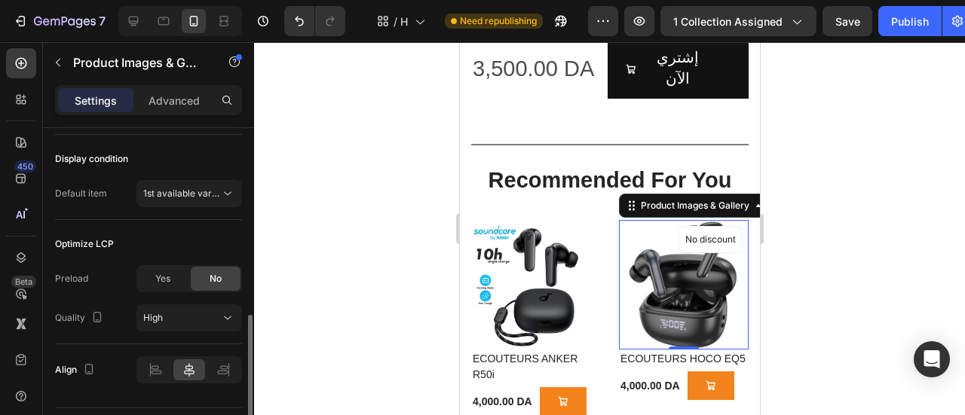
scroll to position [517, 0]
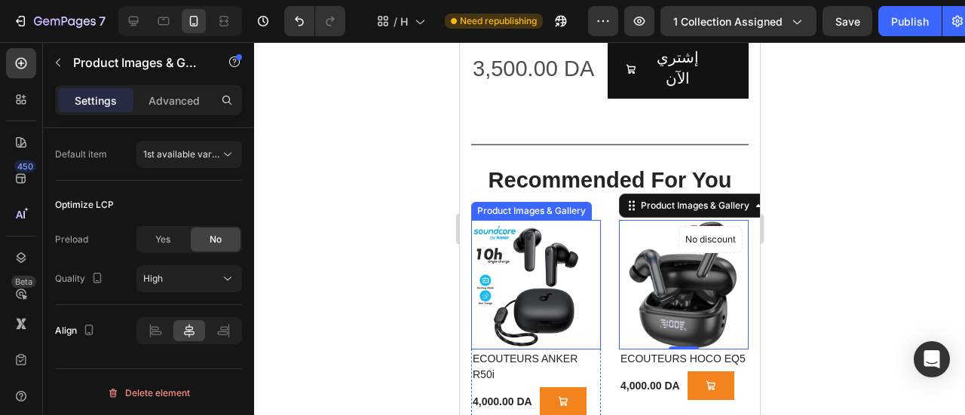
click at [535, 255] on img at bounding box center [535, 285] width 130 height 130
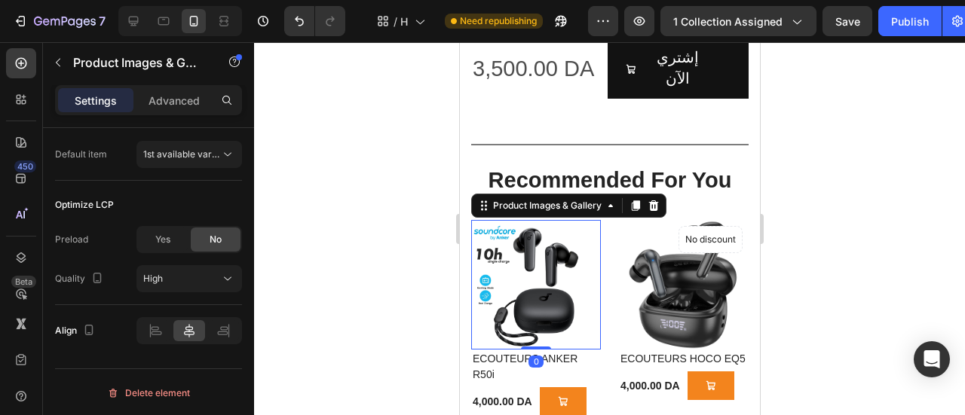
click at [649, 251] on img at bounding box center [683, 285] width 130 height 130
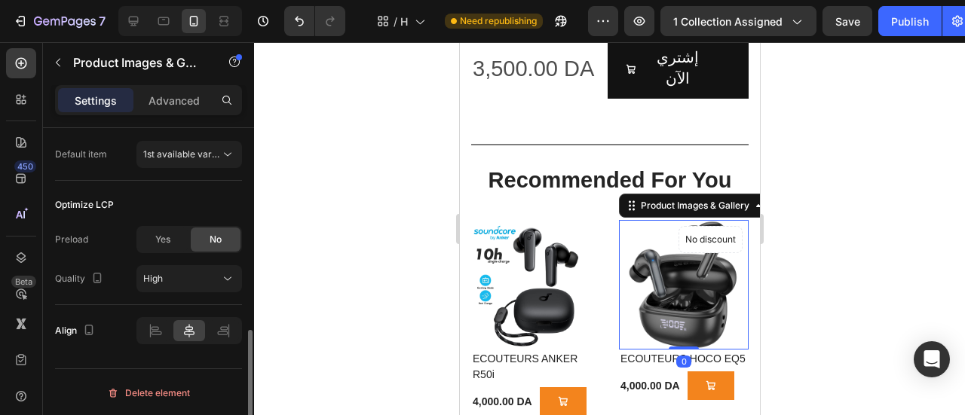
scroll to position [442, 0]
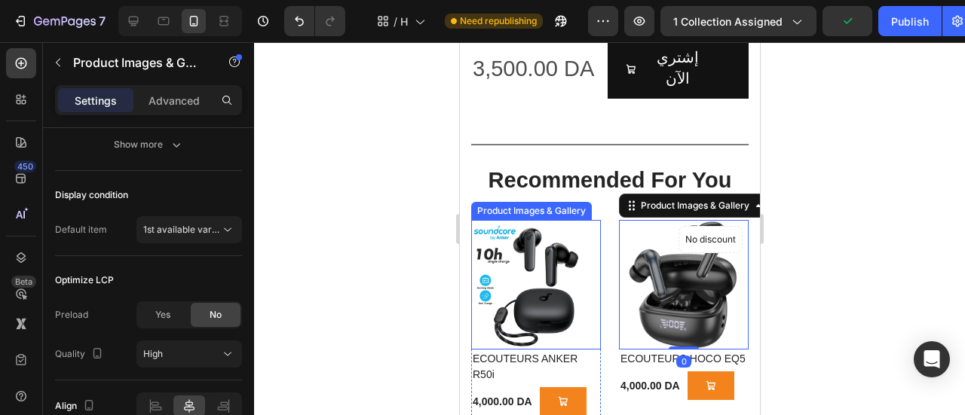
click at [553, 256] on img at bounding box center [535, 285] width 130 height 130
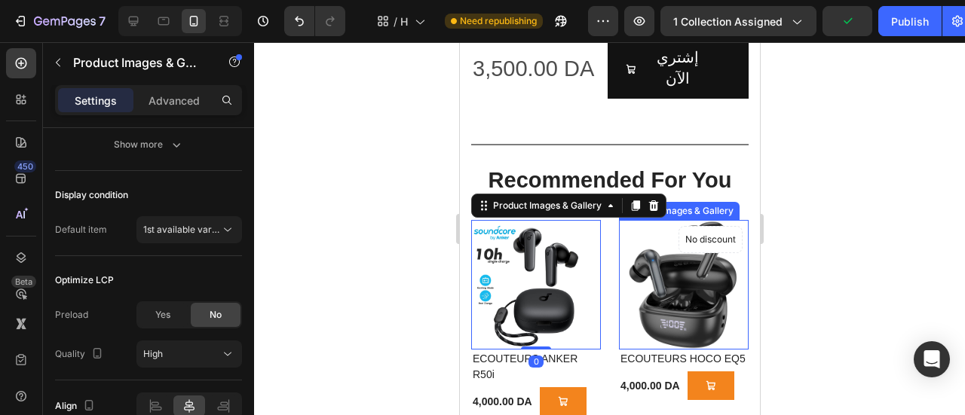
click at [675, 256] on img at bounding box center [683, 285] width 130 height 130
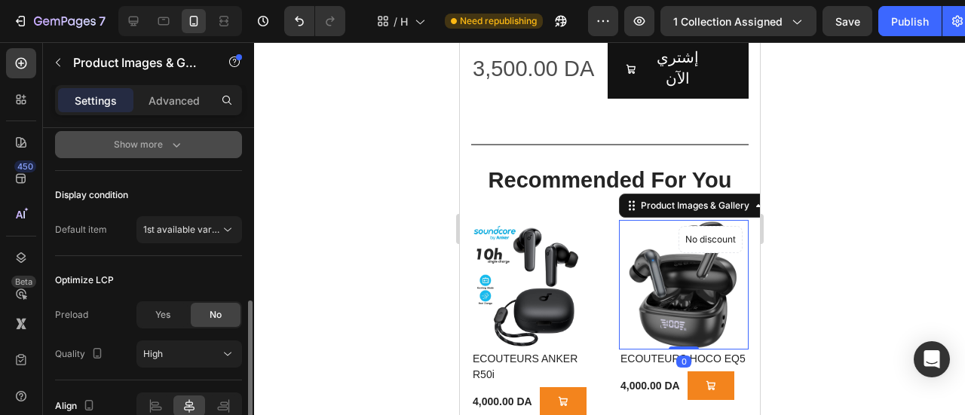
click at [174, 144] on icon "button" at bounding box center [177, 145] width 8 height 5
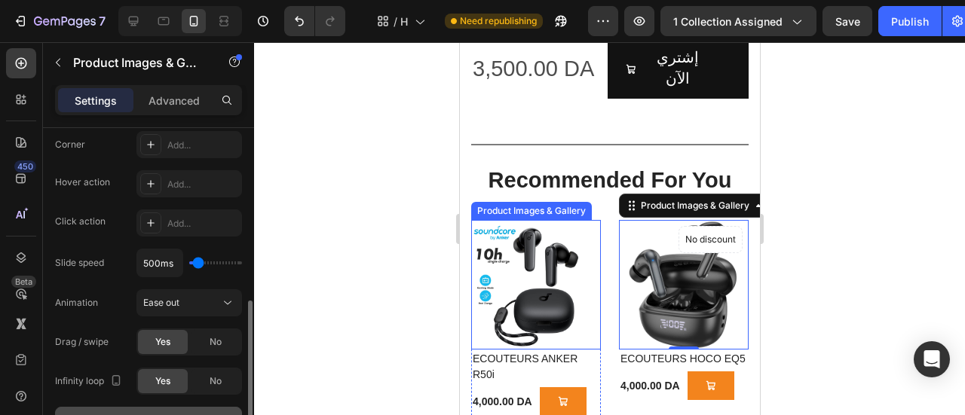
click at [529, 246] on img at bounding box center [535, 285] width 130 height 130
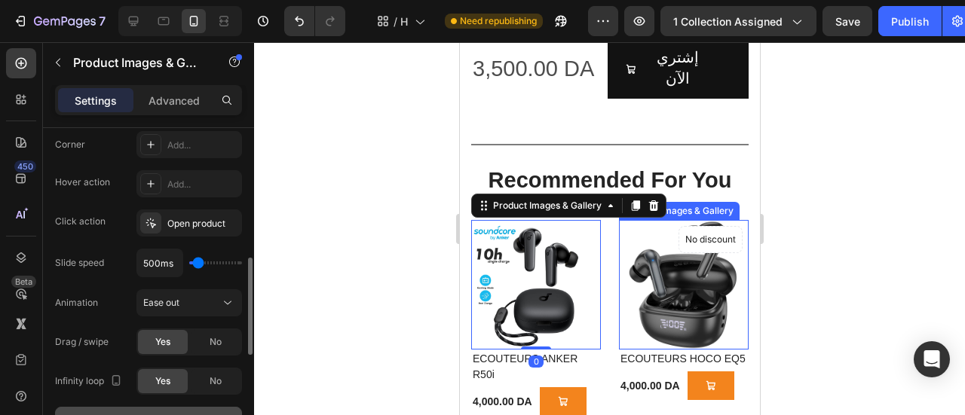
click at [644, 238] on img at bounding box center [683, 285] width 130 height 130
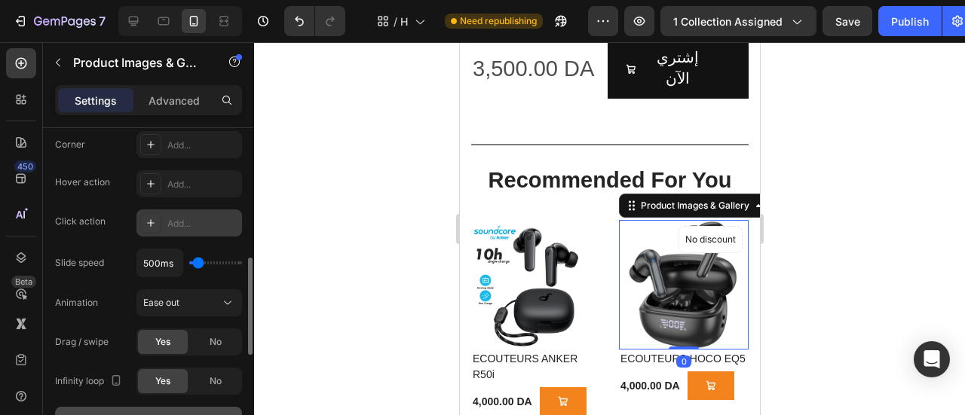
click at [148, 225] on icon at bounding box center [151, 223] width 12 height 12
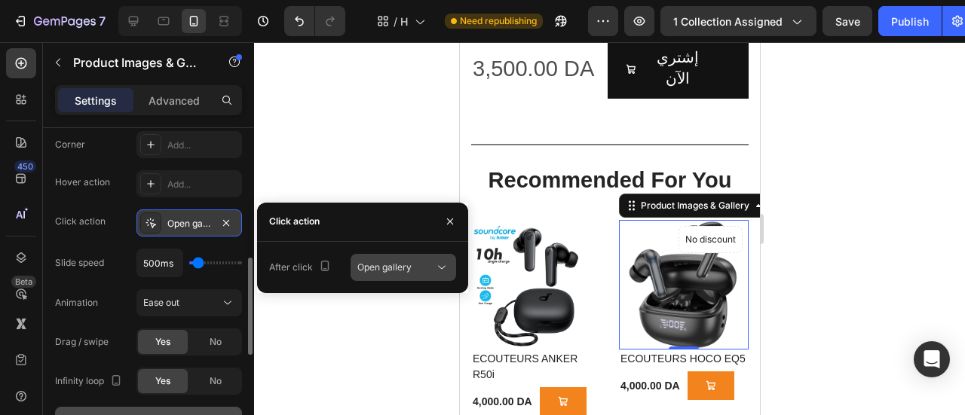
click at [434, 268] on icon at bounding box center [441, 267] width 15 height 15
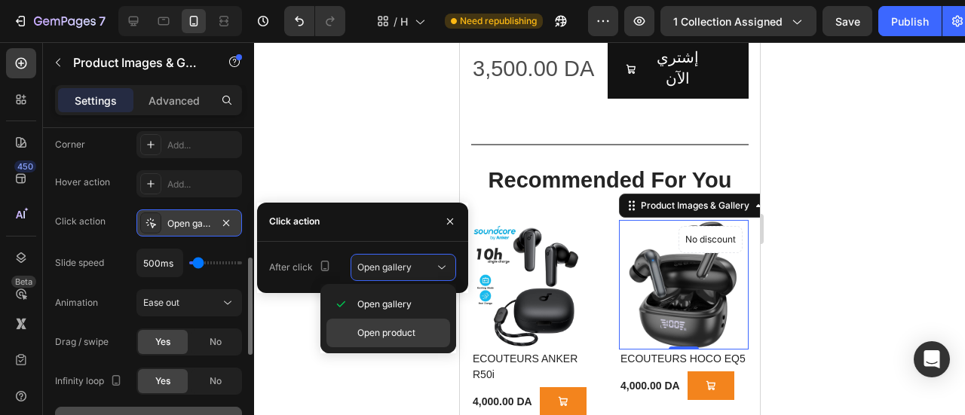
click at [404, 332] on span "Open product" at bounding box center [386, 333] width 58 height 14
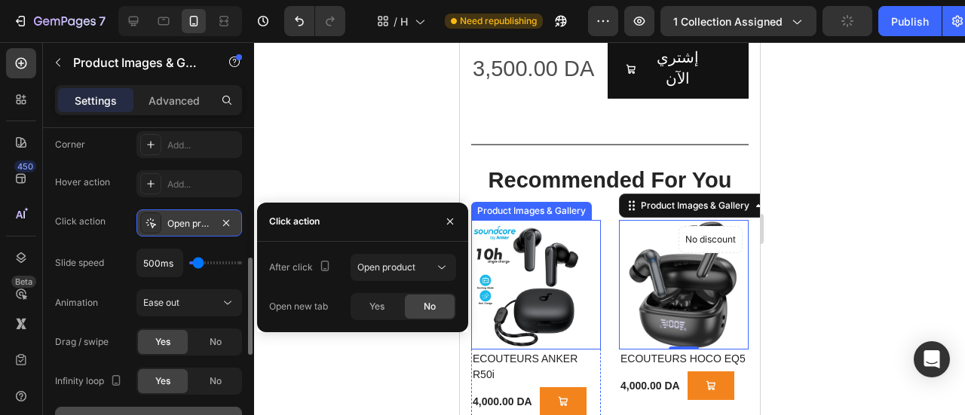
click at [533, 227] on img at bounding box center [535, 285] width 130 height 130
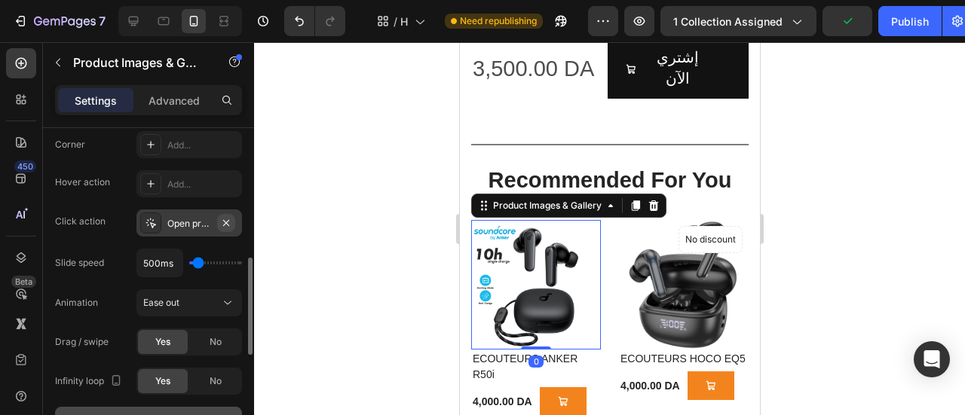
click at [219, 216] on button "button" at bounding box center [226, 223] width 18 height 18
click at [164, 221] on div "Add..." at bounding box center [189, 223] width 106 height 27
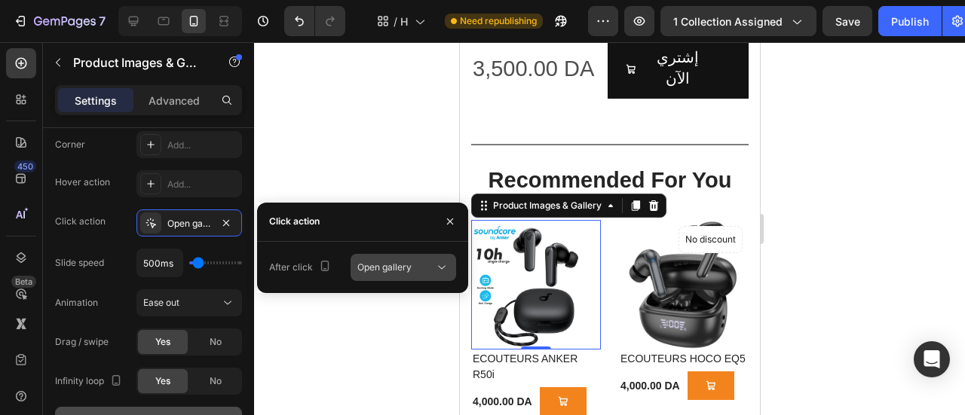
click at [403, 265] on span "Open gallery" at bounding box center [384, 267] width 54 height 11
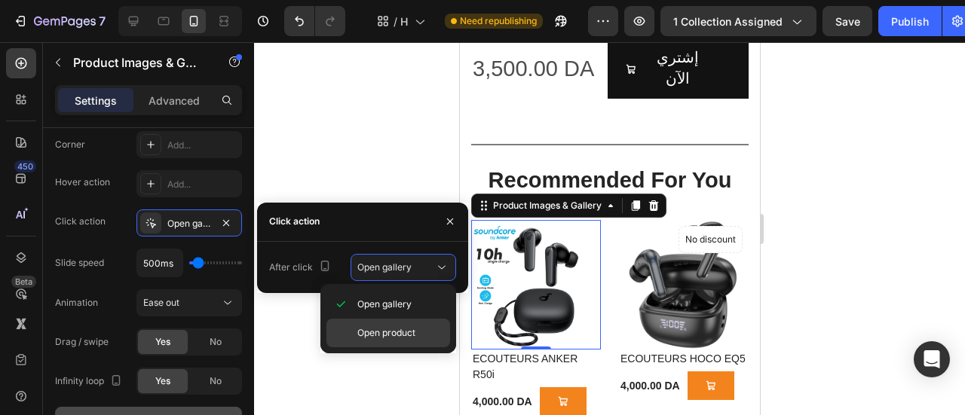
click at [389, 331] on span "Open product" at bounding box center [386, 333] width 58 height 14
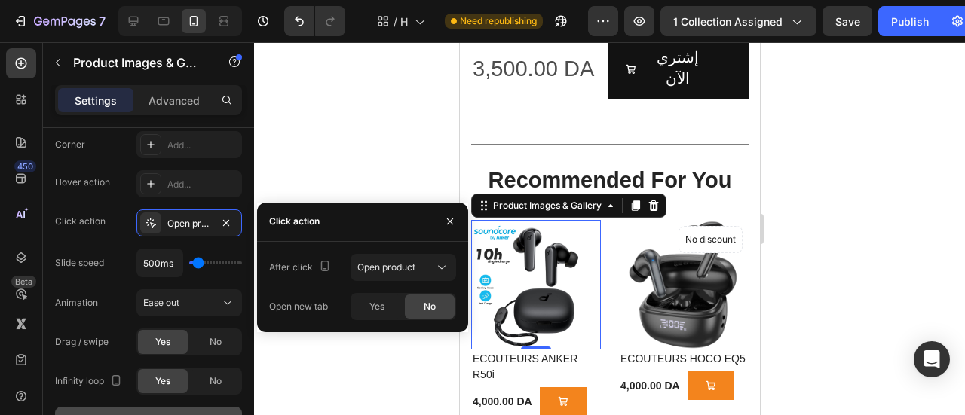
click at [392, 188] on div at bounding box center [609, 228] width 711 height 373
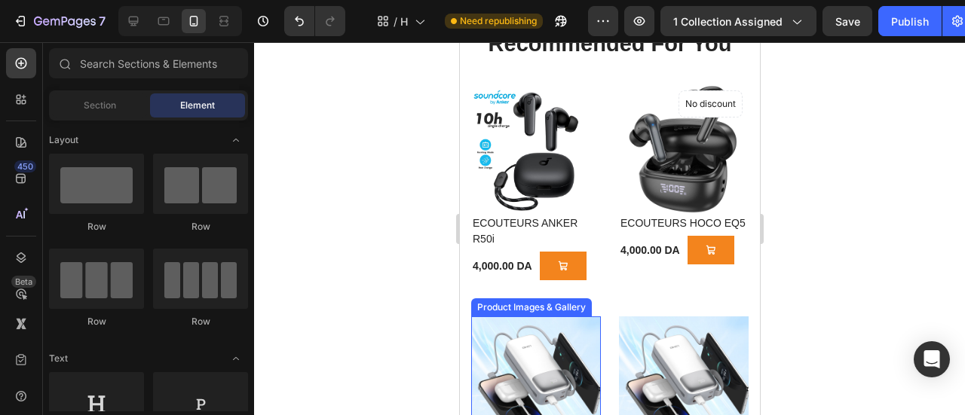
scroll to position [1432, 0]
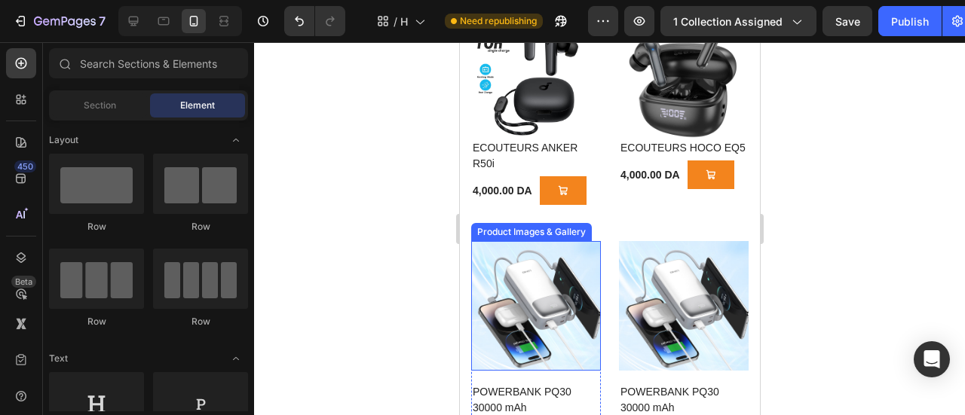
click at [532, 311] on img at bounding box center [535, 306] width 130 height 130
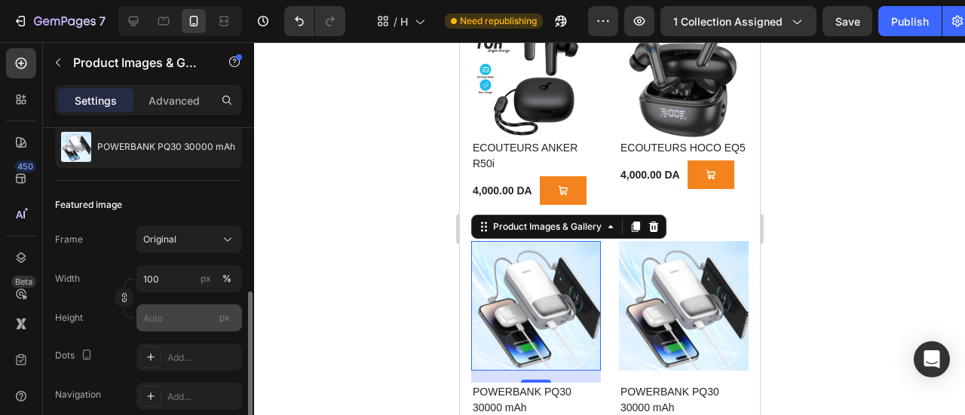
scroll to position [226, 0]
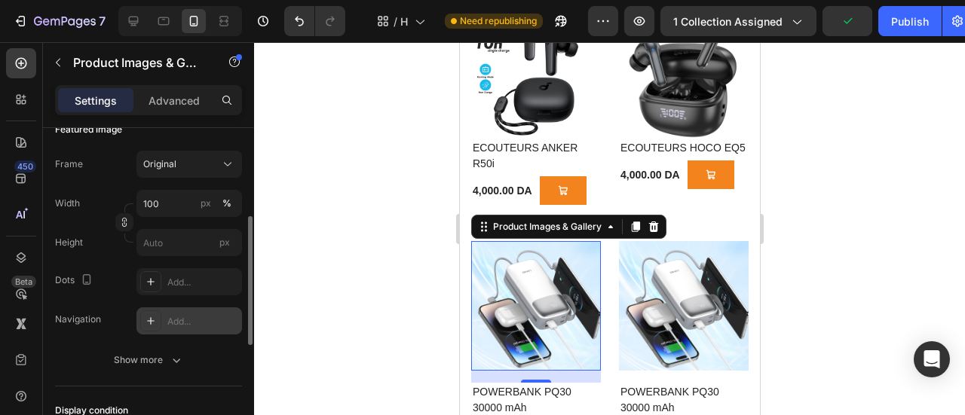
click at [185, 319] on div "Add..." at bounding box center [202, 322] width 71 height 14
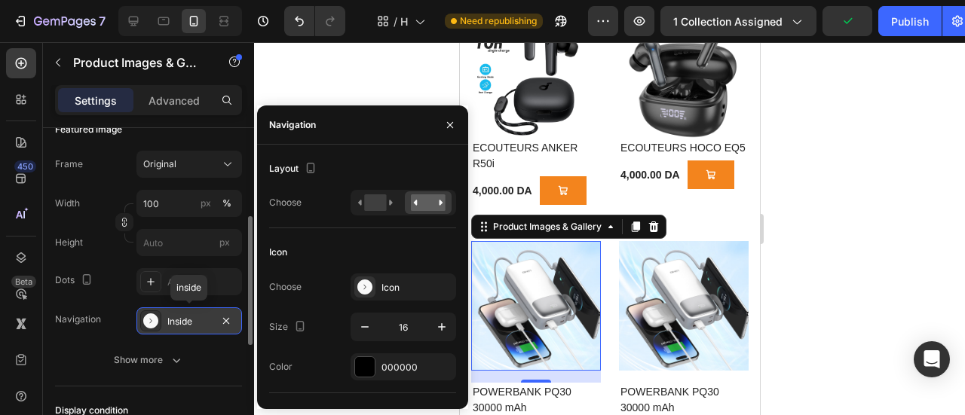
click at [186, 319] on div "Inside" at bounding box center [189, 322] width 44 height 14
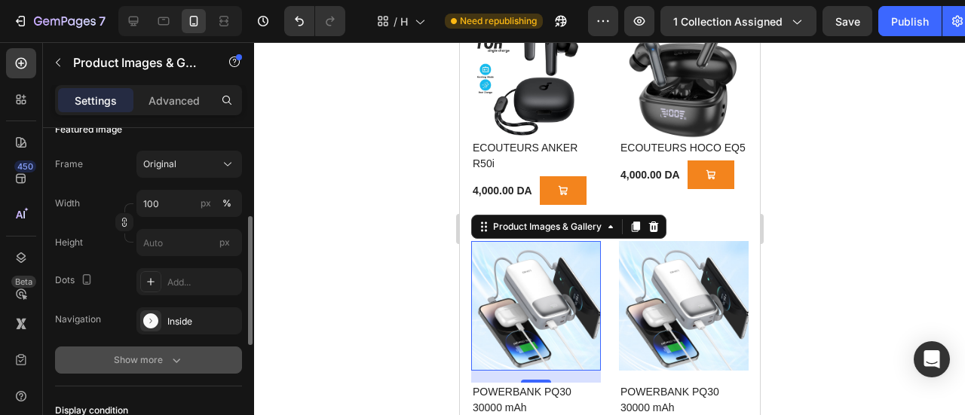
click at [179, 359] on icon "button" at bounding box center [177, 361] width 8 height 5
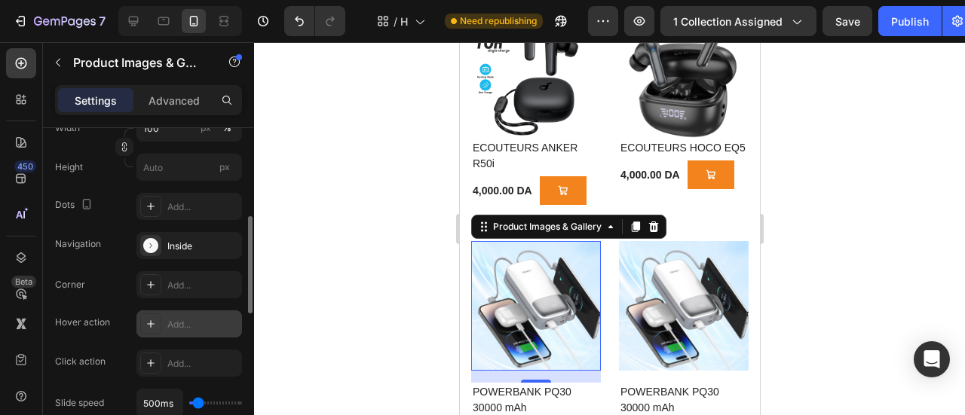
scroll to position [377, 0]
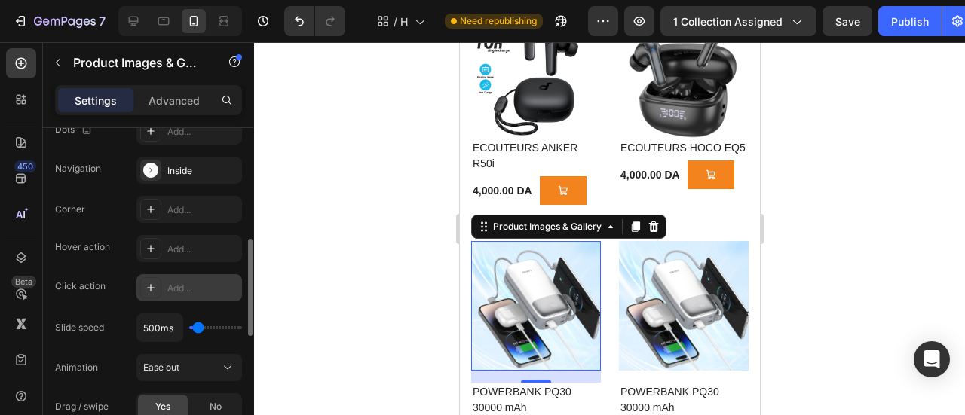
click at [161, 287] on div "Add..." at bounding box center [189, 287] width 106 height 27
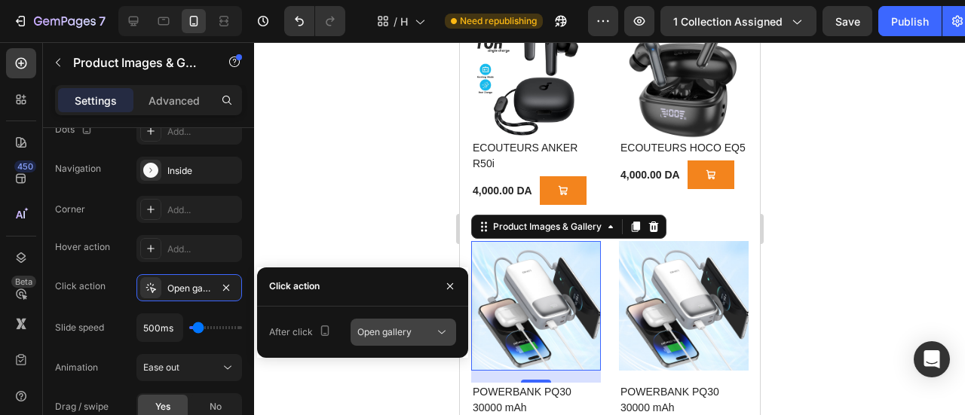
click at [404, 332] on span "Open gallery" at bounding box center [384, 331] width 54 height 11
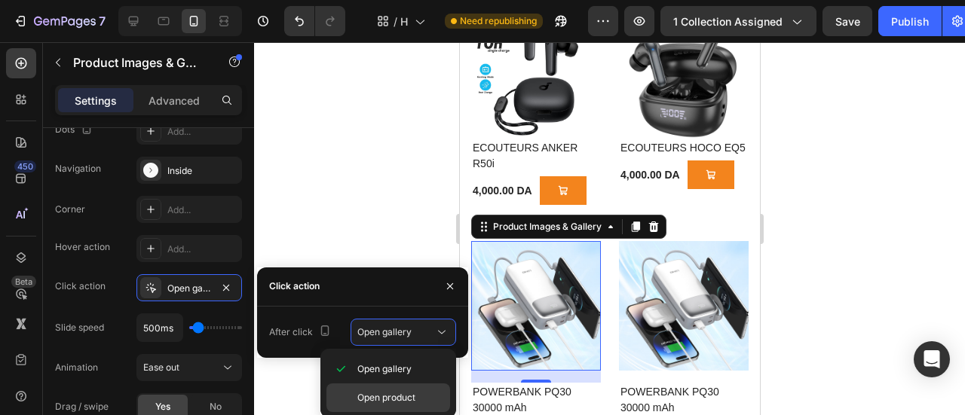
click at [396, 393] on span "Open product" at bounding box center [386, 398] width 58 height 14
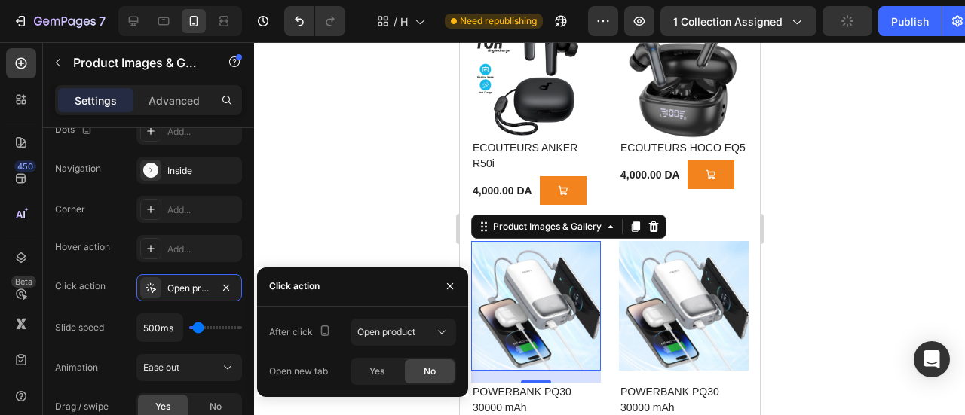
click at [283, 256] on div at bounding box center [609, 228] width 711 height 373
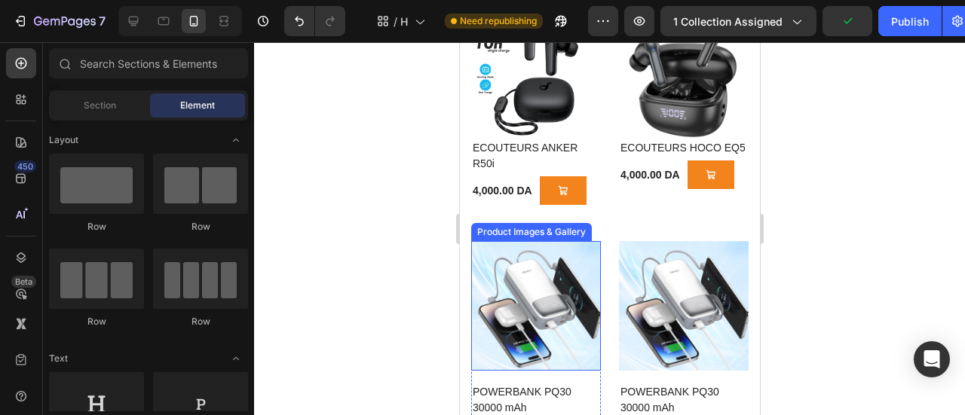
click at [520, 281] on img at bounding box center [535, 306] width 130 height 130
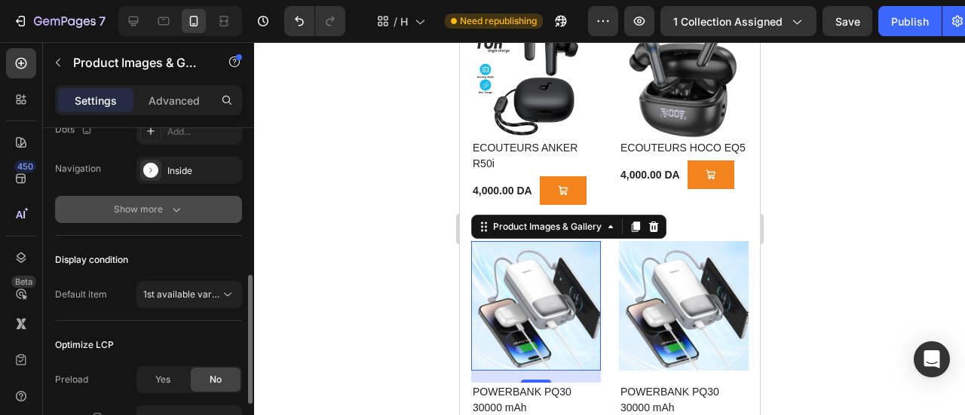
click at [172, 206] on icon "button" at bounding box center [176, 209] width 15 height 15
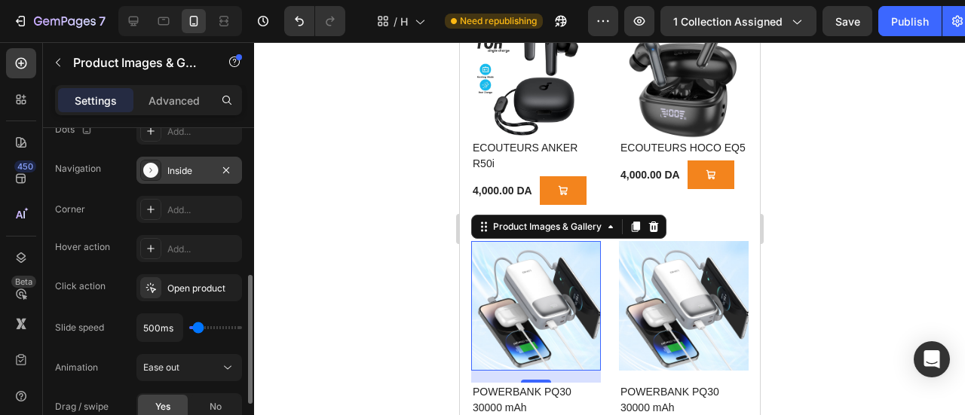
click at [173, 172] on div "Inside" at bounding box center [189, 171] width 44 height 14
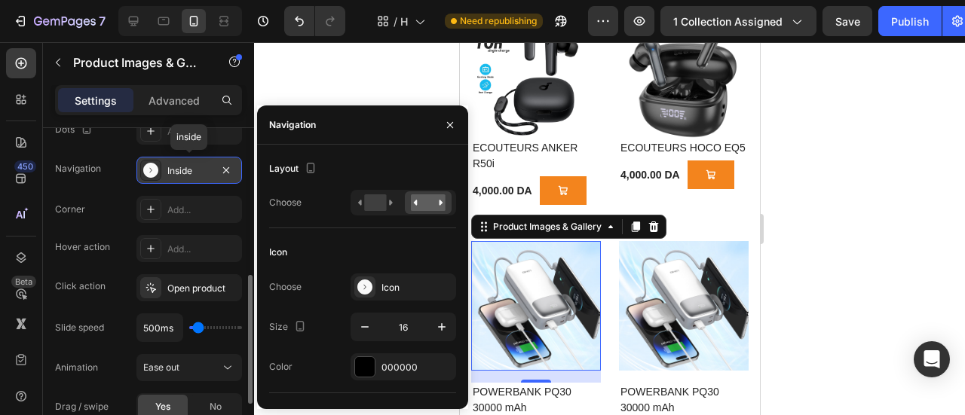
click at [173, 172] on div "Inside" at bounding box center [189, 171] width 44 height 14
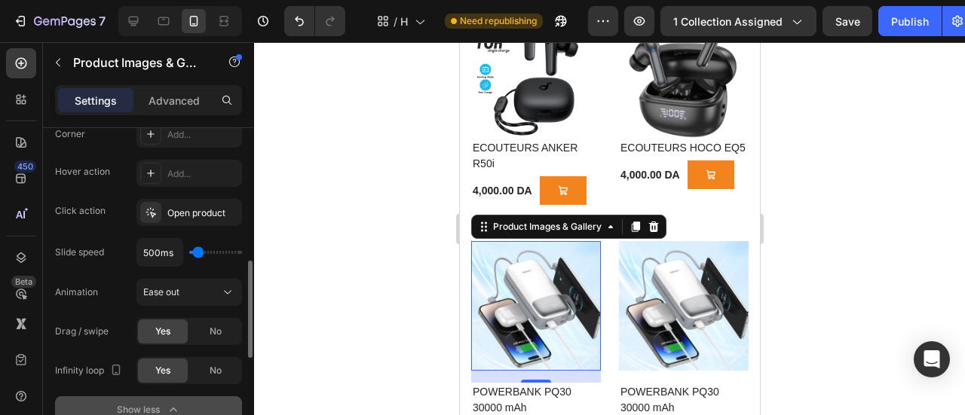
scroll to position [603, 0]
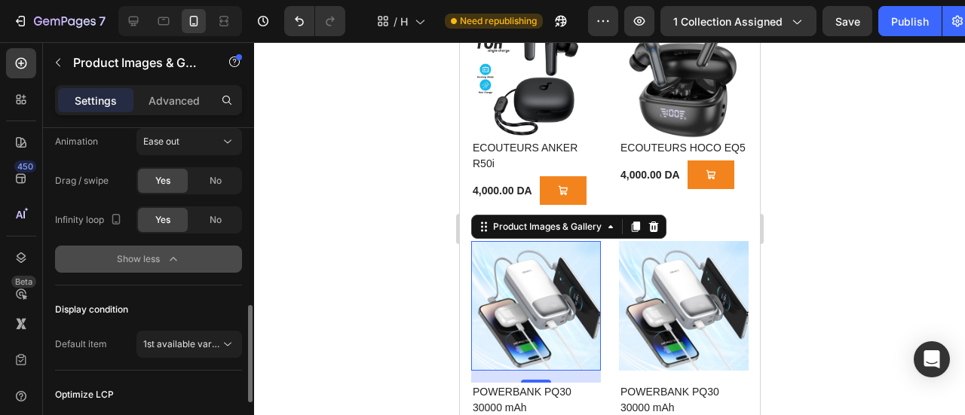
click at [353, 267] on div at bounding box center [609, 228] width 711 height 373
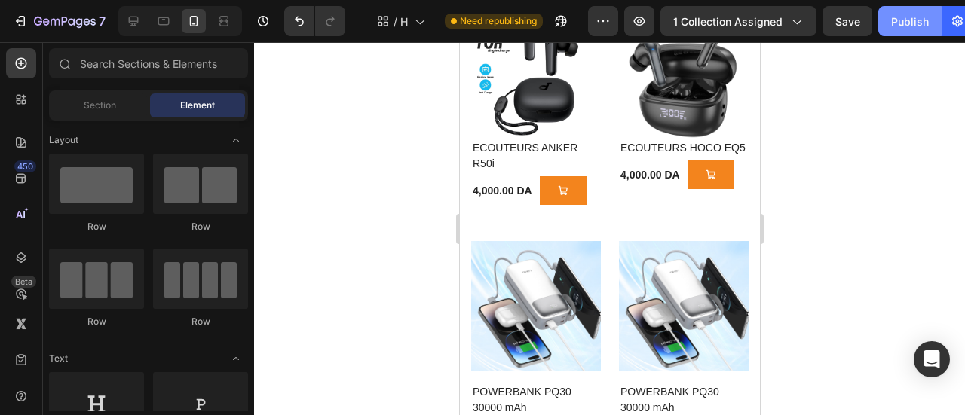
click at [913, 22] on div "Publish" at bounding box center [910, 22] width 38 height 16
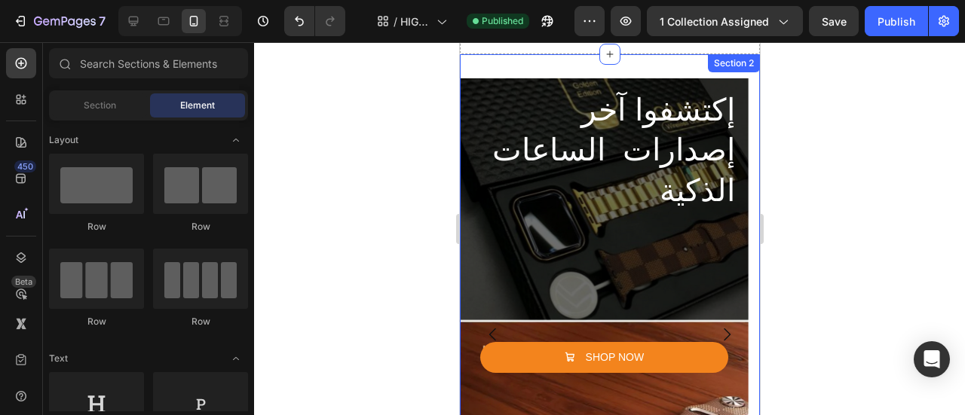
scroll to position [0, 0]
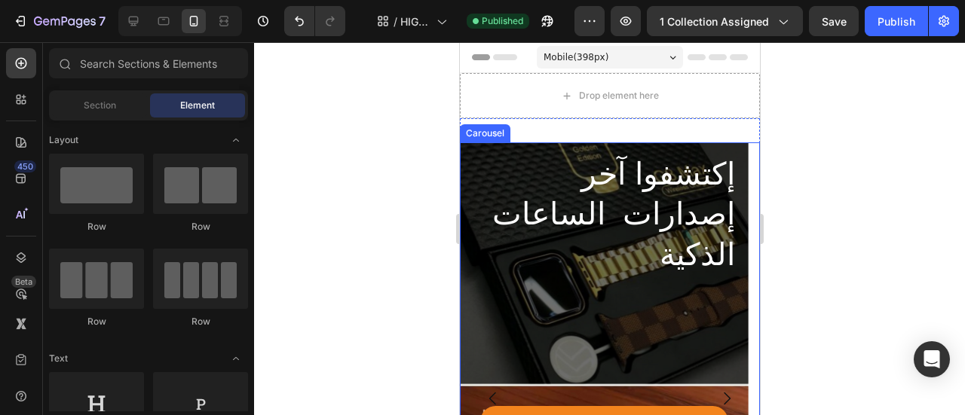
click at [718, 390] on icon "Carousel Next Arrow" at bounding box center [726, 399] width 18 height 18
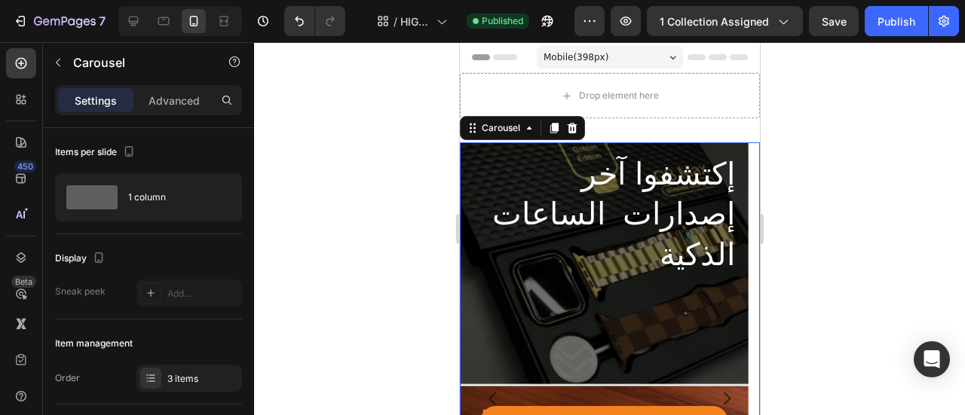
click at [717, 395] on icon "Carousel Next Arrow" at bounding box center [726, 399] width 18 height 18
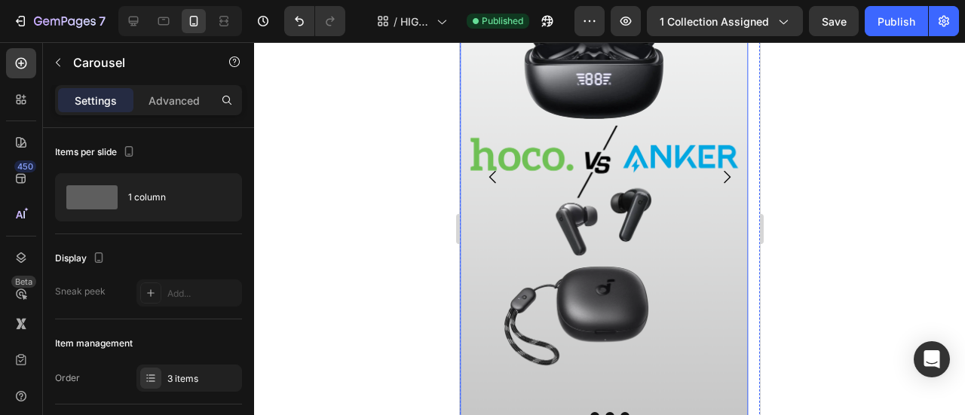
scroll to position [302, 0]
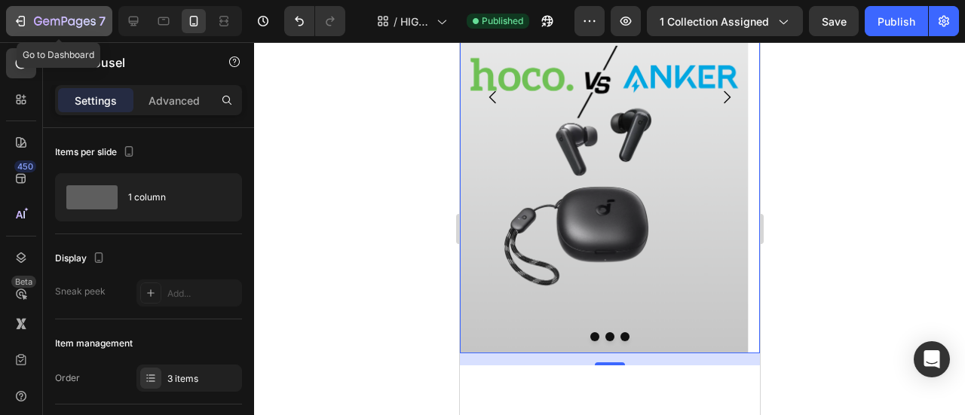
click at [87, 26] on icon "button" at bounding box center [65, 22] width 62 height 13
